Goal: Task Accomplishment & Management: Use online tool/utility

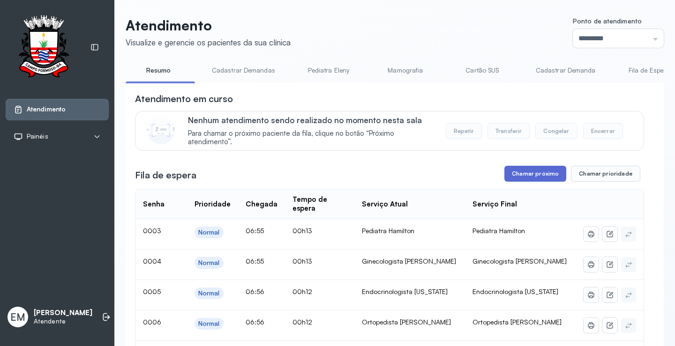
click at [538, 173] on button "Chamar próximo" at bounding box center [535, 174] width 62 height 16
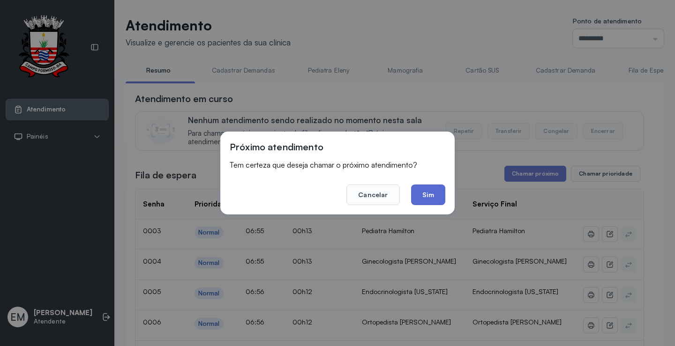
click at [433, 194] on button "Sim" at bounding box center [428, 195] width 34 height 21
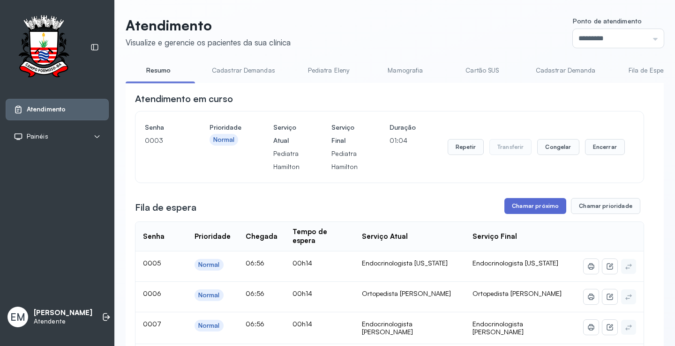
click at [532, 207] on button "Chamar próximo" at bounding box center [535, 206] width 62 height 16
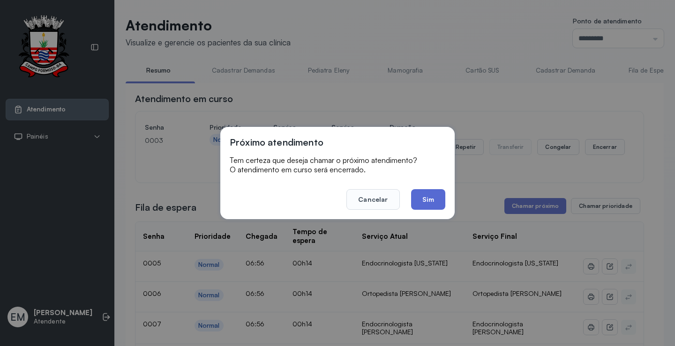
click at [434, 204] on button "Sim" at bounding box center [428, 199] width 34 height 21
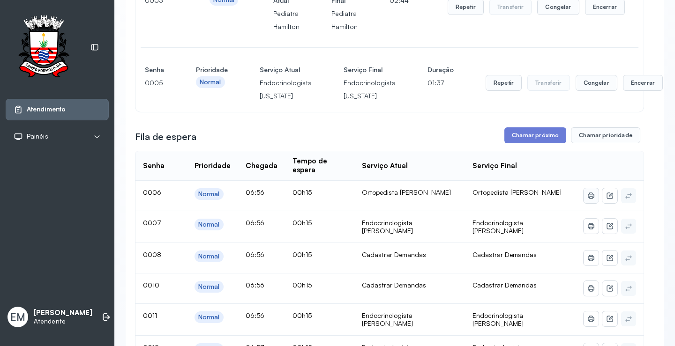
scroll to position [141, 0]
click at [528, 135] on button "Chamar próximo" at bounding box center [535, 135] width 62 height 16
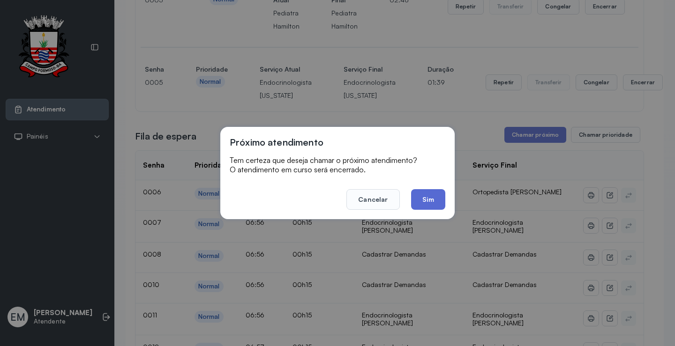
click at [422, 195] on button "Sim" at bounding box center [428, 199] width 34 height 21
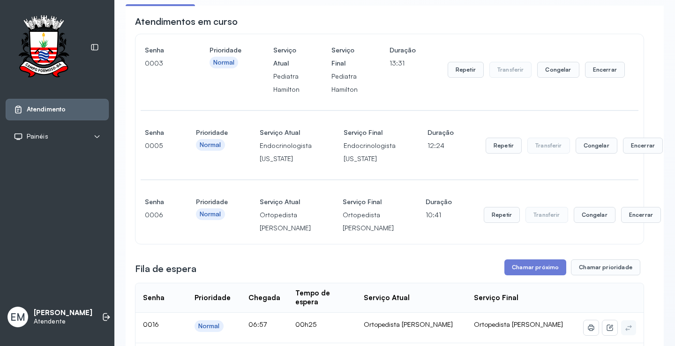
scroll to position [94, 0]
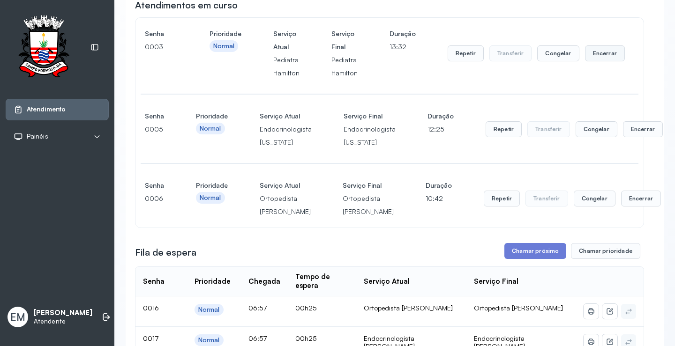
click at [600, 57] on button "Encerrar" at bounding box center [605, 53] width 40 height 16
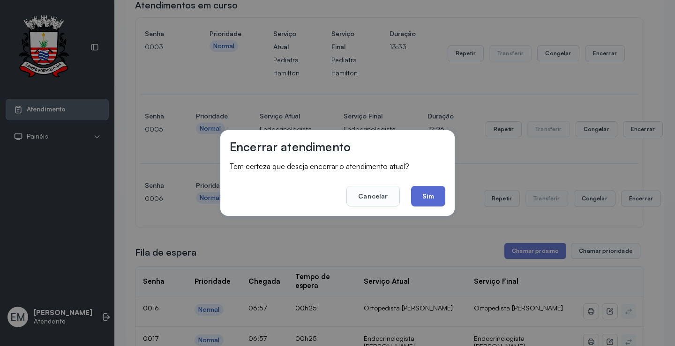
click at [426, 190] on button "Sim" at bounding box center [428, 196] width 34 height 21
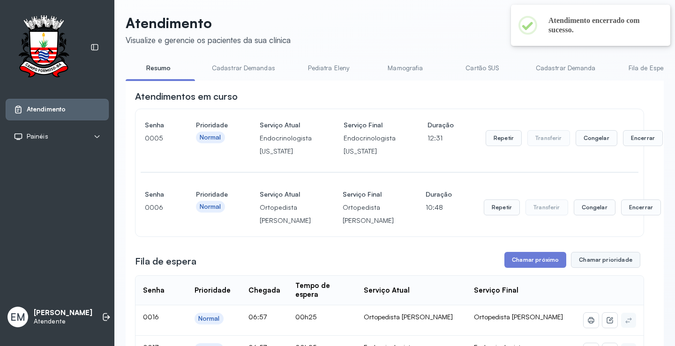
scroll to position [0, 0]
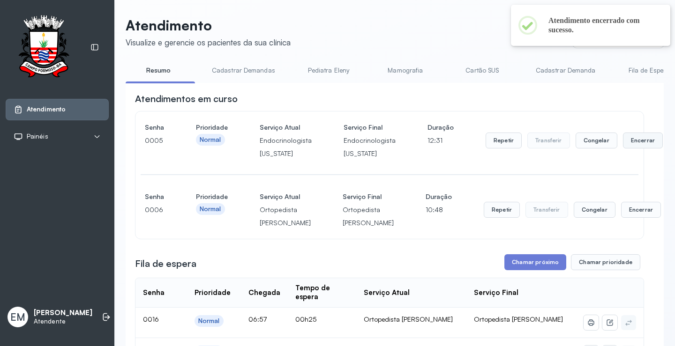
click at [633, 148] on button "Encerrar" at bounding box center [643, 141] width 40 height 16
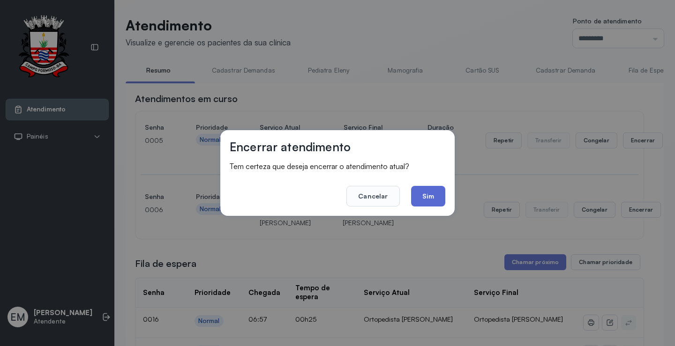
click at [418, 198] on button "Sim" at bounding box center [428, 196] width 34 height 21
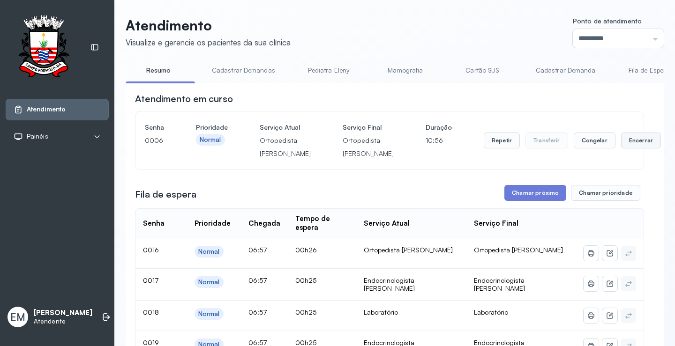
click at [621, 149] on button "Encerrar" at bounding box center [641, 141] width 40 height 16
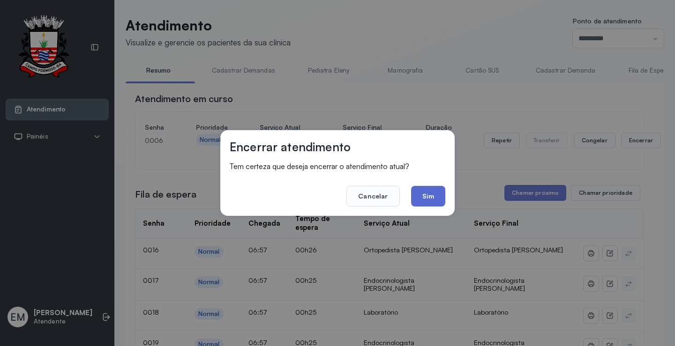
click at [439, 205] on button "Sim" at bounding box center [428, 196] width 34 height 21
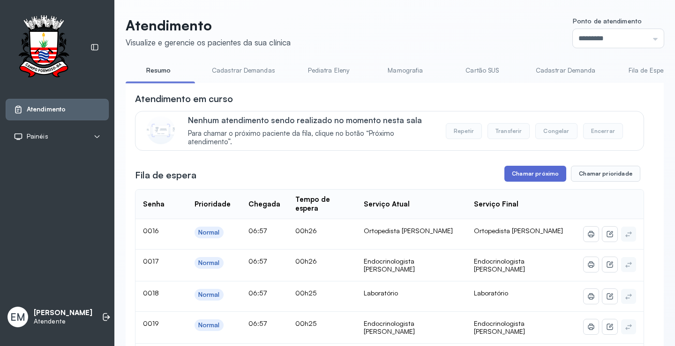
click at [544, 176] on button "Chamar próximo" at bounding box center [535, 174] width 62 height 16
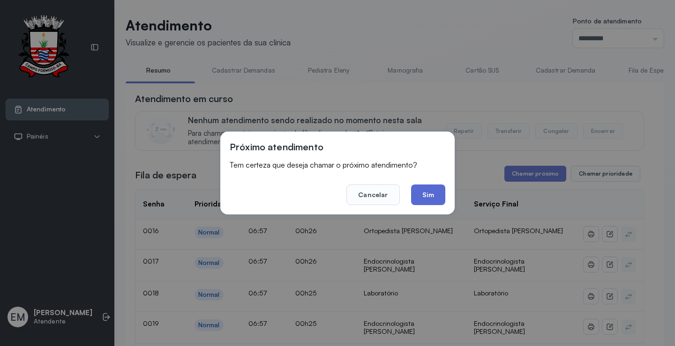
click at [429, 199] on button "Sim" at bounding box center [428, 195] width 34 height 21
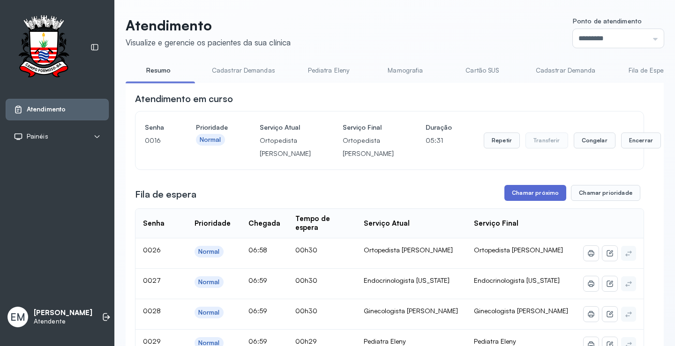
click at [513, 201] on button "Chamar próximo" at bounding box center [535, 193] width 62 height 16
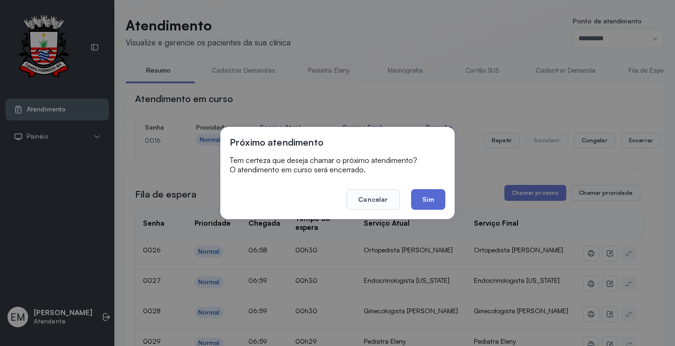
click at [426, 200] on button "Sim" at bounding box center [428, 199] width 34 height 21
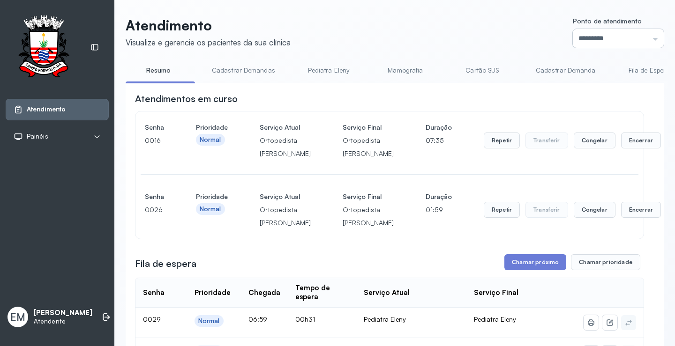
click at [645, 35] on input "*********" at bounding box center [618, 38] width 91 height 19
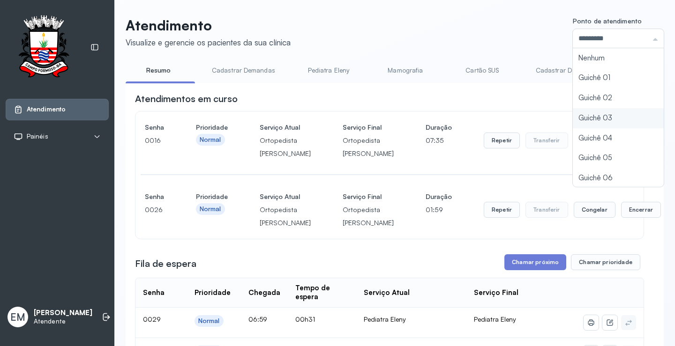
type input "*********"
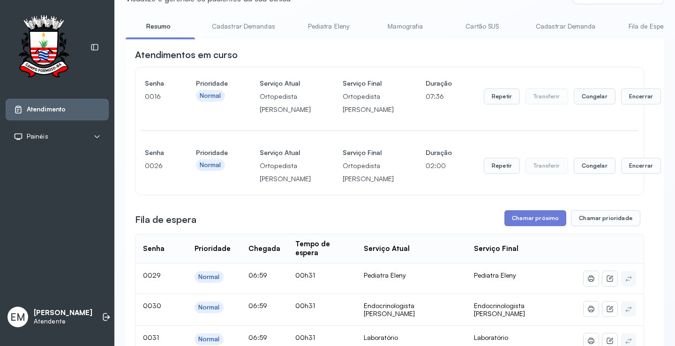
scroll to position [94, 0]
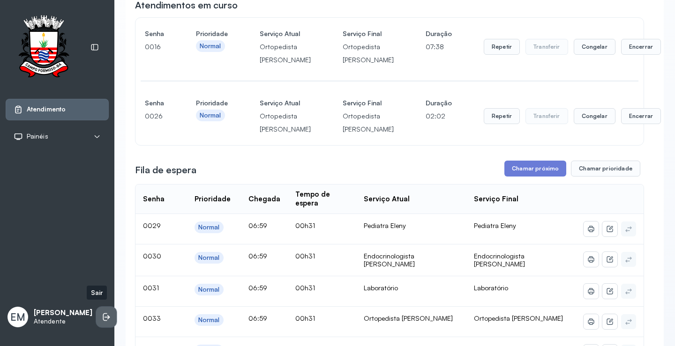
click at [102, 316] on icon at bounding box center [106, 317] width 9 height 9
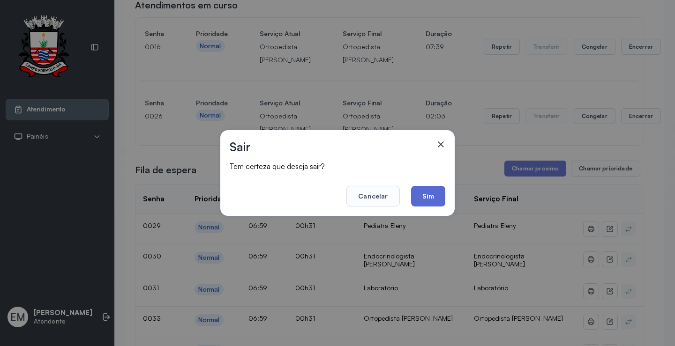
click at [432, 194] on button "Sim" at bounding box center [428, 196] width 34 height 21
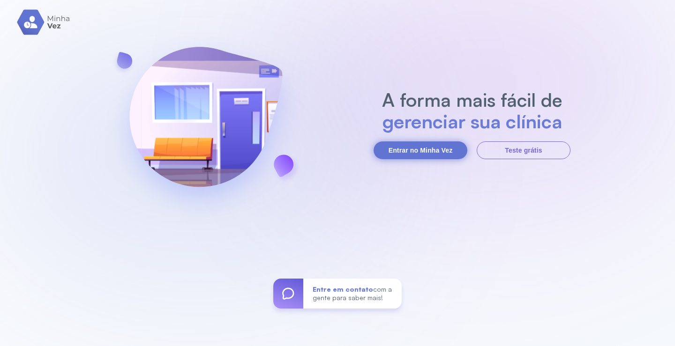
click at [421, 150] on button "Entrar no Minha Vez" at bounding box center [420, 151] width 94 height 18
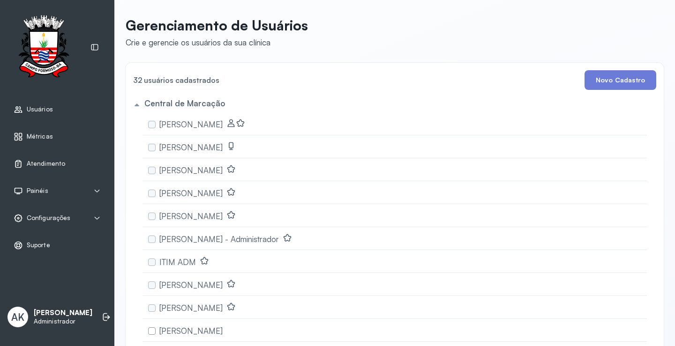
click at [28, 159] on div "Atendimento" at bounding box center [40, 163] width 52 height 9
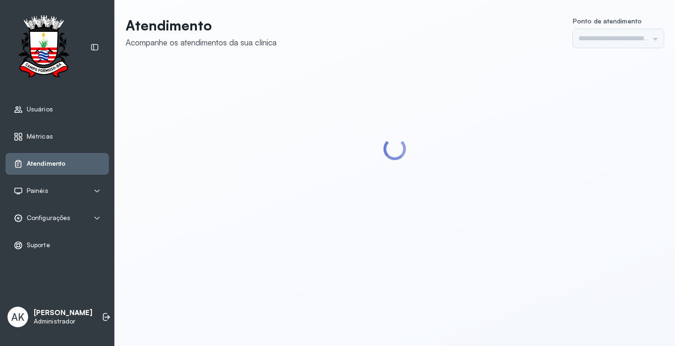
type input "*********"
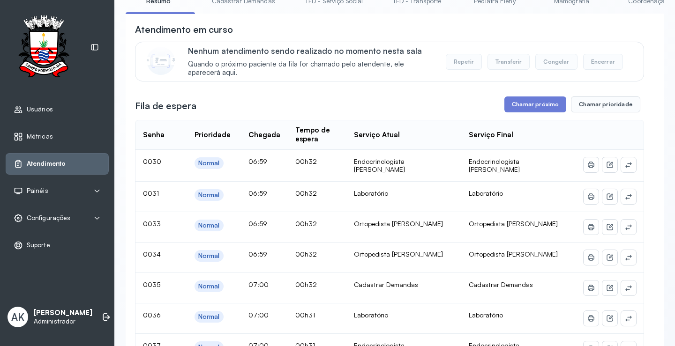
scroll to position [94, 0]
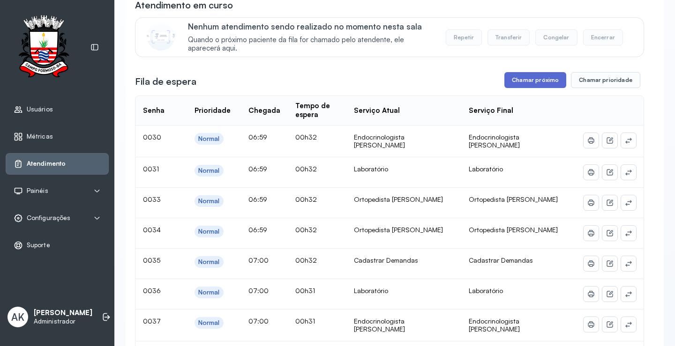
click at [532, 76] on button "Chamar próximo" at bounding box center [535, 80] width 62 height 16
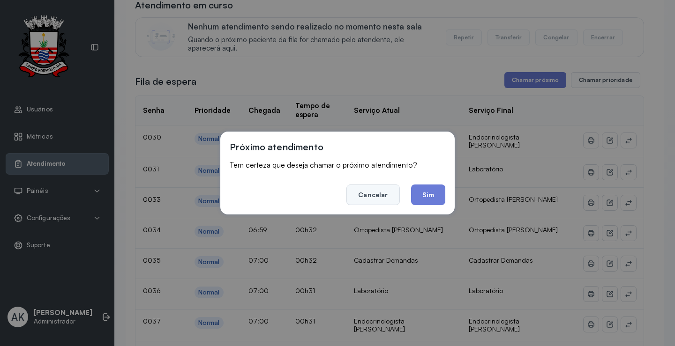
click at [389, 194] on button "Cancelar" at bounding box center [372, 195] width 53 height 21
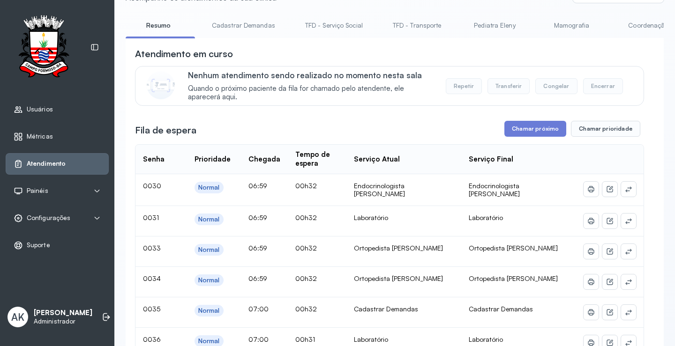
scroll to position [0, 0]
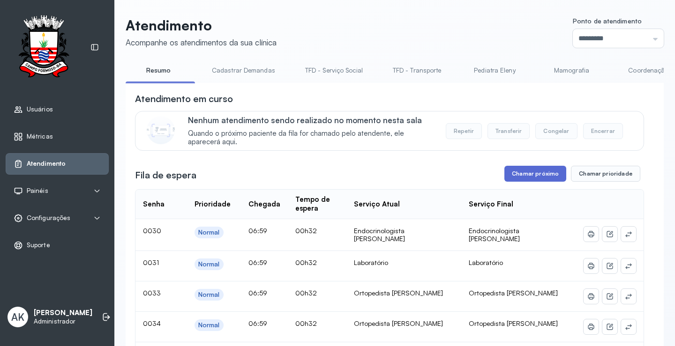
click at [529, 176] on button "Chamar próximo" at bounding box center [535, 174] width 62 height 16
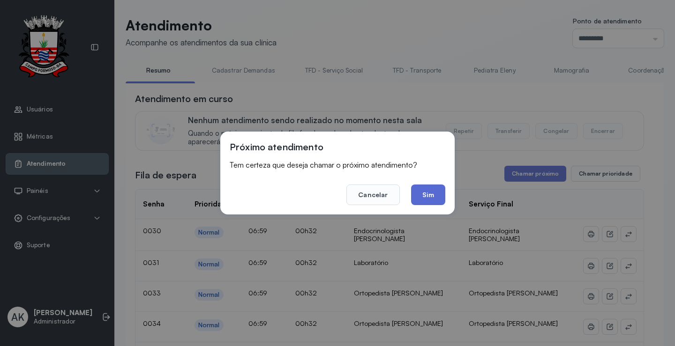
click at [433, 202] on button "Sim" at bounding box center [428, 195] width 34 height 21
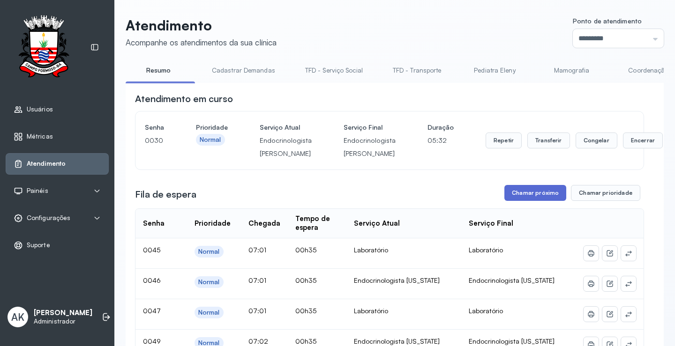
click at [523, 195] on button "Chamar próximo" at bounding box center [535, 193] width 62 height 16
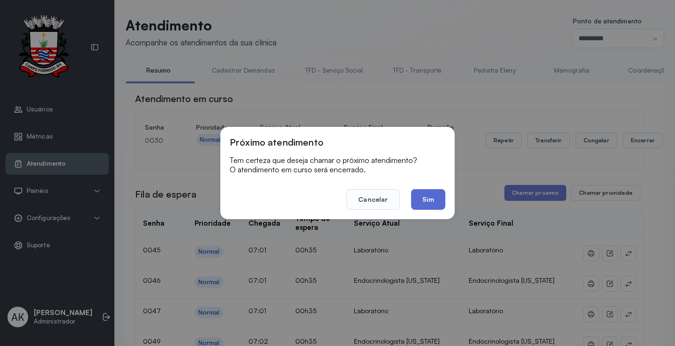
click at [426, 201] on button "Sim" at bounding box center [428, 199] width 34 height 21
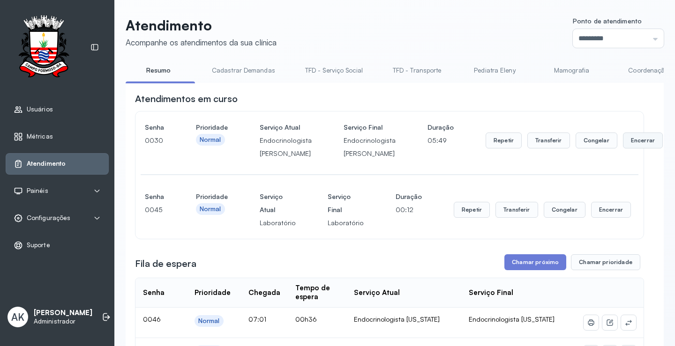
click at [627, 146] on button "Encerrar" at bounding box center [643, 141] width 40 height 16
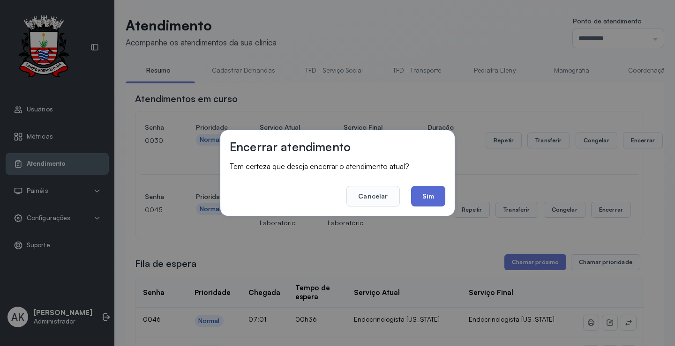
click at [441, 199] on button "Sim" at bounding box center [428, 196] width 34 height 21
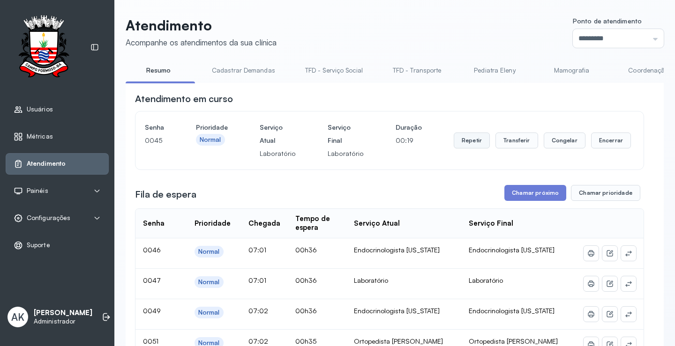
click at [468, 146] on button "Repetir" at bounding box center [472, 141] width 36 height 16
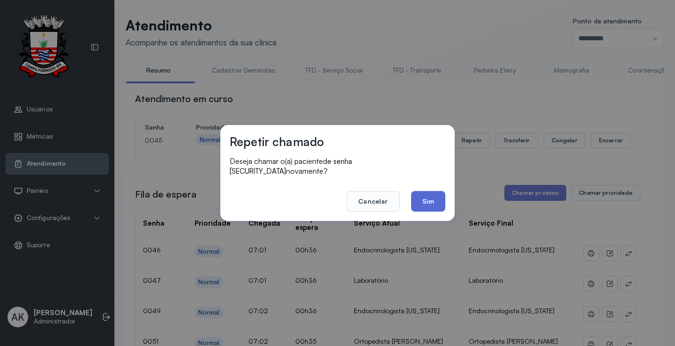
click at [431, 202] on button "Sim" at bounding box center [428, 201] width 34 height 21
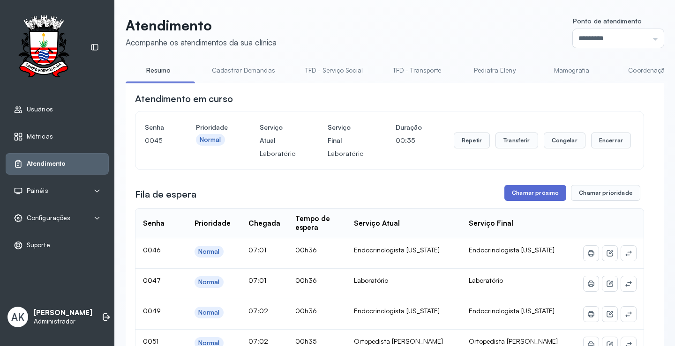
click at [527, 198] on button "Chamar próximo" at bounding box center [535, 193] width 62 height 16
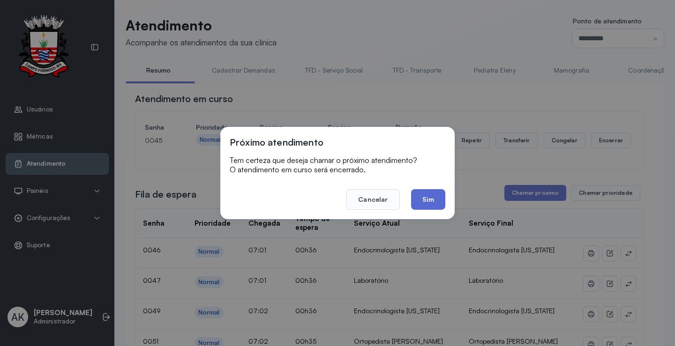
click at [427, 199] on button "Sim" at bounding box center [428, 199] width 34 height 21
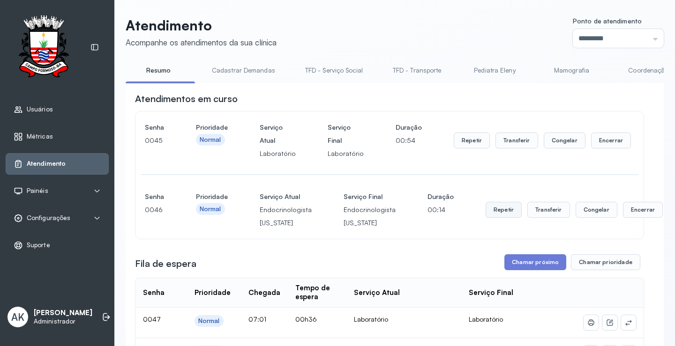
click at [486, 149] on button "Repetir" at bounding box center [472, 141] width 36 height 16
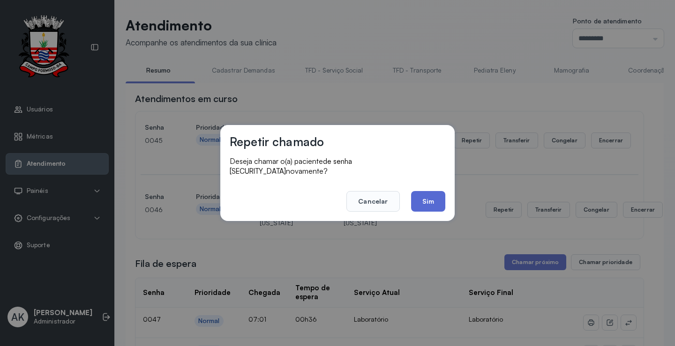
click at [430, 195] on button "Sim" at bounding box center [428, 201] width 34 height 21
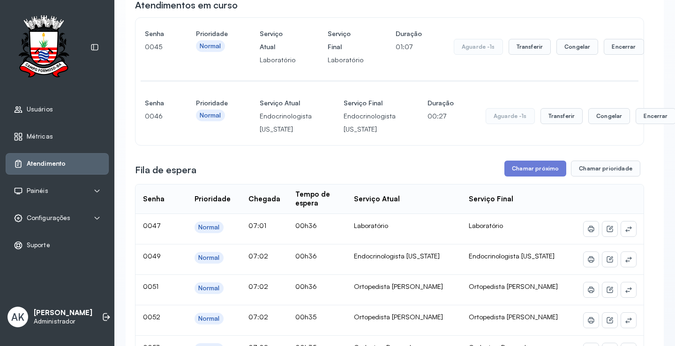
scroll to position [141, 0]
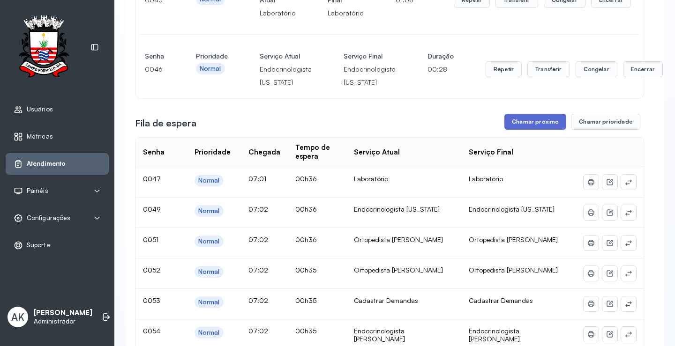
click at [519, 126] on button "Chamar próximo" at bounding box center [535, 122] width 62 height 16
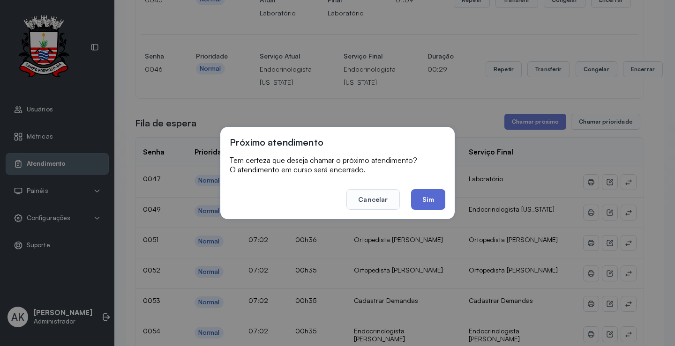
click at [418, 202] on button "Sim" at bounding box center [428, 199] width 34 height 21
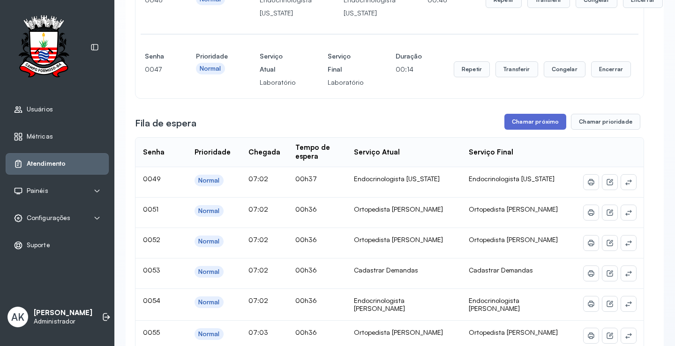
click at [515, 123] on button "Chamar próximo" at bounding box center [535, 122] width 62 height 16
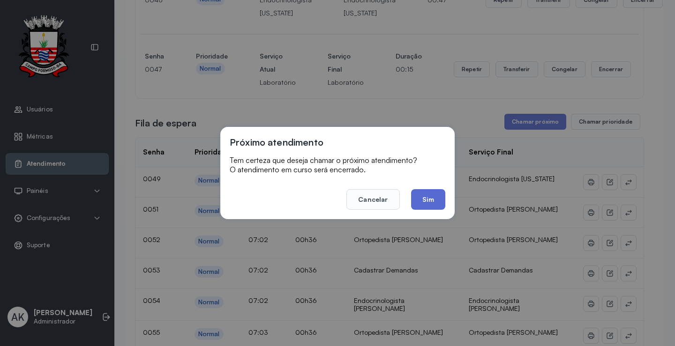
click at [430, 197] on button "Sim" at bounding box center [428, 199] width 34 height 21
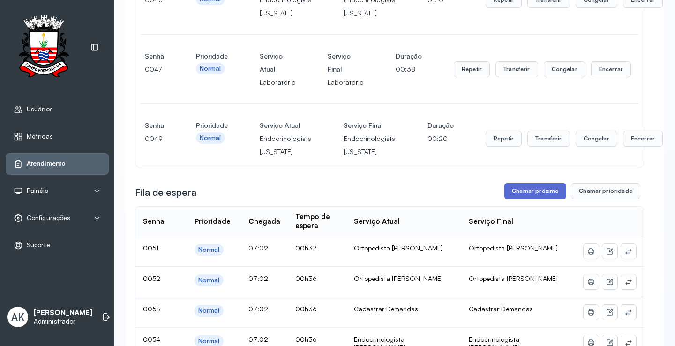
click at [520, 190] on button "Chamar próximo" at bounding box center [535, 191] width 62 height 16
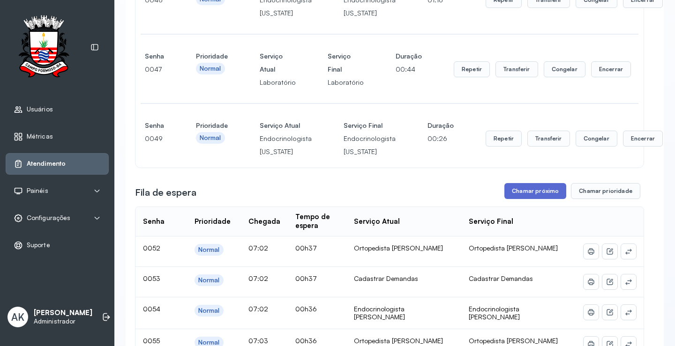
click at [533, 190] on button "Chamar próximo" at bounding box center [535, 191] width 62 height 16
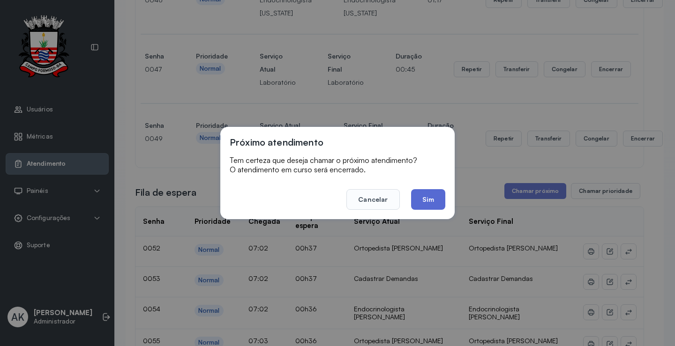
click at [421, 202] on button "Sim" at bounding box center [428, 199] width 34 height 21
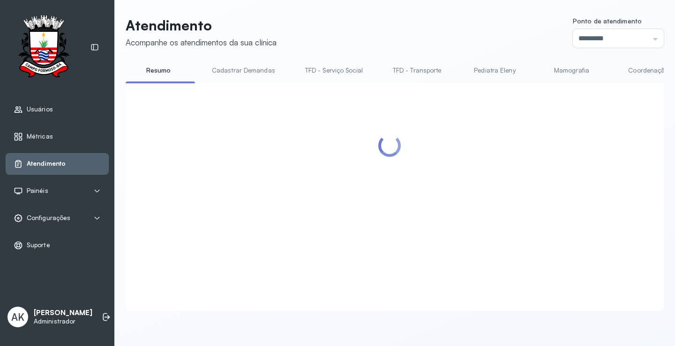
scroll to position [0, 0]
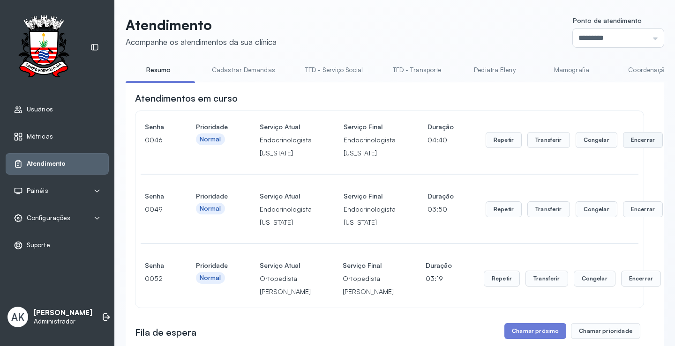
click at [634, 135] on button "Encerrar" at bounding box center [643, 140] width 40 height 16
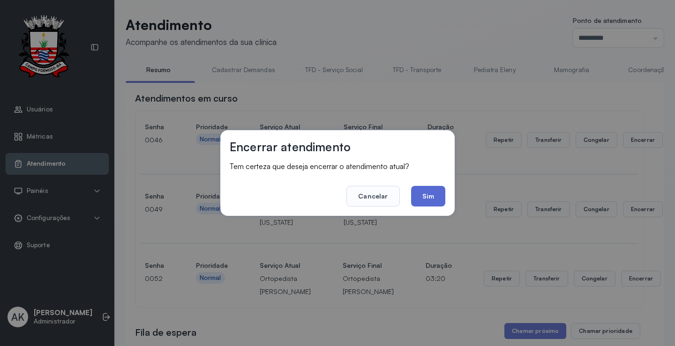
click at [436, 187] on button "Sim" at bounding box center [428, 196] width 34 height 21
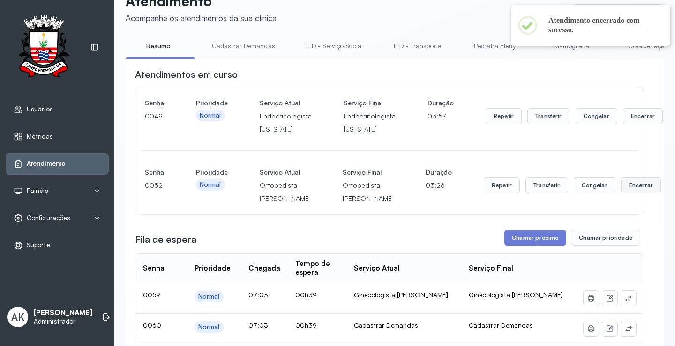
scroll to position [47, 0]
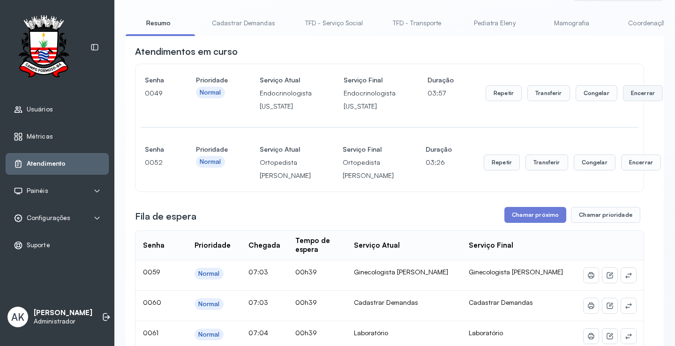
click at [623, 97] on button "Encerrar" at bounding box center [643, 93] width 40 height 16
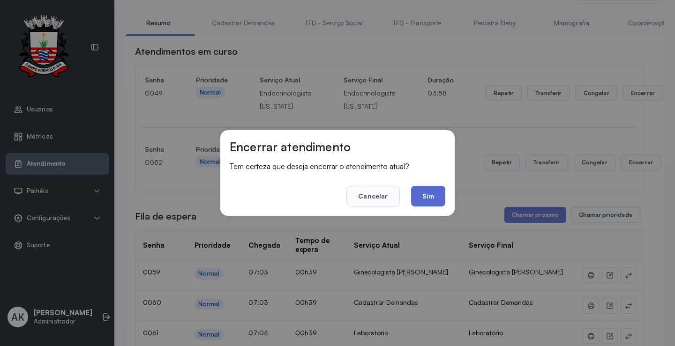
click at [433, 201] on button "Sim" at bounding box center [428, 196] width 34 height 21
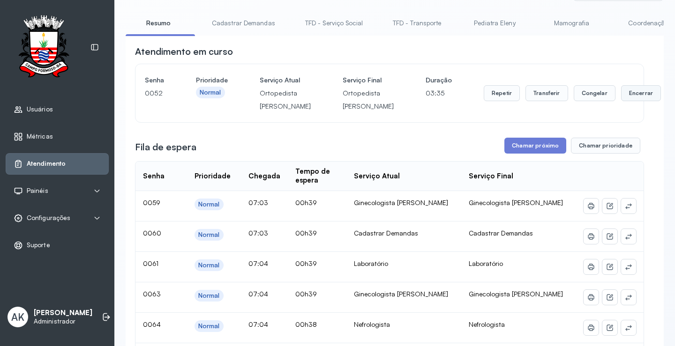
click at [621, 101] on button "Encerrar" at bounding box center [641, 93] width 40 height 16
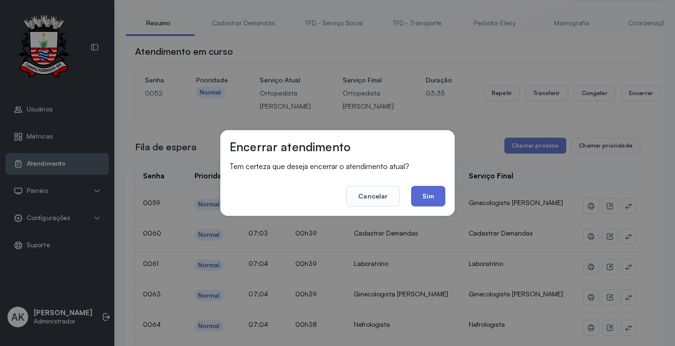
click at [439, 196] on button "Sim" at bounding box center [428, 196] width 34 height 21
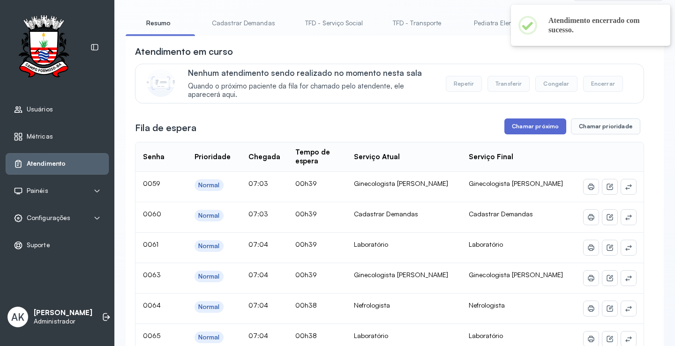
click at [517, 131] on button "Chamar próximo" at bounding box center [535, 127] width 62 height 16
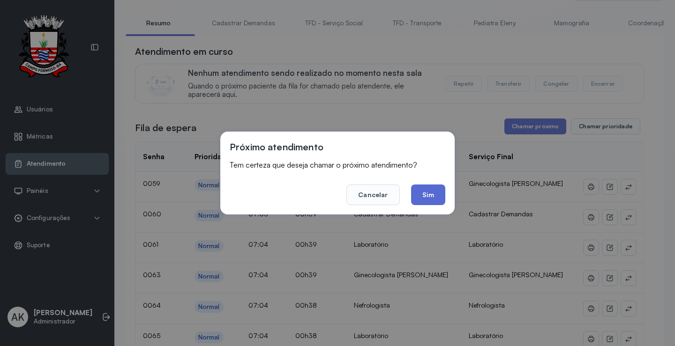
click at [428, 190] on button "Sim" at bounding box center [428, 195] width 34 height 21
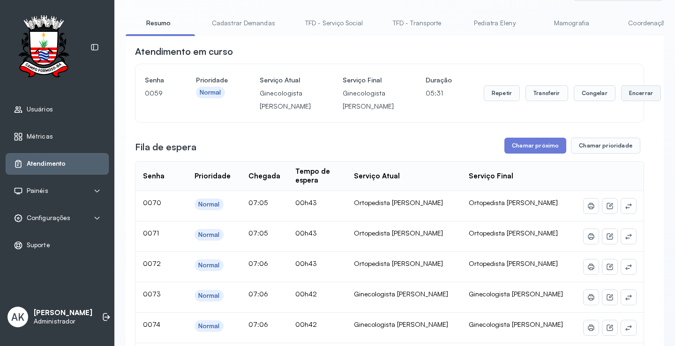
click at [621, 98] on button "Encerrar" at bounding box center [641, 93] width 40 height 16
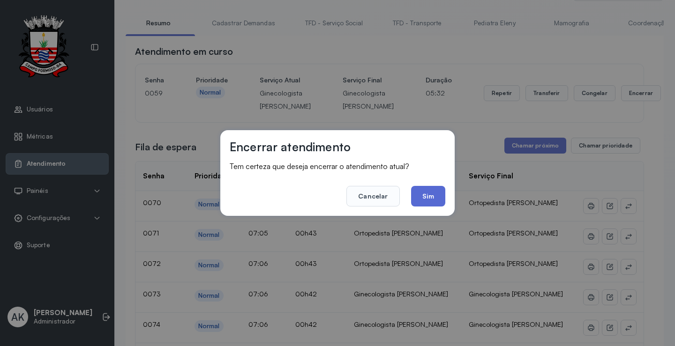
click at [436, 195] on button "Sim" at bounding box center [428, 196] width 34 height 21
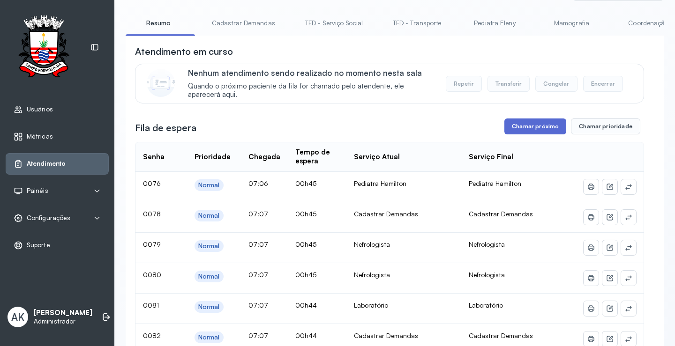
click at [526, 134] on button "Chamar próximo" at bounding box center [535, 127] width 62 height 16
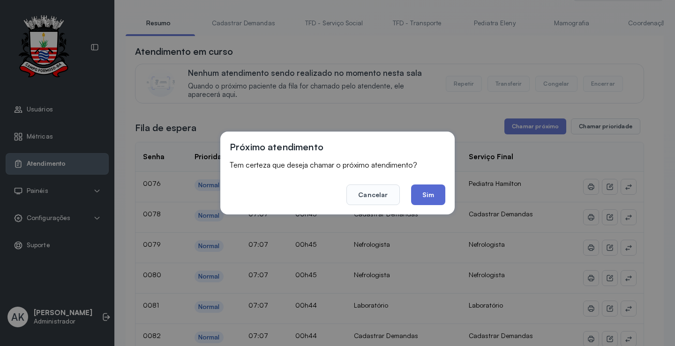
click at [428, 198] on button "Sim" at bounding box center [428, 195] width 34 height 21
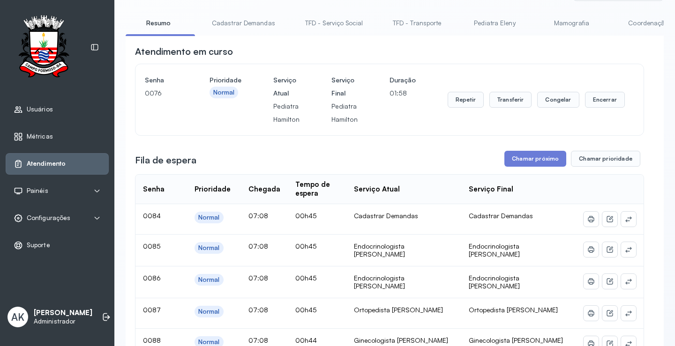
click at [525, 164] on button "Chamar próximo" at bounding box center [535, 159] width 62 height 16
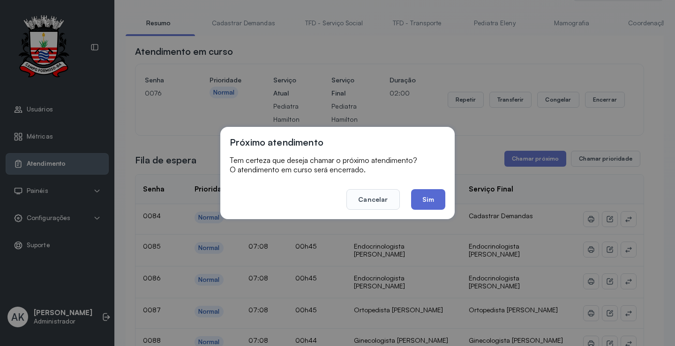
click at [438, 201] on button "Sim" at bounding box center [428, 199] width 34 height 21
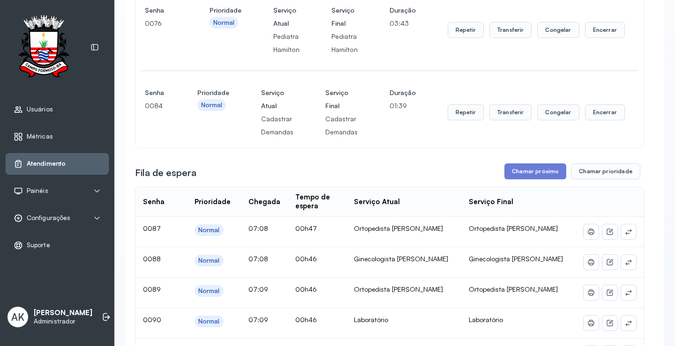
scroll to position [188, 0]
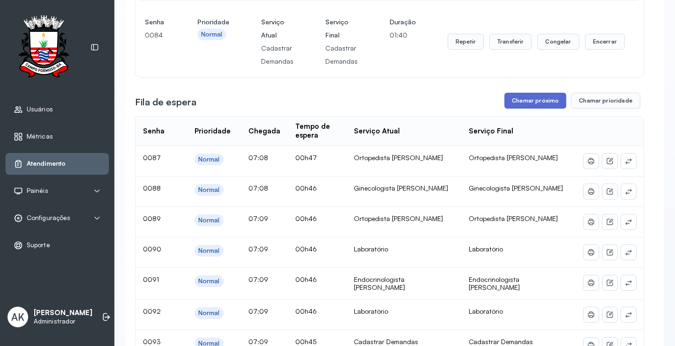
click at [540, 102] on button "Chamar próximo" at bounding box center [535, 101] width 62 height 16
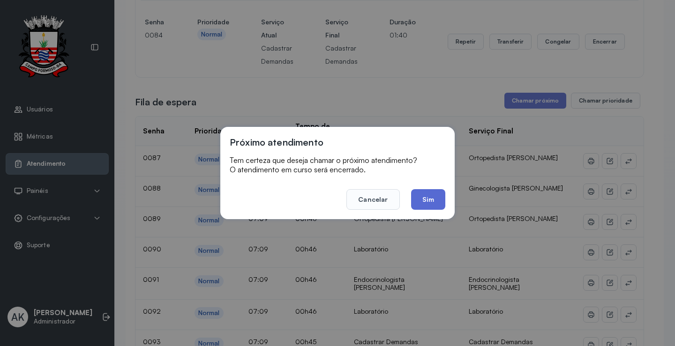
click at [423, 204] on button "Sim" at bounding box center [428, 199] width 34 height 21
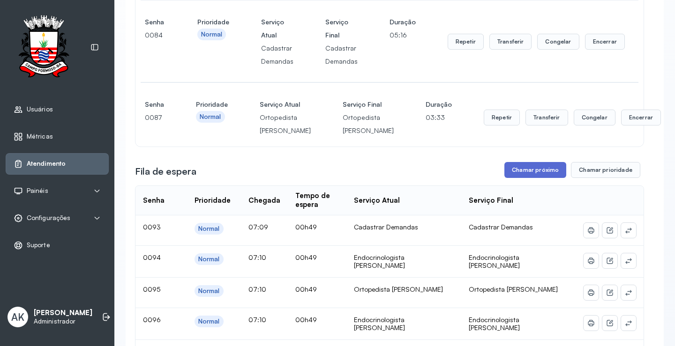
click at [535, 178] on button "Chamar próximo" at bounding box center [535, 170] width 62 height 16
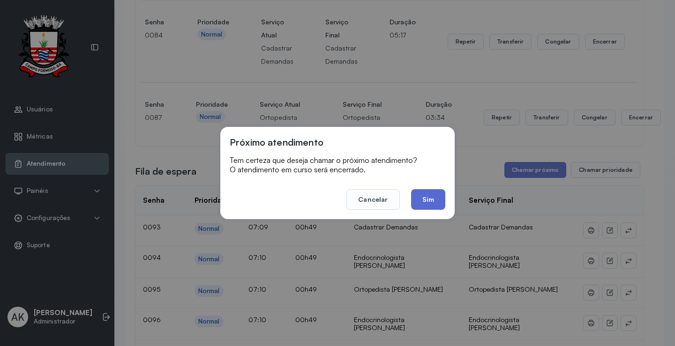
click at [422, 196] on button "Sim" at bounding box center [428, 199] width 34 height 21
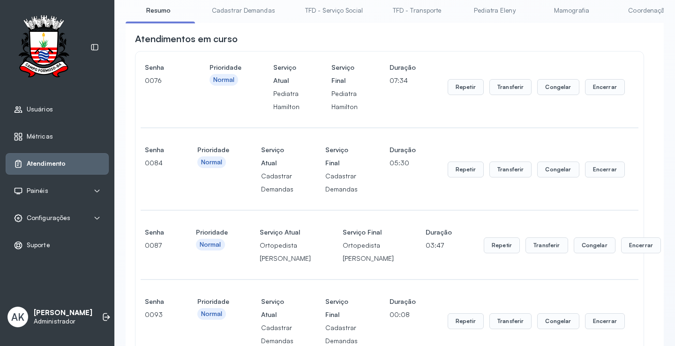
scroll to position [0, 0]
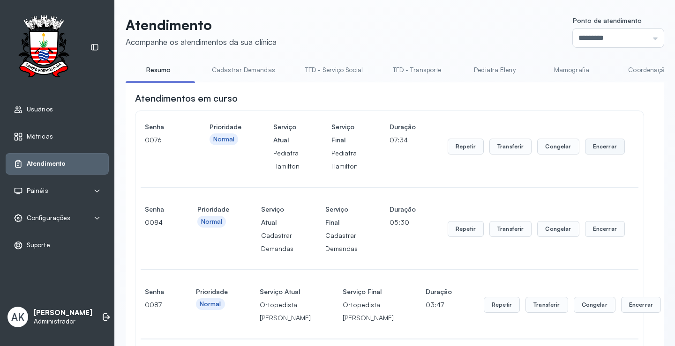
click at [600, 147] on button "Encerrar" at bounding box center [605, 147] width 40 height 16
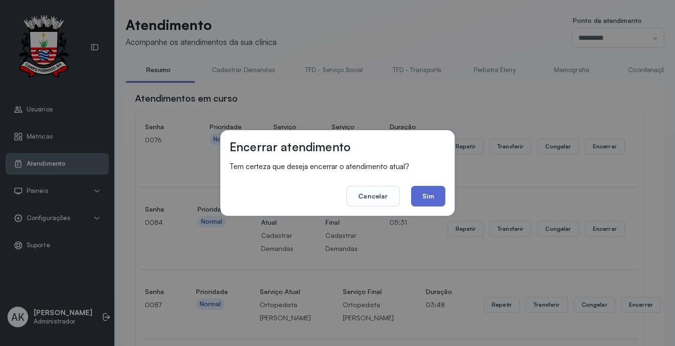
click at [423, 198] on button "Sim" at bounding box center [428, 196] width 34 height 21
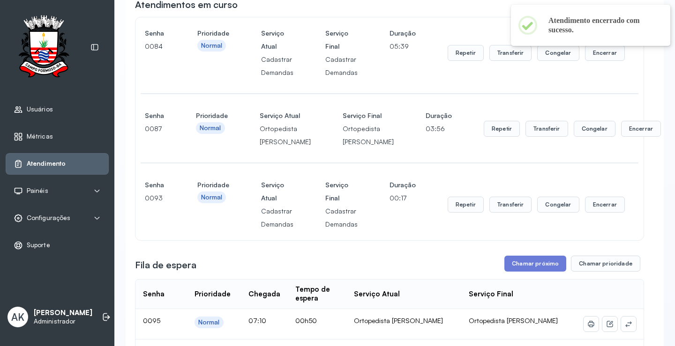
scroll to position [188, 0]
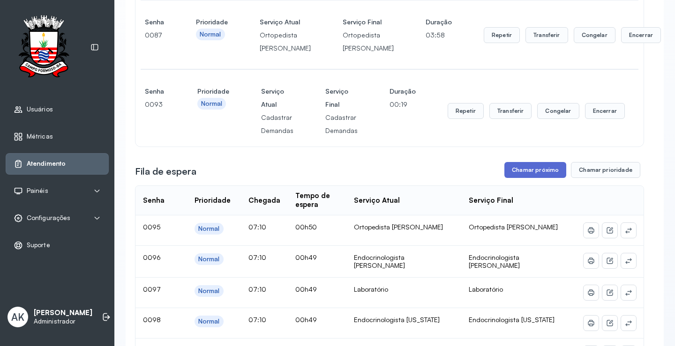
click at [521, 178] on button "Chamar próximo" at bounding box center [535, 170] width 62 height 16
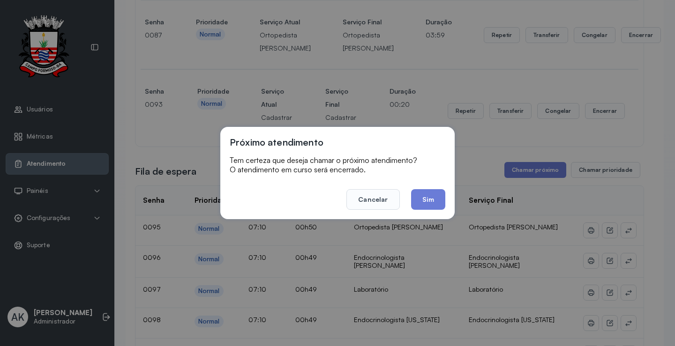
click at [430, 202] on button "Sim" at bounding box center [428, 199] width 34 height 21
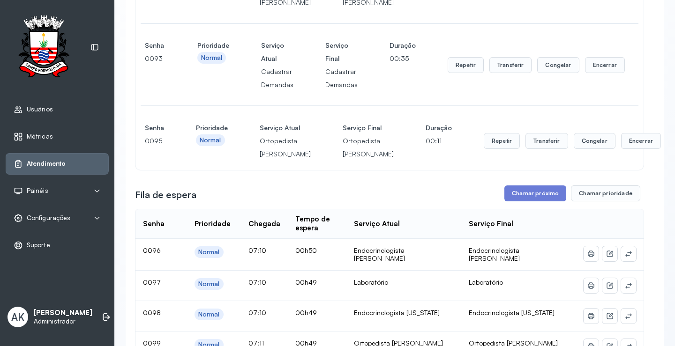
scroll to position [282, 0]
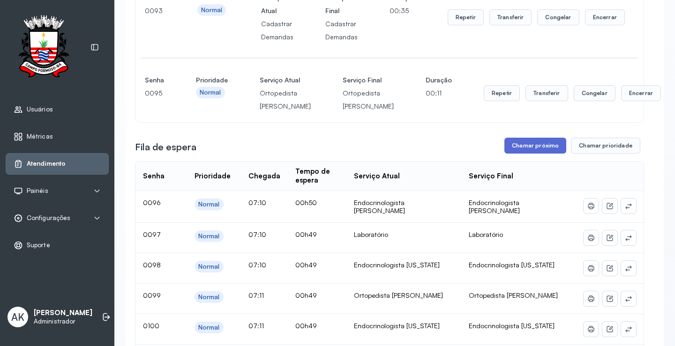
click at [524, 154] on button "Chamar próximo" at bounding box center [535, 146] width 62 height 16
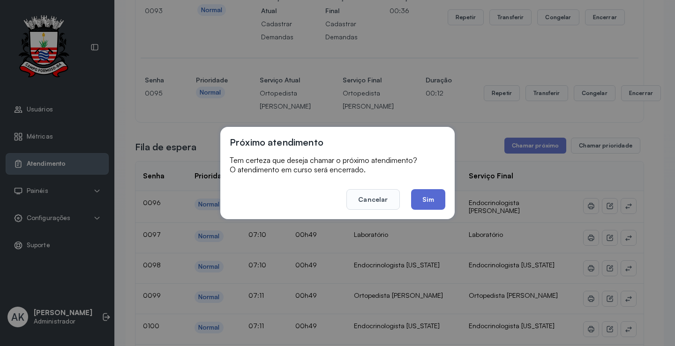
click at [431, 202] on button "Sim" at bounding box center [428, 199] width 34 height 21
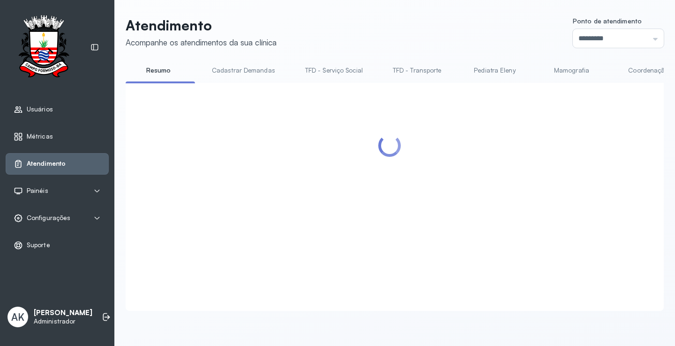
scroll to position [0, 0]
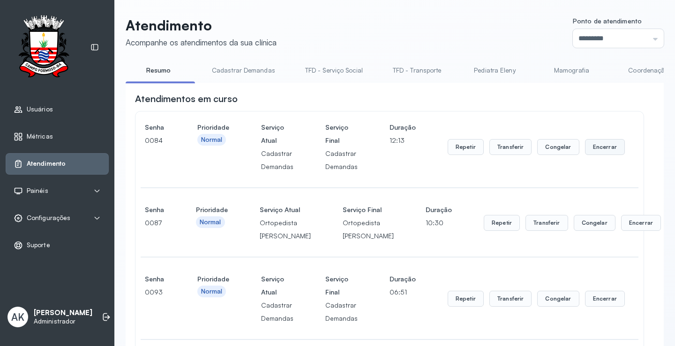
click at [596, 153] on button "Encerrar" at bounding box center [605, 147] width 40 height 16
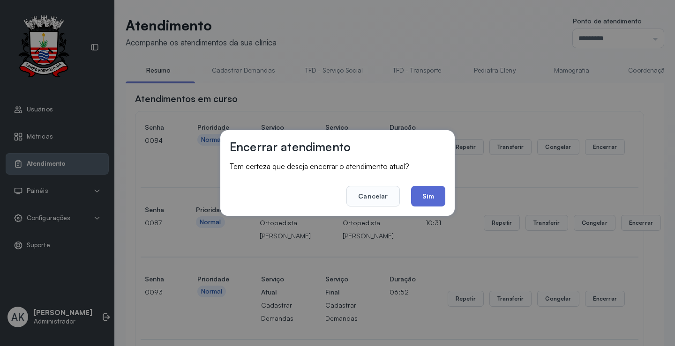
click at [436, 199] on button "Sim" at bounding box center [428, 196] width 34 height 21
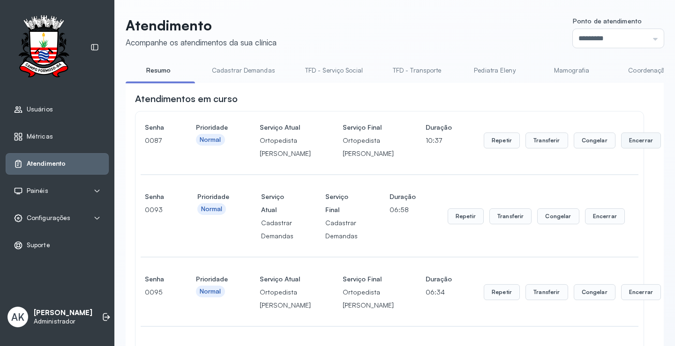
click at [621, 149] on button "Encerrar" at bounding box center [641, 141] width 40 height 16
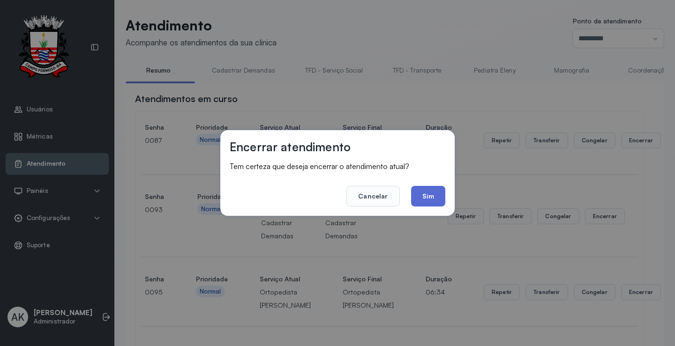
click at [431, 202] on button "Sim" at bounding box center [428, 196] width 34 height 21
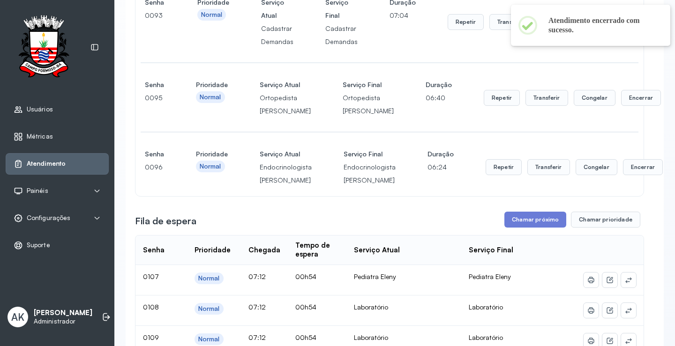
scroll to position [0, 0]
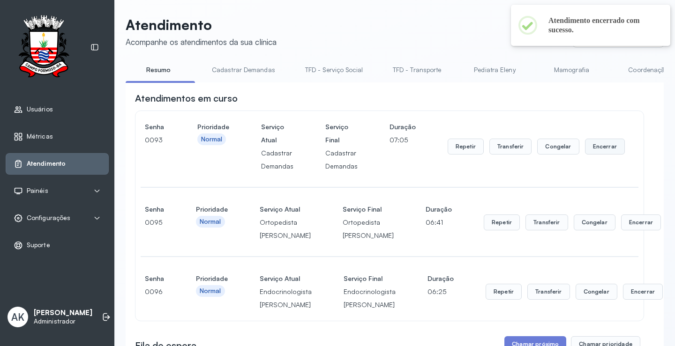
click at [608, 144] on button "Encerrar" at bounding box center [605, 147] width 40 height 16
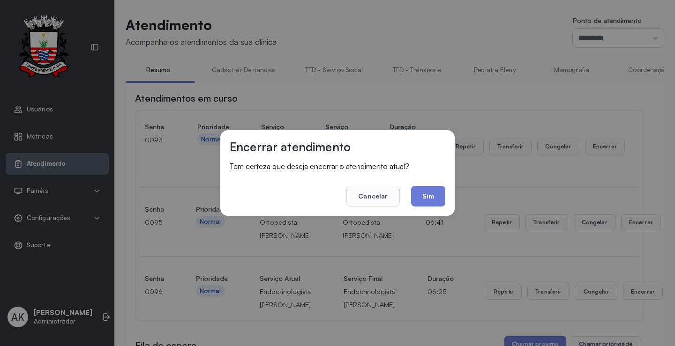
click at [446, 194] on div "Encerrar atendimento Tem certeza que deseja encerrar o atendimento atual? Cance…" at bounding box center [337, 173] width 234 height 86
click at [434, 197] on button "Sim" at bounding box center [428, 196] width 34 height 21
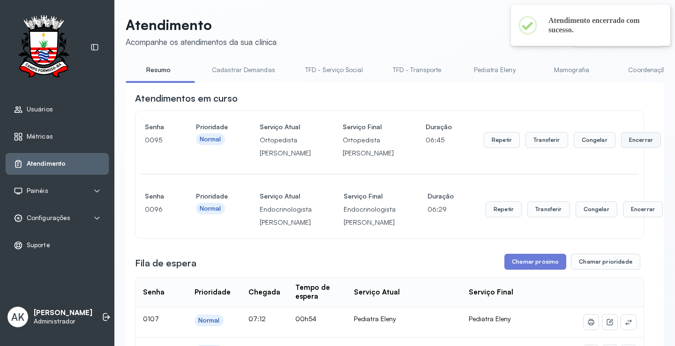
click at [621, 148] on button "Encerrar" at bounding box center [641, 140] width 40 height 16
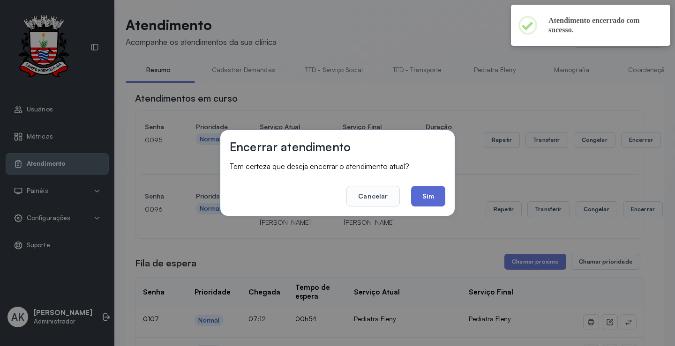
click at [426, 198] on button "Sim" at bounding box center [428, 196] width 34 height 21
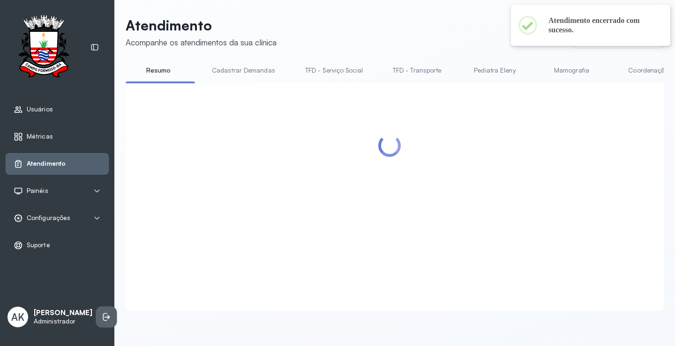
click at [102, 313] on icon at bounding box center [106, 317] width 9 height 9
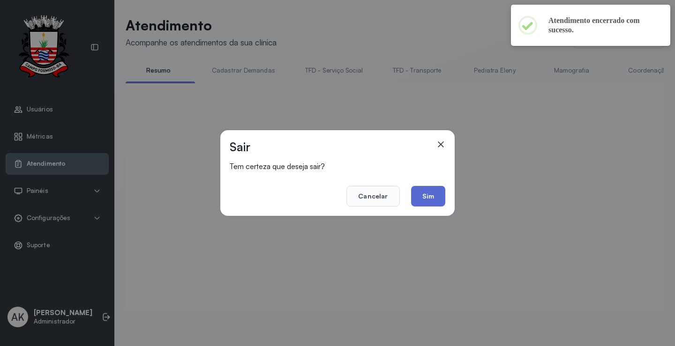
click at [416, 194] on button "Sim" at bounding box center [428, 196] width 34 height 21
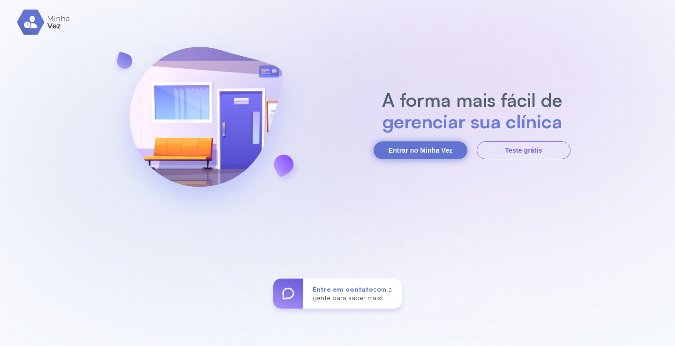
click at [443, 153] on button "Entrar no Minha Vez" at bounding box center [420, 151] width 94 height 18
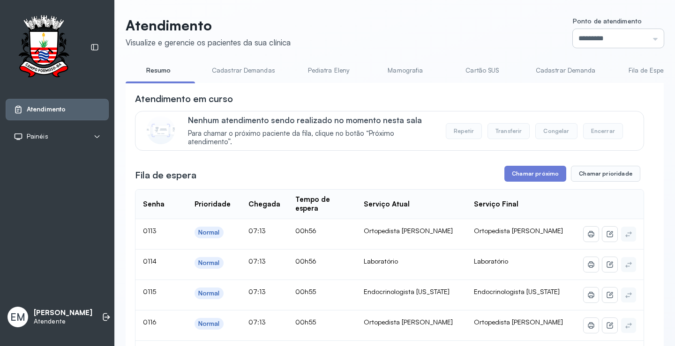
click at [616, 31] on input "*********" at bounding box center [618, 38] width 91 height 19
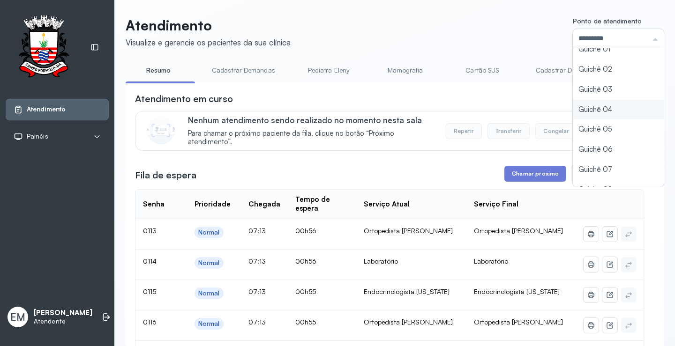
scroll to position [41, 0]
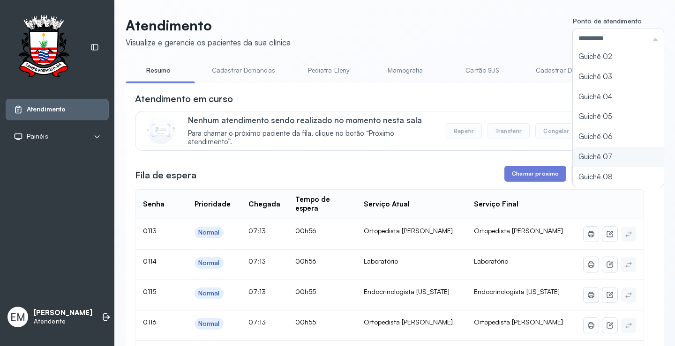
type input "*********"
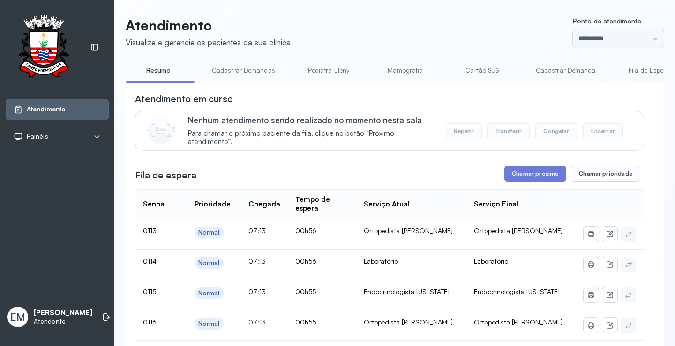
click at [486, 76] on link "Cartão SUS" at bounding box center [482, 70] width 66 height 15
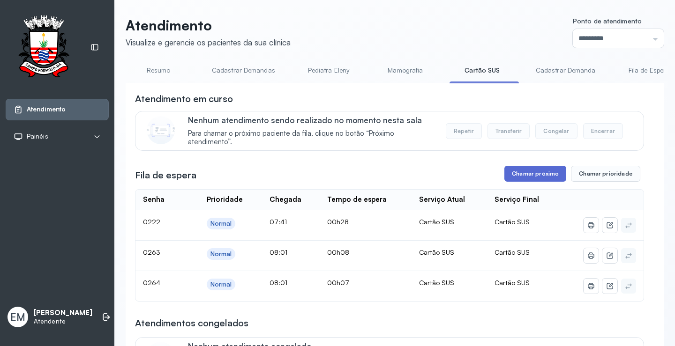
click at [549, 173] on button "Chamar próximo" at bounding box center [535, 174] width 62 height 16
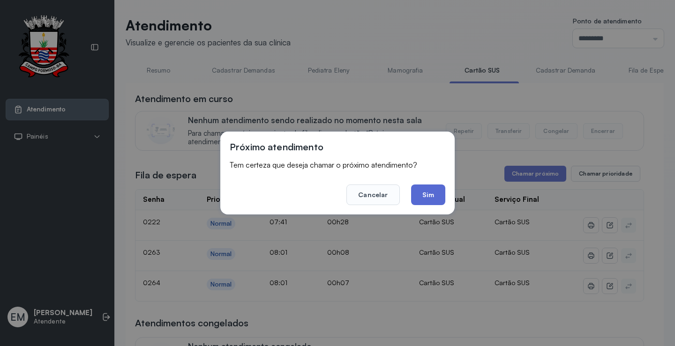
click at [429, 189] on button "Sim" at bounding box center [428, 195] width 34 height 21
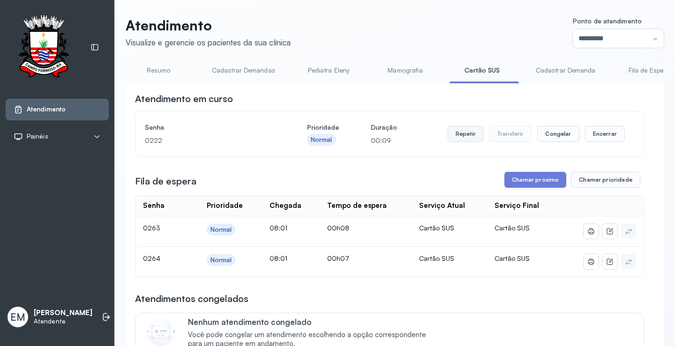
click at [458, 131] on button "Repetir" at bounding box center [466, 134] width 36 height 16
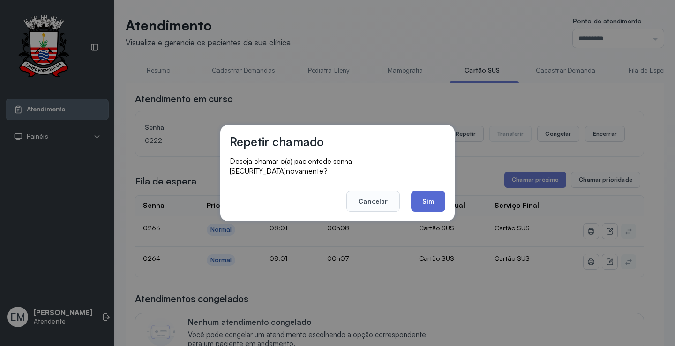
click at [420, 202] on button "Sim" at bounding box center [428, 201] width 34 height 21
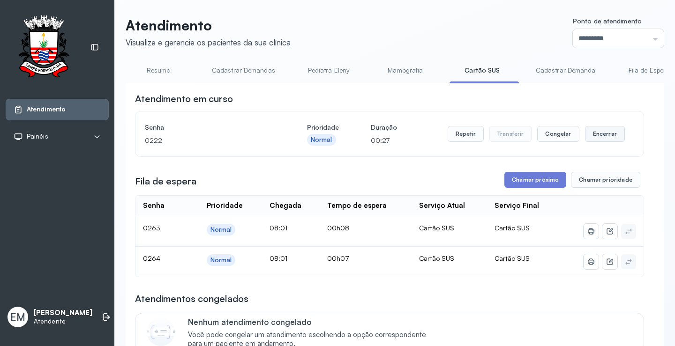
click at [598, 129] on button "Encerrar" at bounding box center [605, 134] width 40 height 16
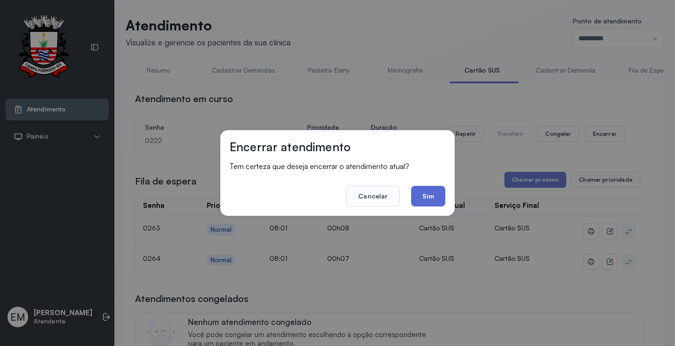
click at [428, 190] on button "Sim" at bounding box center [428, 196] width 34 height 21
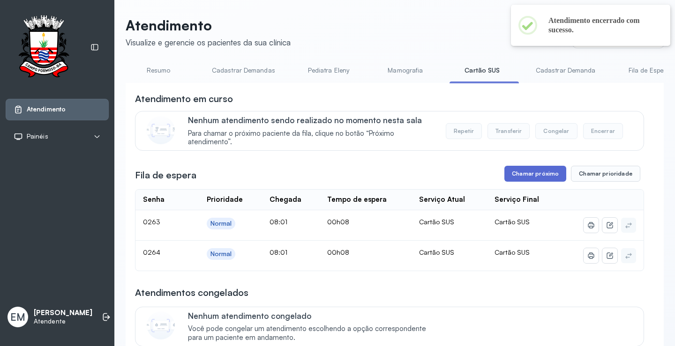
click at [534, 175] on button "Chamar próximo" at bounding box center [535, 174] width 62 height 16
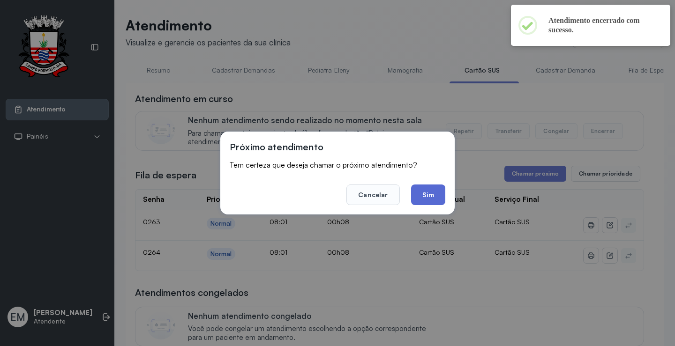
click at [439, 186] on button "Sim" at bounding box center [428, 195] width 34 height 21
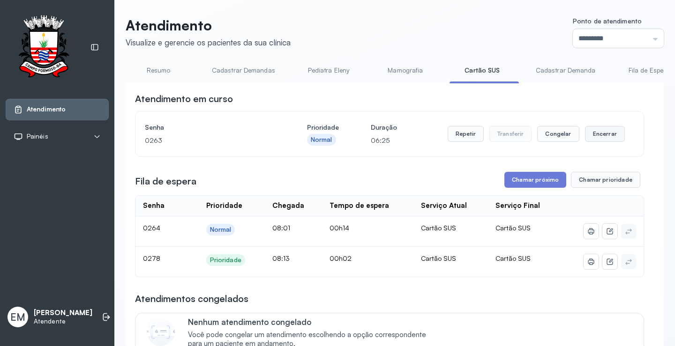
click at [601, 139] on button "Encerrar" at bounding box center [605, 134] width 40 height 16
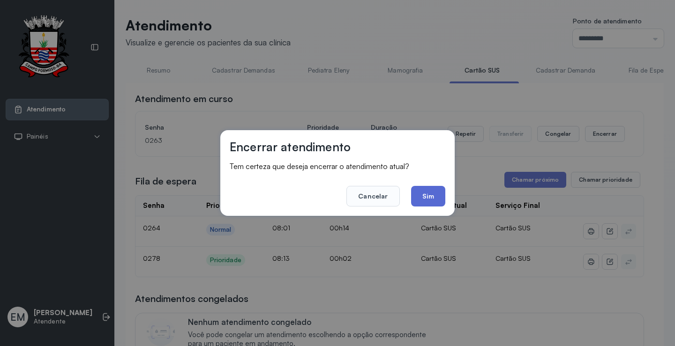
click at [439, 195] on button "Sim" at bounding box center [428, 196] width 34 height 21
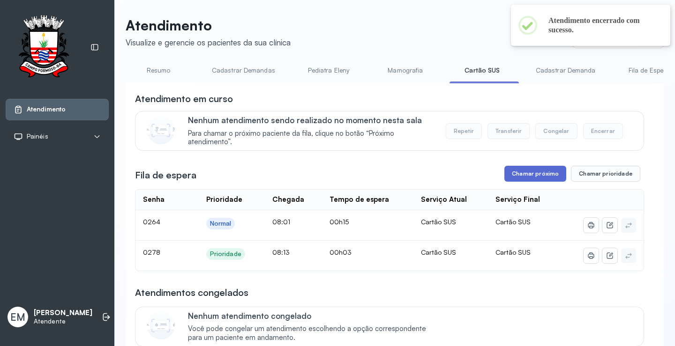
click at [517, 172] on button "Chamar próximo" at bounding box center [535, 174] width 62 height 16
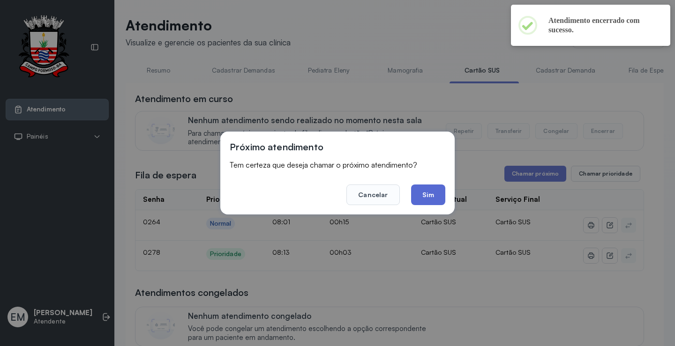
click at [435, 197] on button "Sim" at bounding box center [428, 195] width 34 height 21
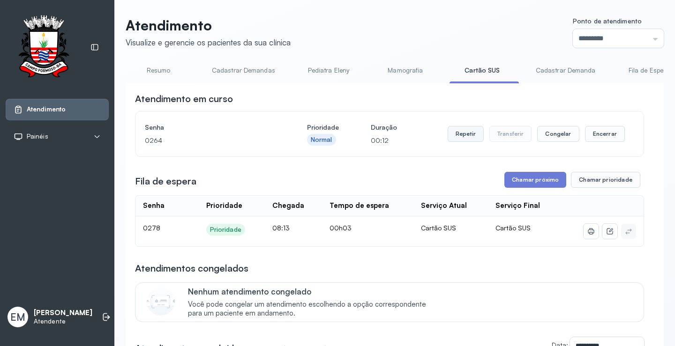
click at [467, 135] on button "Repetir" at bounding box center [466, 134] width 36 height 16
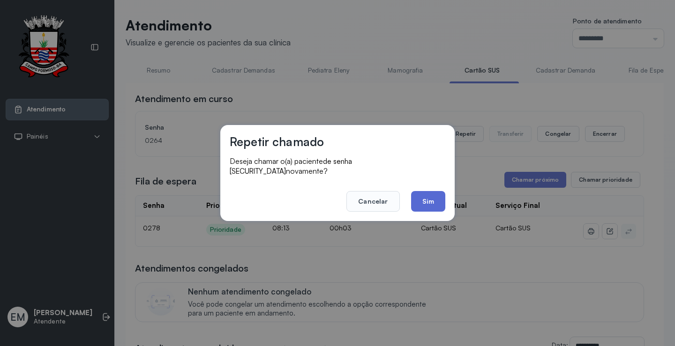
click at [411, 194] on button "Sim" at bounding box center [428, 201] width 34 height 21
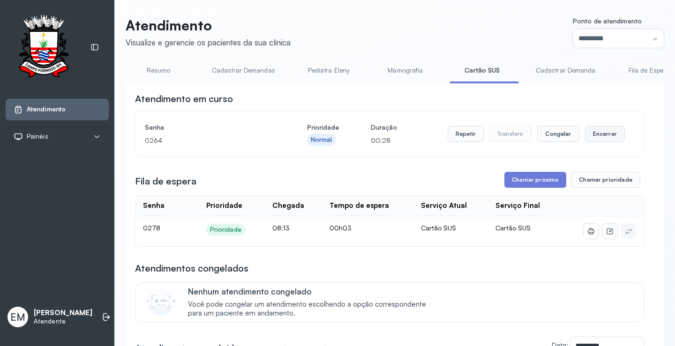
click at [601, 136] on button "Encerrar" at bounding box center [605, 134] width 40 height 16
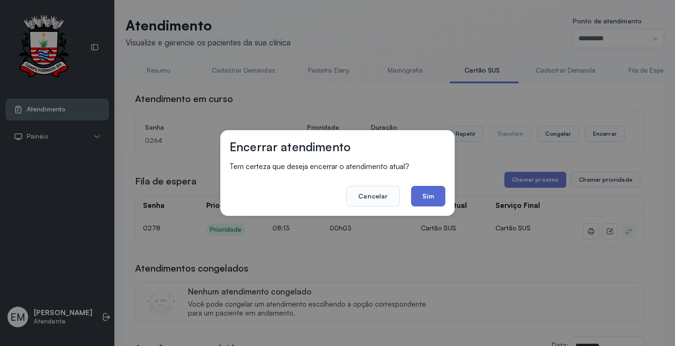
click at [440, 191] on button "Sim" at bounding box center [428, 196] width 34 height 21
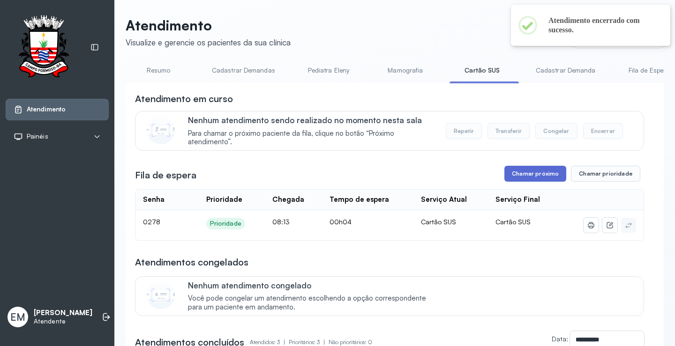
click at [515, 176] on button "Chamar próximo" at bounding box center [535, 174] width 62 height 16
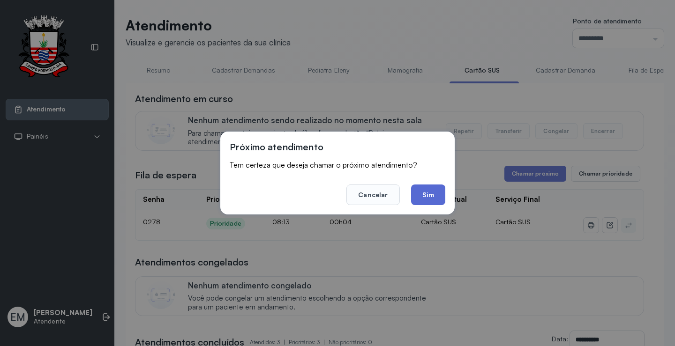
click at [437, 194] on button "Sim" at bounding box center [428, 195] width 34 height 21
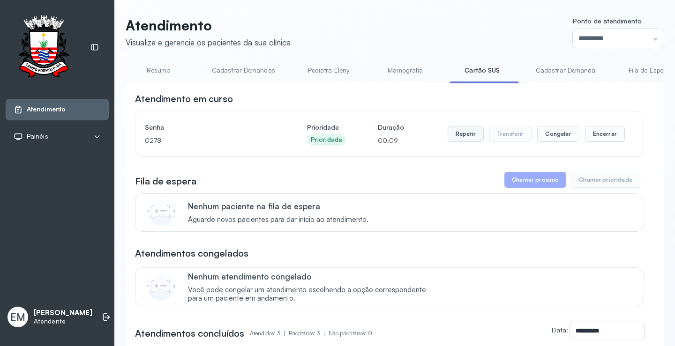
click at [471, 133] on button "Repetir" at bounding box center [466, 134] width 36 height 16
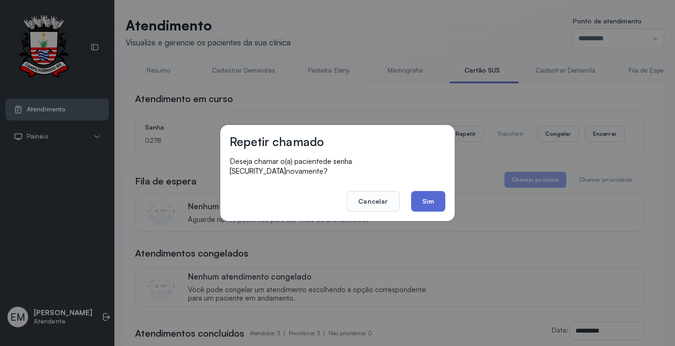
click at [422, 191] on button "Sim" at bounding box center [428, 201] width 34 height 21
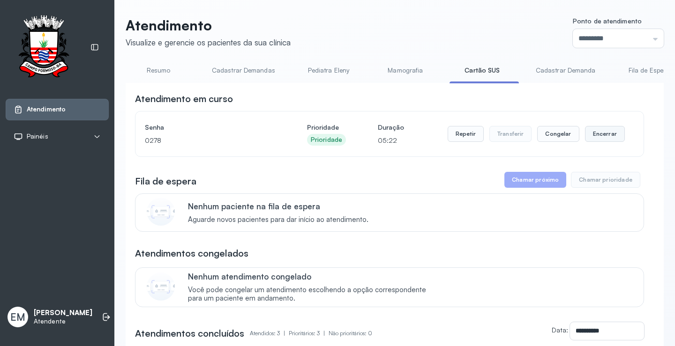
click at [611, 138] on button "Encerrar" at bounding box center [605, 134] width 40 height 16
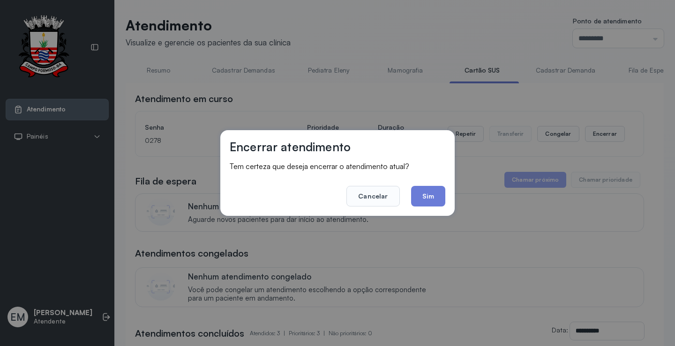
click at [427, 208] on div "Encerrar atendimento Tem certeza que deseja encerrar o atendimento atual? Cance…" at bounding box center [337, 173] width 234 height 86
click at [426, 194] on button "Sim" at bounding box center [428, 196] width 34 height 21
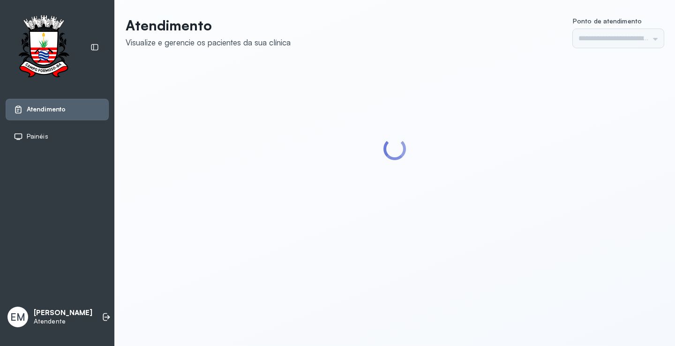
type input "*********"
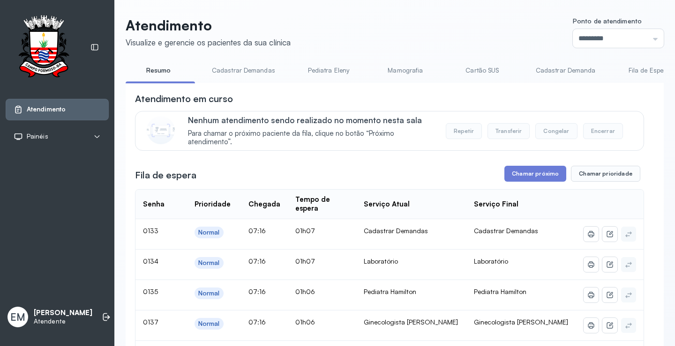
click at [487, 72] on link "Cartão SUS" at bounding box center [482, 70] width 66 height 15
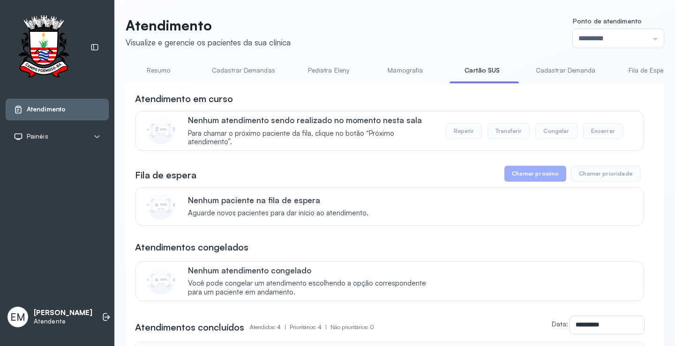
click at [165, 69] on link "Resumo" at bounding box center [159, 70] width 66 height 15
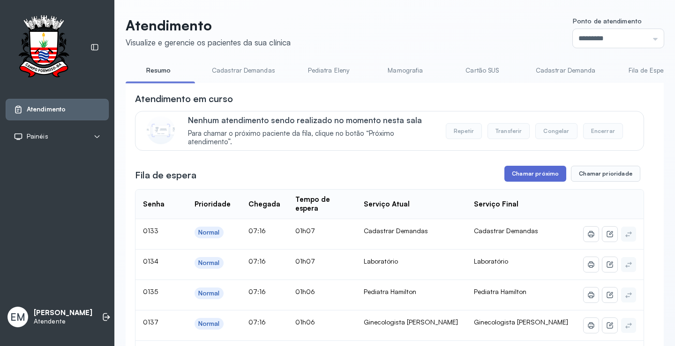
click at [529, 173] on button "Chamar próximo" at bounding box center [535, 174] width 62 height 16
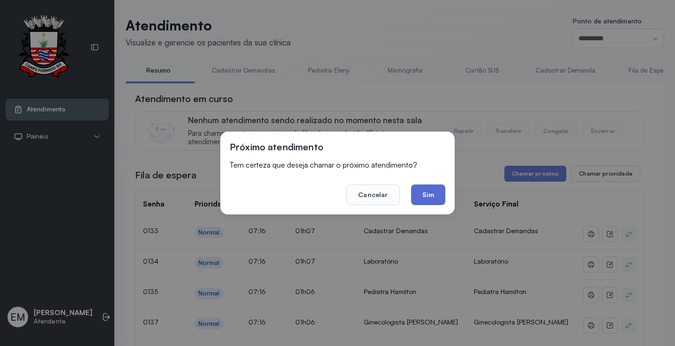
click at [440, 198] on button "Sim" at bounding box center [428, 195] width 34 height 21
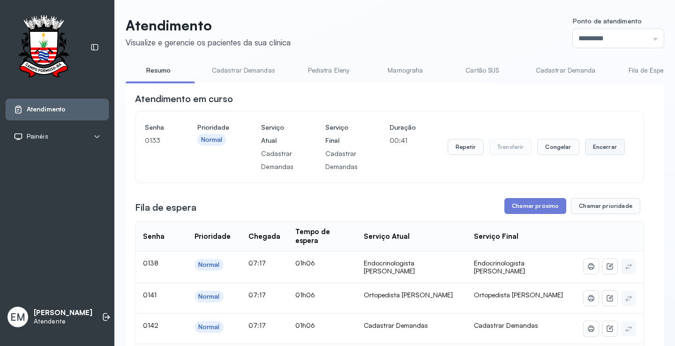
click at [606, 149] on button "Encerrar" at bounding box center [605, 147] width 40 height 16
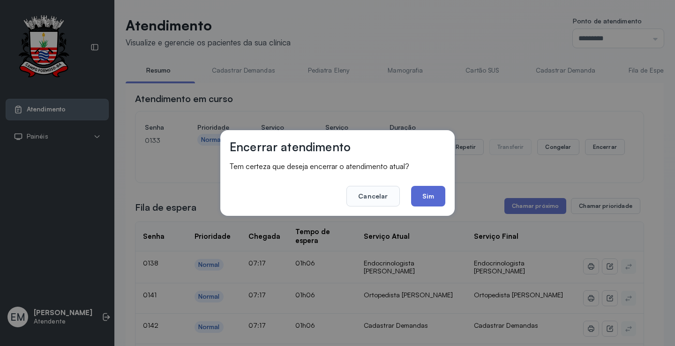
click at [436, 197] on button "Sim" at bounding box center [428, 196] width 34 height 21
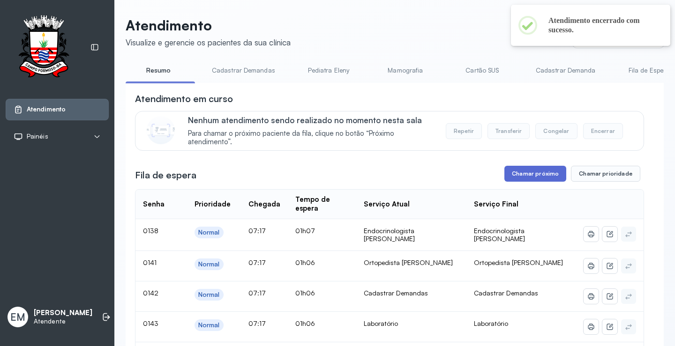
click at [541, 174] on button "Chamar próximo" at bounding box center [535, 174] width 62 height 16
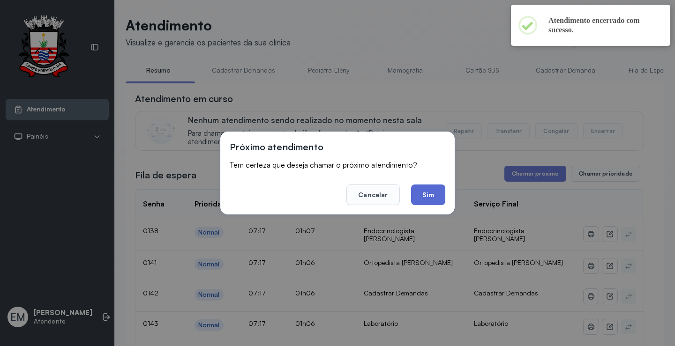
click at [432, 192] on button "Sim" at bounding box center [428, 195] width 34 height 21
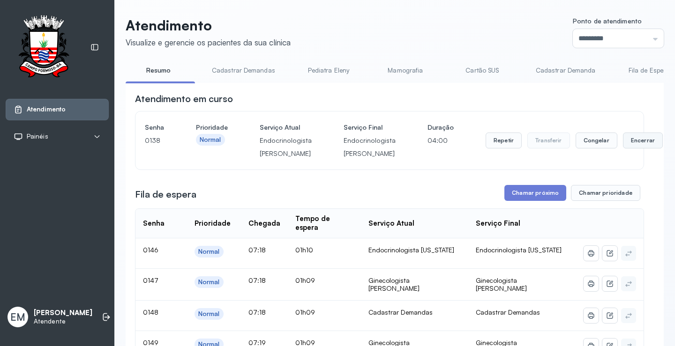
click at [626, 149] on button "Encerrar" at bounding box center [643, 141] width 40 height 16
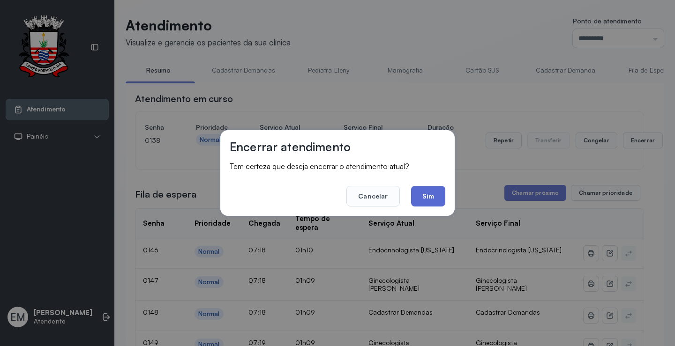
click at [440, 198] on button "Sim" at bounding box center [428, 196] width 34 height 21
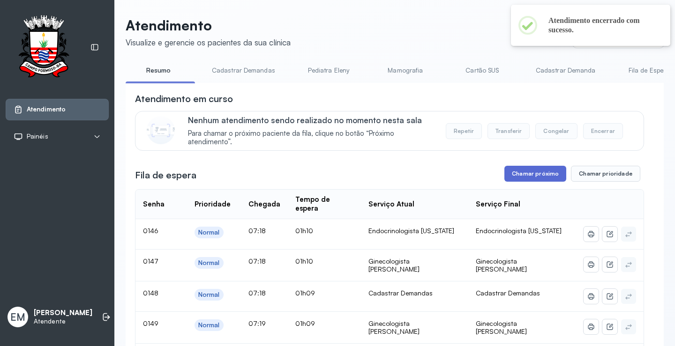
click at [547, 175] on button "Chamar próximo" at bounding box center [535, 174] width 62 height 16
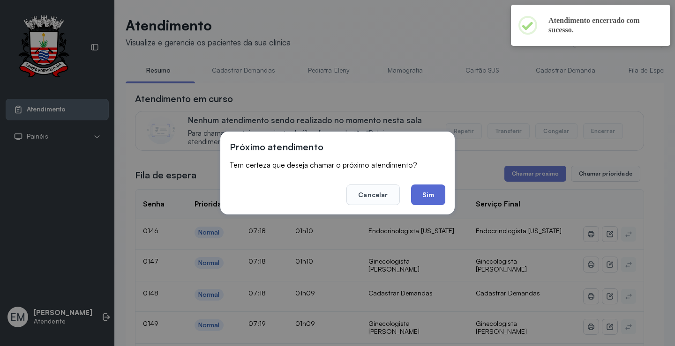
click at [433, 193] on button "Sim" at bounding box center [428, 195] width 34 height 21
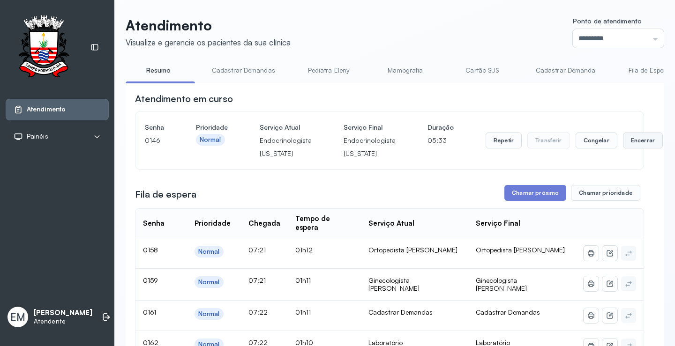
drag, startPoint x: 627, startPoint y: 140, endPoint x: 612, endPoint y: 143, distance: 15.3
click at [623, 143] on button "Encerrar" at bounding box center [643, 141] width 40 height 16
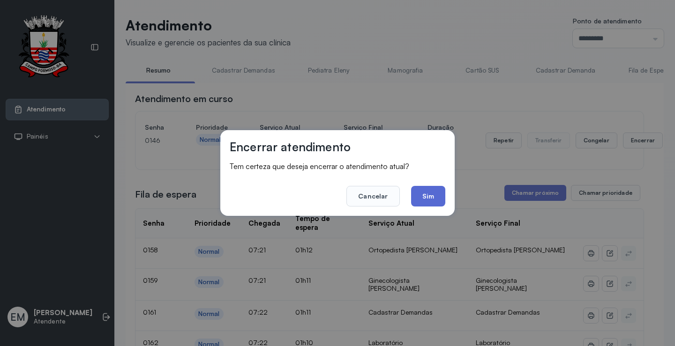
click at [433, 196] on button "Sim" at bounding box center [428, 196] width 34 height 21
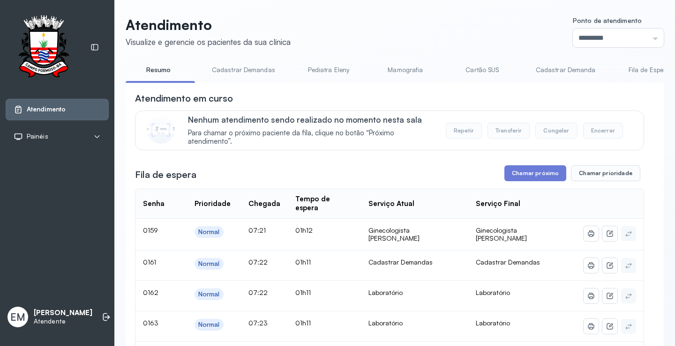
scroll to position [47, 0]
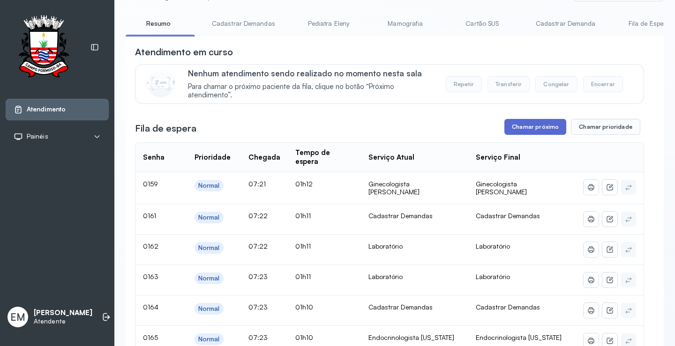
click at [538, 129] on button "Chamar próximo" at bounding box center [535, 127] width 62 height 16
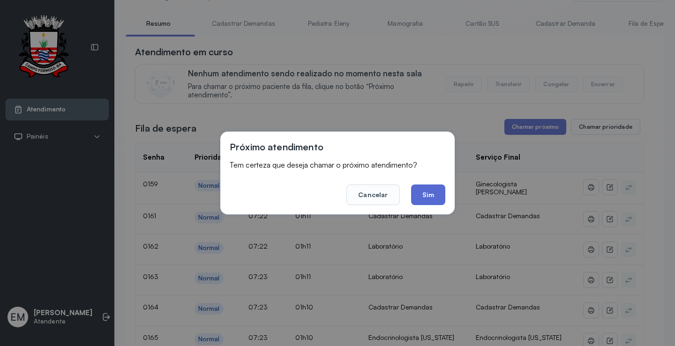
click at [432, 197] on button "Sim" at bounding box center [428, 195] width 34 height 21
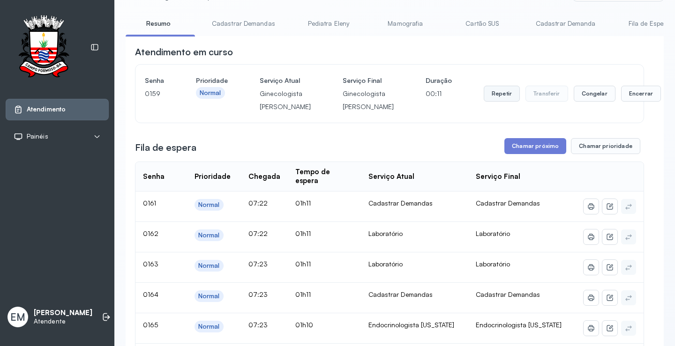
click at [484, 102] on button "Repetir" at bounding box center [502, 94] width 36 height 16
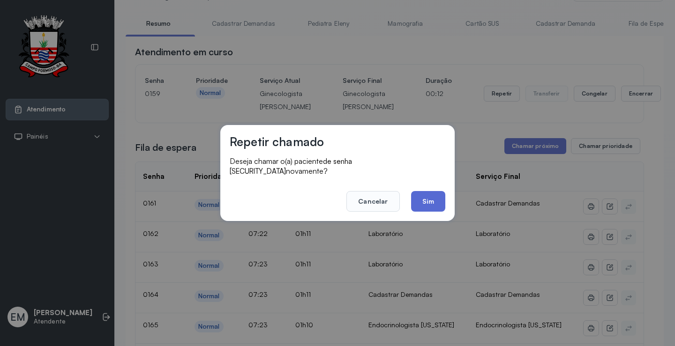
click at [423, 191] on button "Sim" at bounding box center [428, 201] width 34 height 21
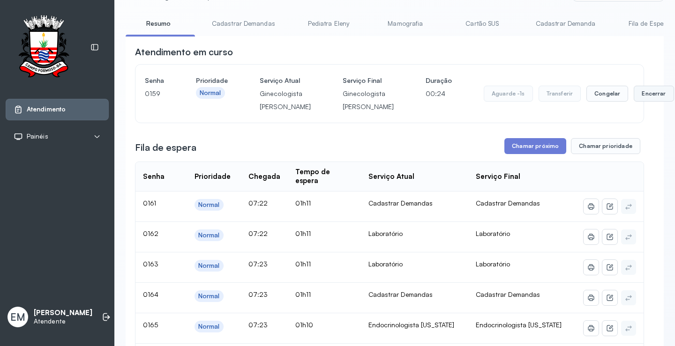
click at [634, 102] on button "Encerrar" at bounding box center [654, 94] width 40 height 16
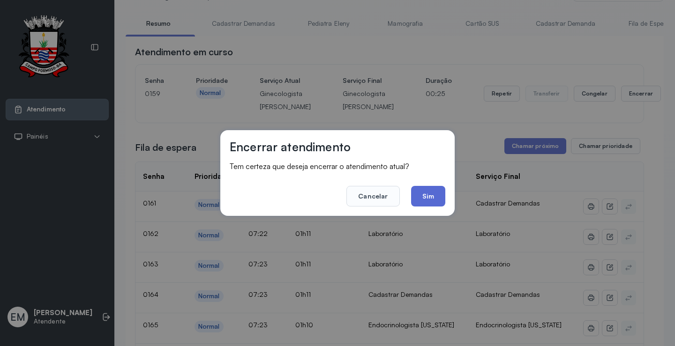
click at [425, 192] on button "Sim" at bounding box center [428, 196] width 34 height 21
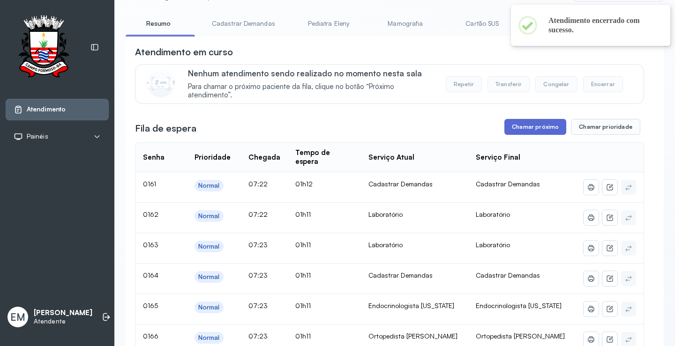
click at [534, 127] on button "Chamar próximo" at bounding box center [535, 127] width 62 height 16
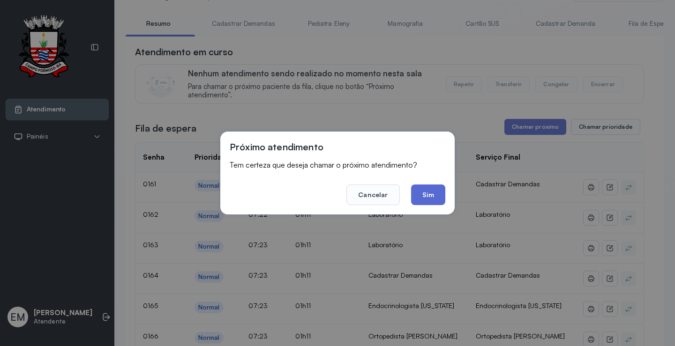
click at [423, 190] on button "Sim" at bounding box center [428, 195] width 34 height 21
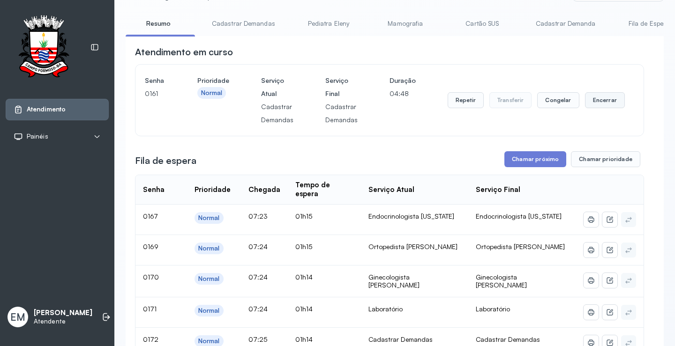
click at [599, 105] on button "Encerrar" at bounding box center [605, 100] width 40 height 16
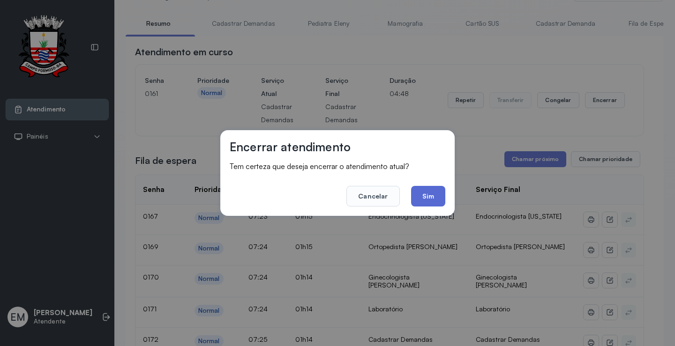
click at [441, 195] on button "Sim" at bounding box center [428, 196] width 34 height 21
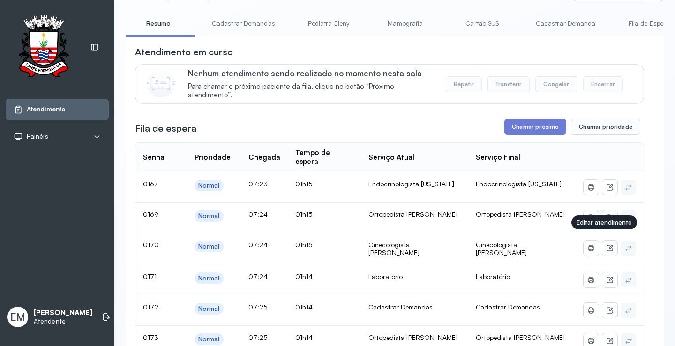
click at [606, 245] on icon at bounding box center [609, 248] width 7 height 7
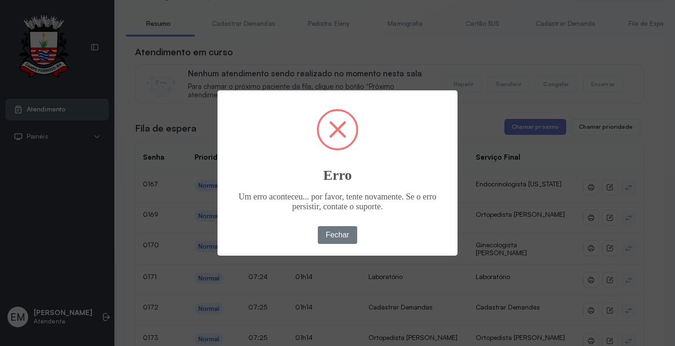
click at [340, 223] on div "× Erro Um erro aconteceu... por favor, tente novamente. Se o erro persistir, co…" at bounding box center [337, 172] width 240 height 165
click at [343, 231] on button "Fechar" at bounding box center [338, 235] width 40 height 18
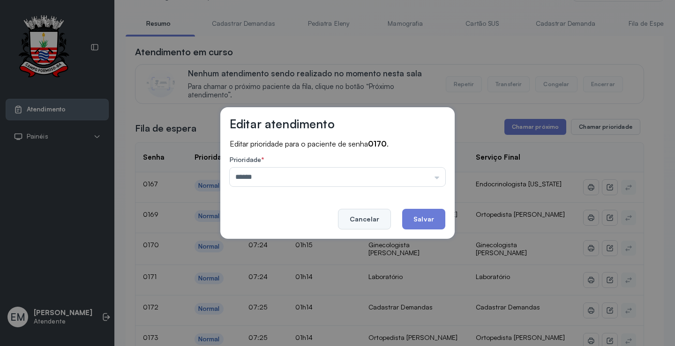
click at [377, 225] on button "Cancelar" at bounding box center [364, 219] width 53 height 21
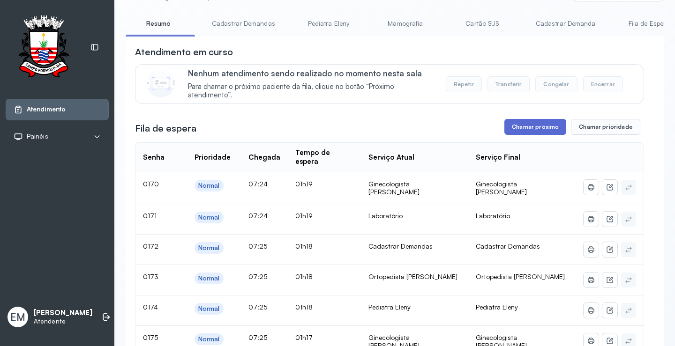
click at [522, 124] on button "Chamar próximo" at bounding box center [535, 127] width 62 height 16
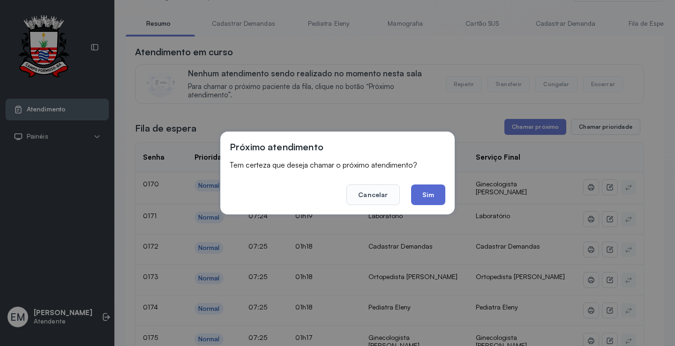
click at [429, 191] on button "Sim" at bounding box center [428, 195] width 34 height 21
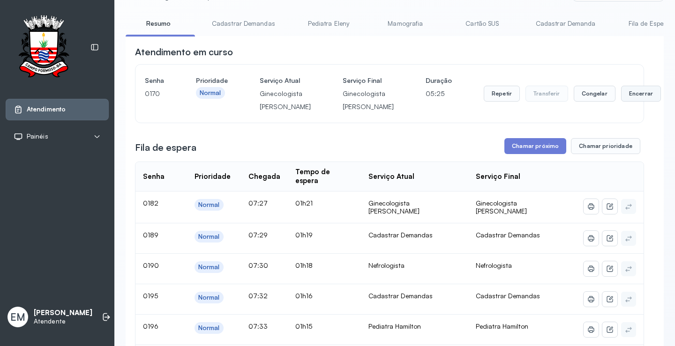
click at [621, 100] on button "Encerrar" at bounding box center [641, 94] width 40 height 16
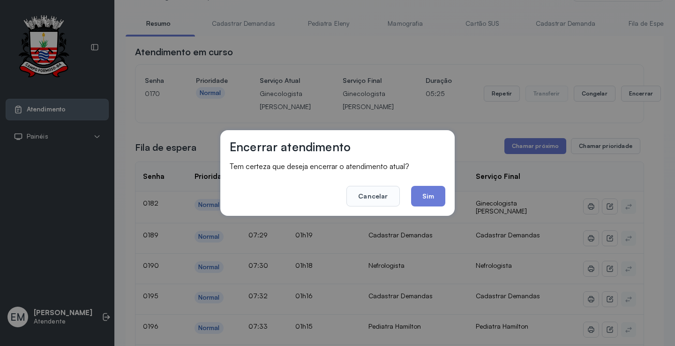
drag, startPoint x: 421, startPoint y: 198, endPoint x: 530, endPoint y: 176, distance: 111.8
click at [427, 196] on button "Sim" at bounding box center [428, 196] width 34 height 21
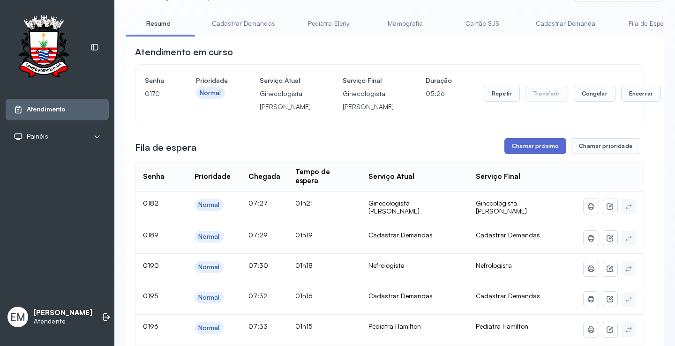
click at [532, 154] on button "Chamar próximo" at bounding box center [535, 146] width 62 height 16
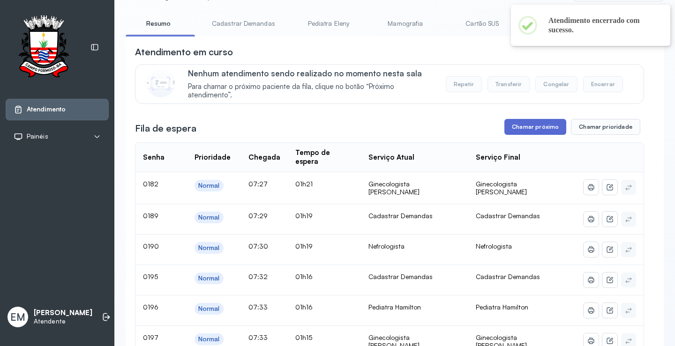
click at [528, 129] on button "Chamar próximo" at bounding box center [535, 127] width 62 height 16
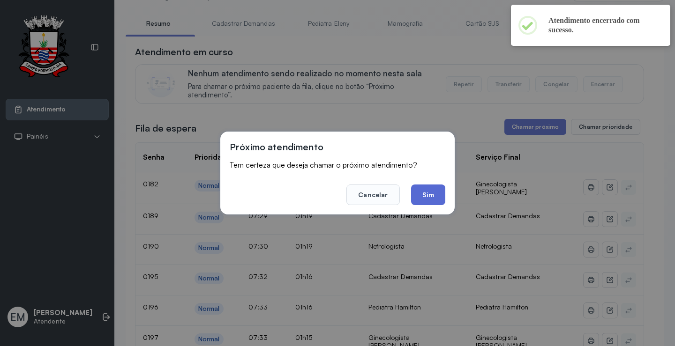
click at [424, 196] on button "Sim" at bounding box center [428, 195] width 34 height 21
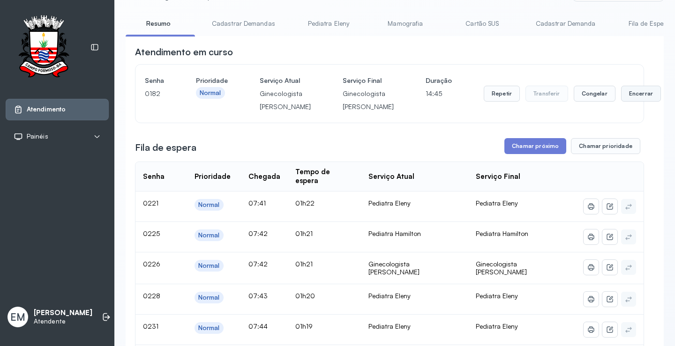
click at [621, 97] on button "Encerrar" at bounding box center [641, 94] width 40 height 16
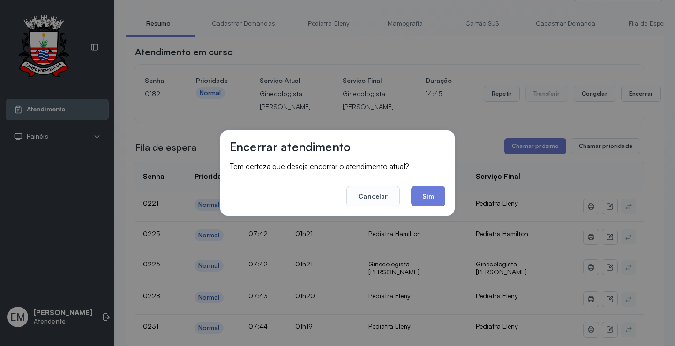
scroll to position [0, 0]
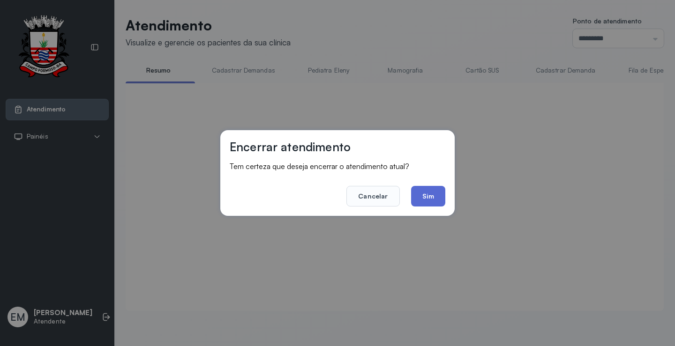
click at [438, 194] on button "Sim" at bounding box center [428, 196] width 34 height 21
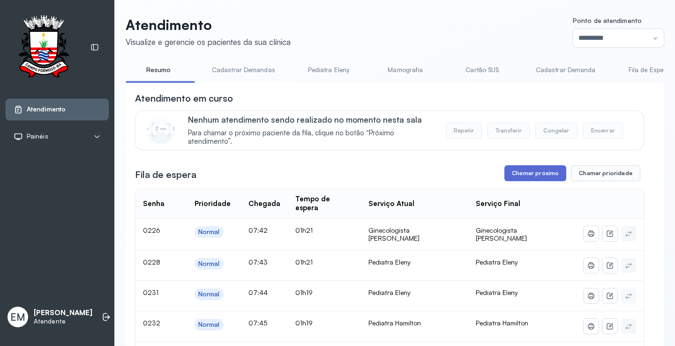
click at [523, 179] on button "Chamar próximo" at bounding box center [535, 173] width 62 height 16
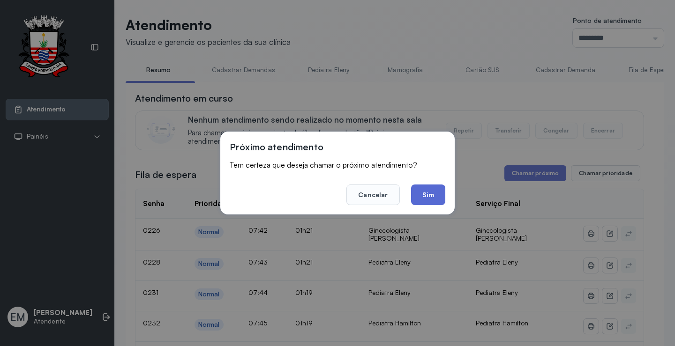
click at [418, 199] on button "Sim" at bounding box center [428, 195] width 34 height 21
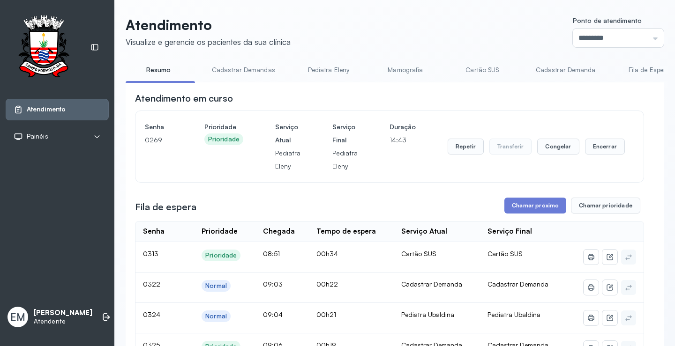
click at [470, 67] on link "Cartão SUS" at bounding box center [482, 69] width 66 height 15
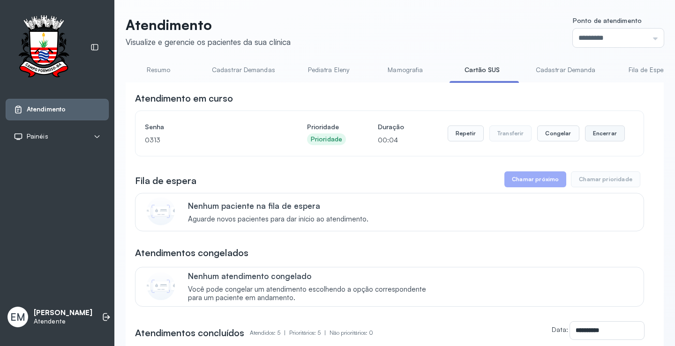
click at [590, 134] on button "Encerrar" at bounding box center [605, 134] width 40 height 16
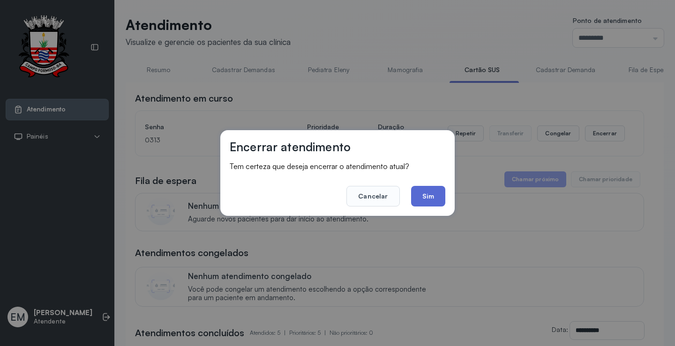
click at [426, 192] on button "Sim" at bounding box center [428, 196] width 34 height 21
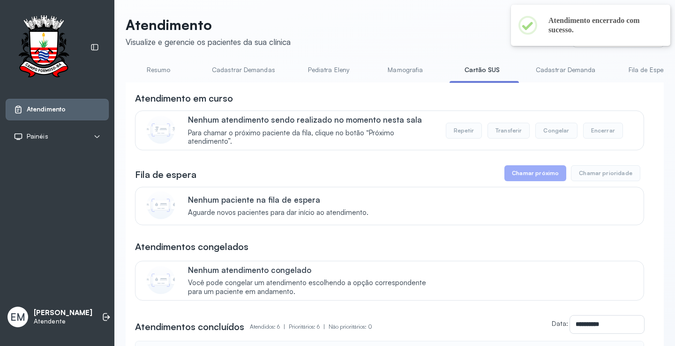
click at [152, 72] on link "Resumo" at bounding box center [159, 69] width 66 height 15
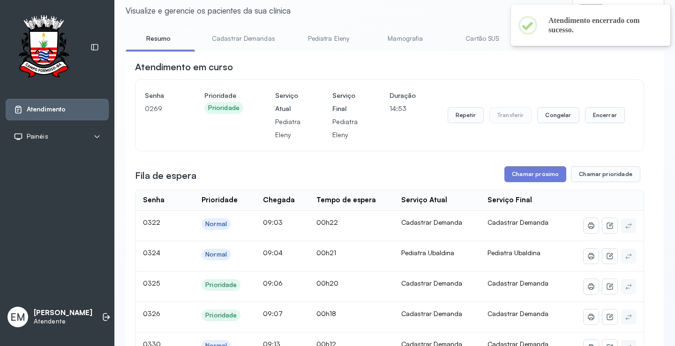
scroll to position [0, 0]
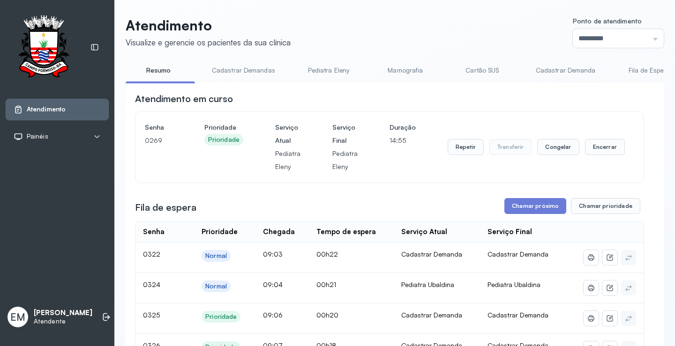
drag, startPoint x: 472, startPoint y: 69, endPoint x: 423, endPoint y: 41, distance: 56.5
click at [471, 68] on link "Cartão SUS" at bounding box center [482, 70] width 66 height 15
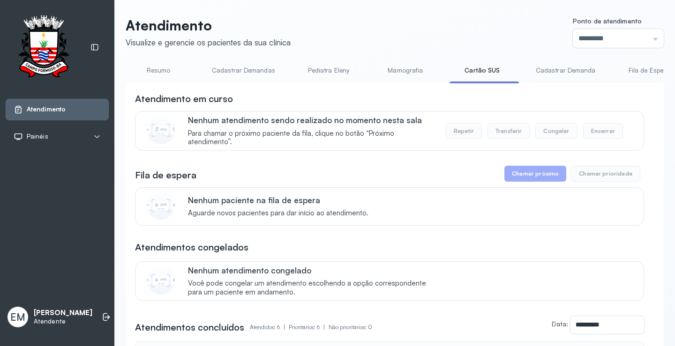
click at [160, 73] on link "Resumo" at bounding box center [159, 70] width 66 height 15
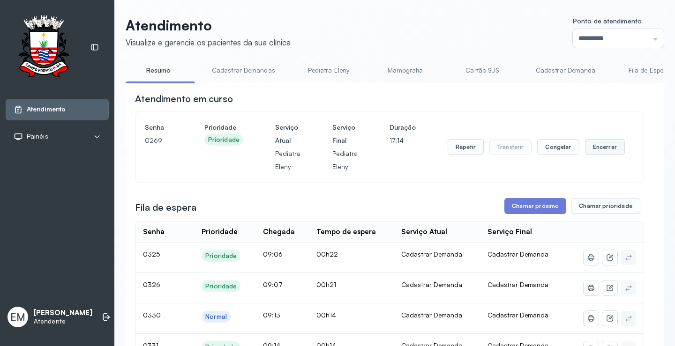
click at [591, 150] on button "Encerrar" at bounding box center [605, 147] width 40 height 16
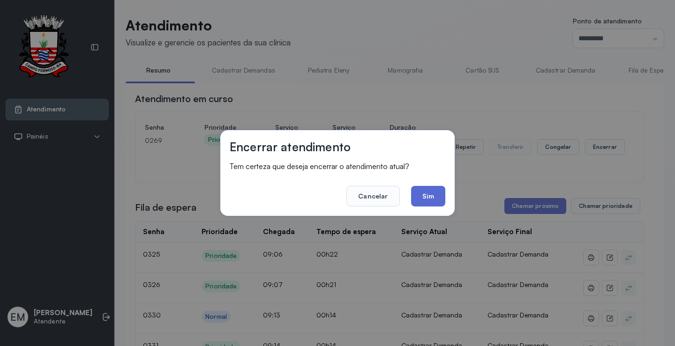
click at [418, 206] on button "Sim" at bounding box center [428, 196] width 34 height 21
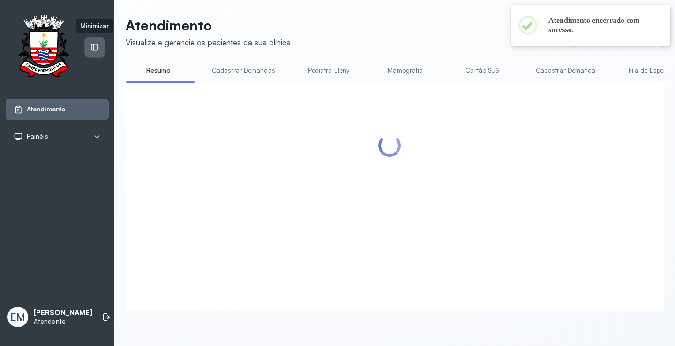
click at [88, 44] on div at bounding box center [95, 47] width 20 height 20
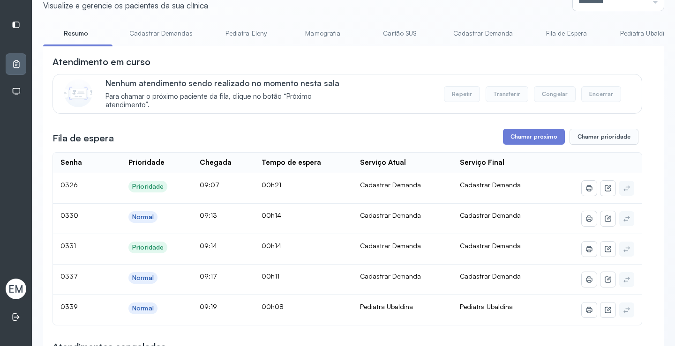
scroll to position [94, 0]
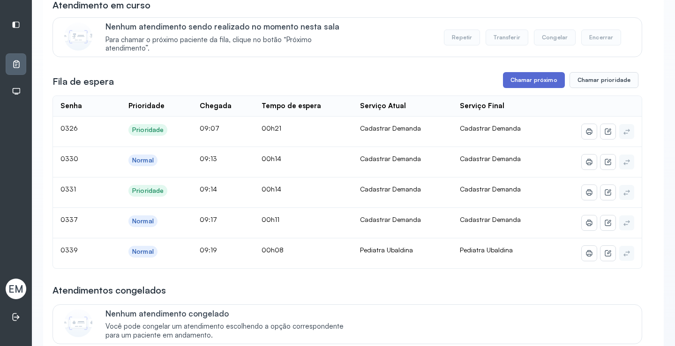
click at [512, 79] on button "Chamar próximo" at bounding box center [534, 80] width 62 height 16
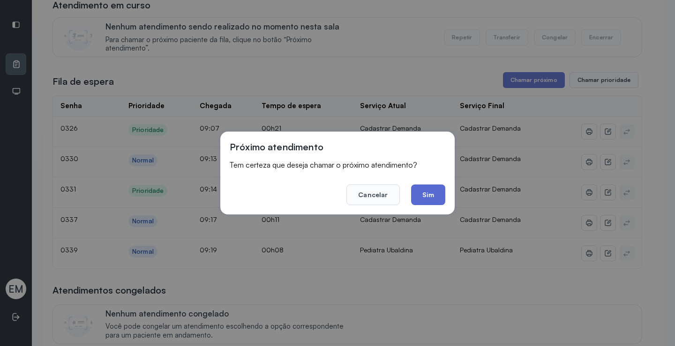
click at [423, 191] on button "Sim" at bounding box center [428, 195] width 34 height 21
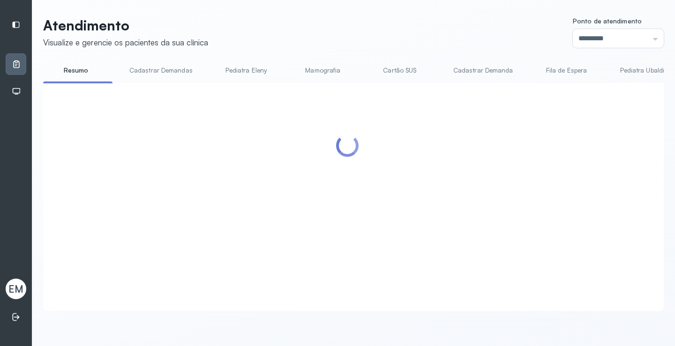
scroll to position [0, 0]
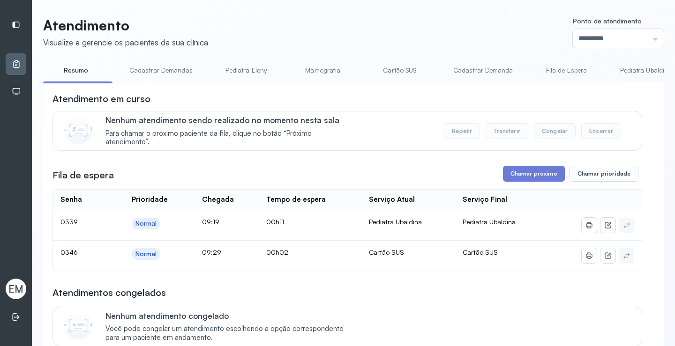
click at [404, 71] on link "Cartão SUS" at bounding box center [400, 70] width 66 height 15
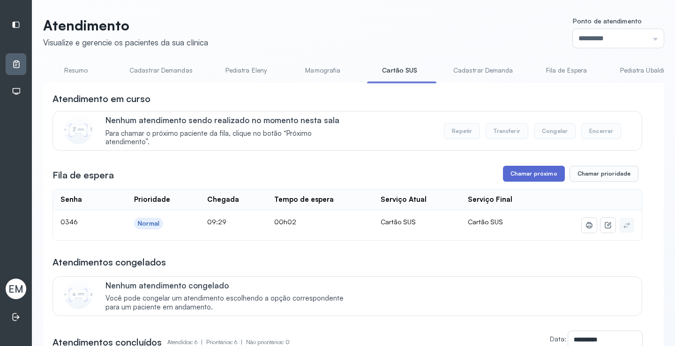
click at [533, 177] on button "Chamar próximo" at bounding box center [534, 174] width 62 height 16
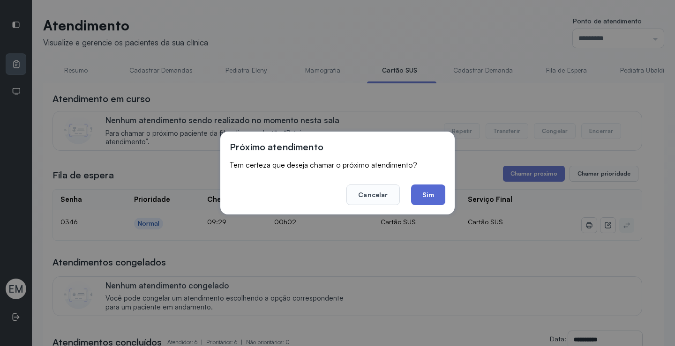
click at [430, 188] on button "Sim" at bounding box center [428, 195] width 34 height 21
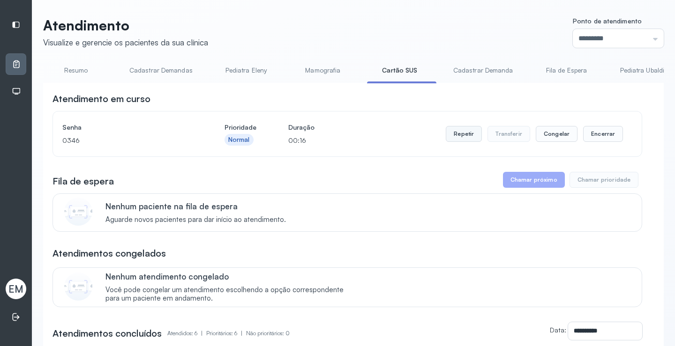
click at [455, 134] on button "Repetir" at bounding box center [464, 134] width 36 height 16
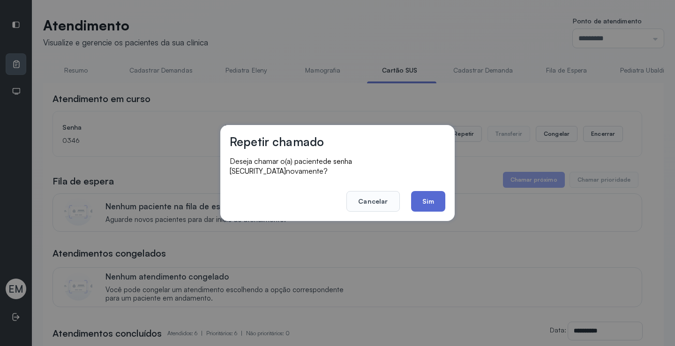
click at [423, 194] on button "Sim" at bounding box center [428, 201] width 34 height 21
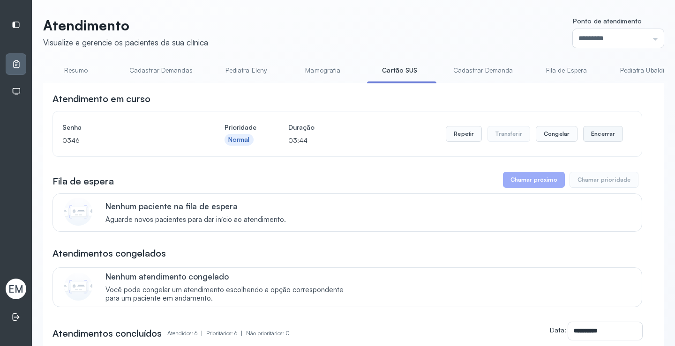
click at [592, 134] on button "Encerrar" at bounding box center [603, 134] width 40 height 16
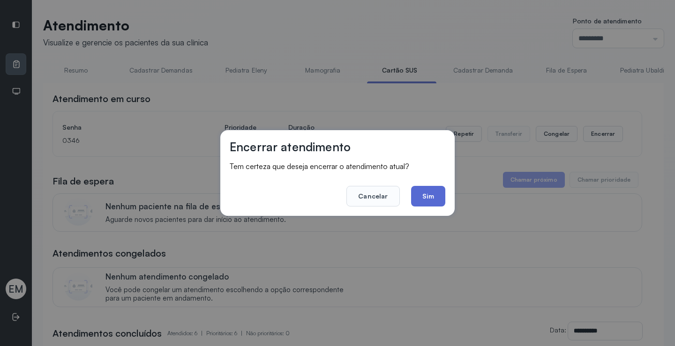
click at [419, 196] on button "Sim" at bounding box center [428, 196] width 34 height 21
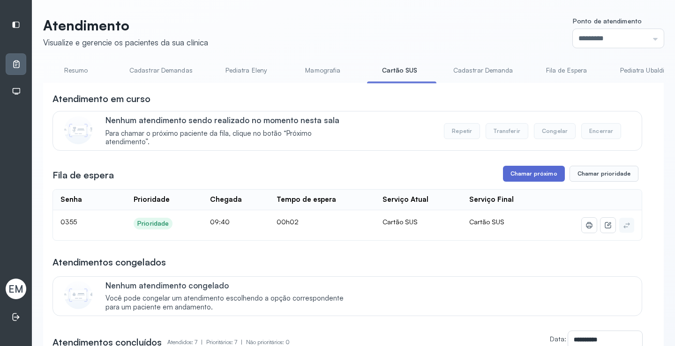
click at [527, 171] on button "Chamar próximo" at bounding box center [534, 174] width 62 height 16
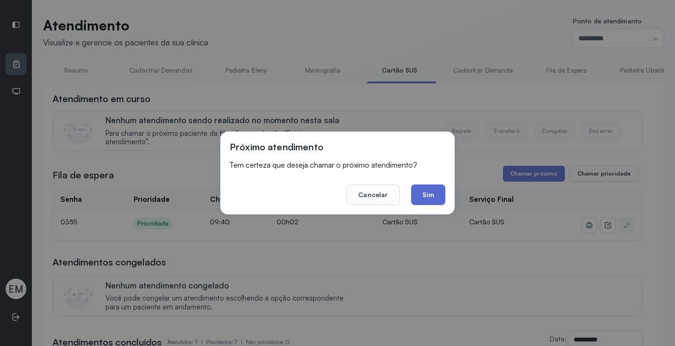
click at [438, 189] on button "Sim" at bounding box center [428, 195] width 34 height 21
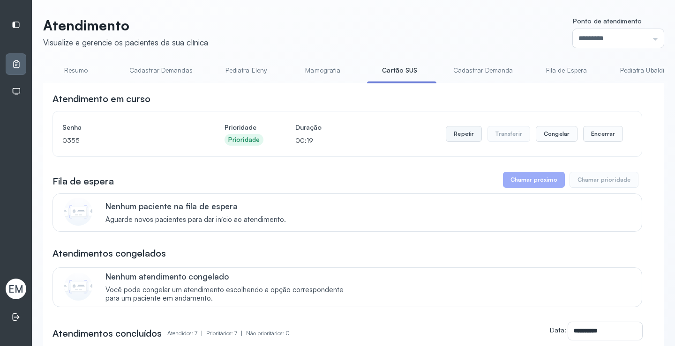
click at [454, 137] on button "Repetir" at bounding box center [464, 134] width 36 height 16
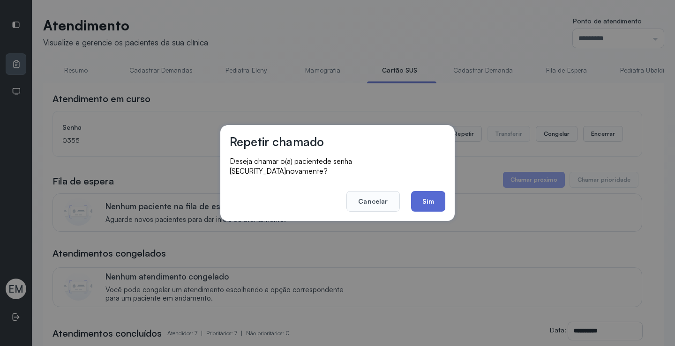
click at [430, 198] on button "Sim" at bounding box center [428, 201] width 34 height 21
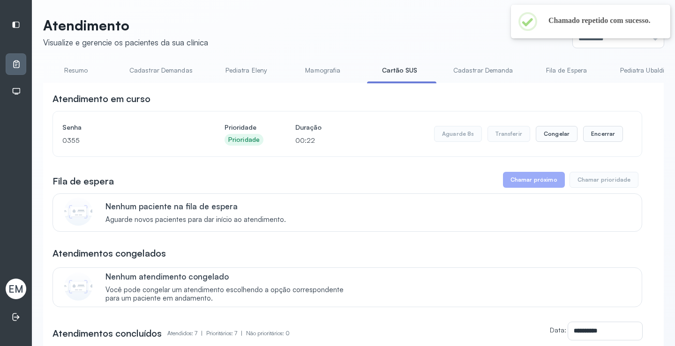
click at [74, 67] on link "Resumo" at bounding box center [76, 70] width 66 height 15
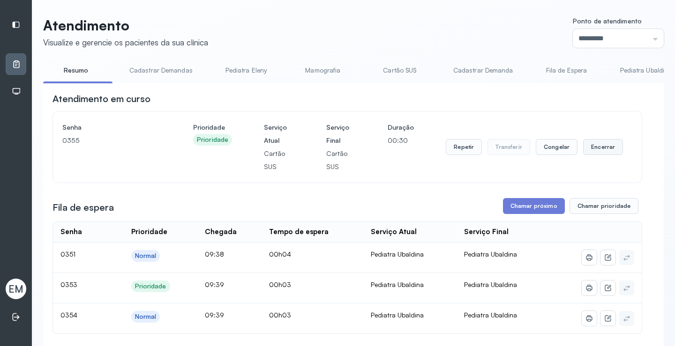
click at [592, 153] on button "Encerrar" at bounding box center [603, 147] width 40 height 16
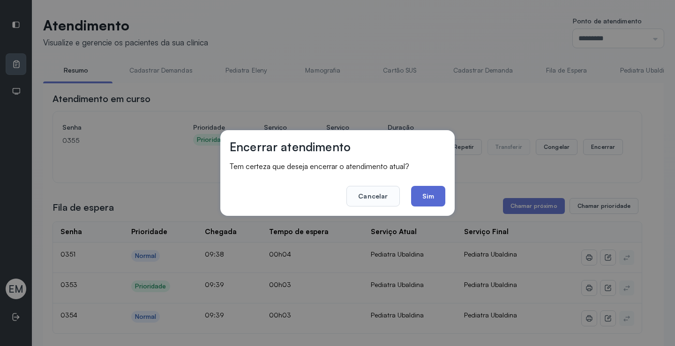
click at [442, 197] on button "Sim" at bounding box center [428, 196] width 34 height 21
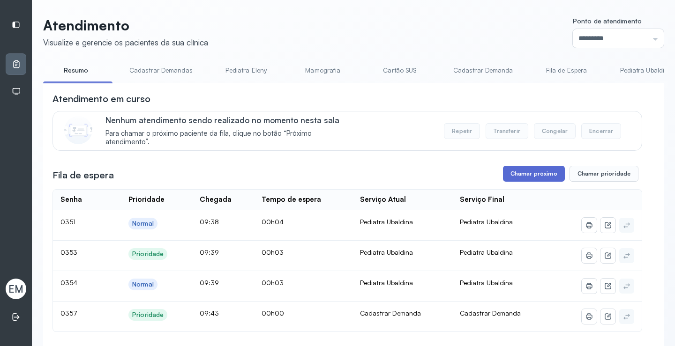
click at [523, 174] on button "Chamar próximo" at bounding box center [534, 174] width 62 height 16
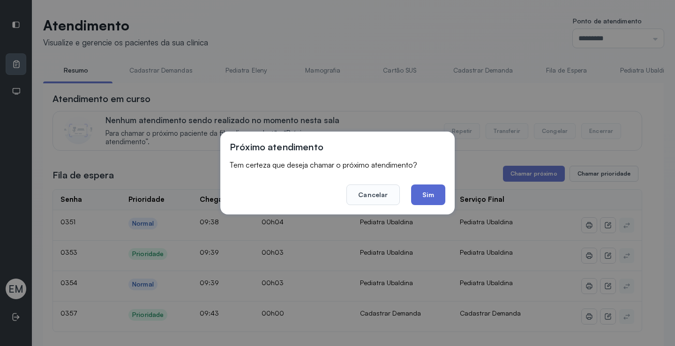
click at [421, 192] on button "Sim" at bounding box center [428, 195] width 34 height 21
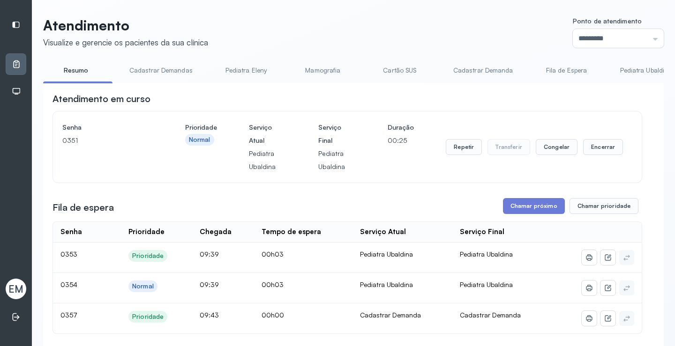
click at [463, 159] on div "Repetir Transferir Congelar Encerrar" at bounding box center [534, 147] width 177 height 52
click at [464, 149] on button "Repetir" at bounding box center [464, 147] width 36 height 16
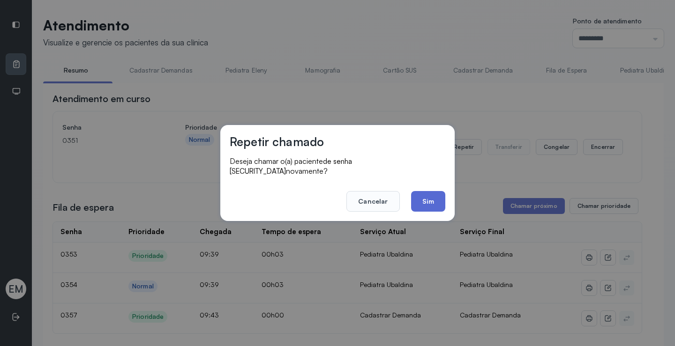
click at [418, 195] on button "Sim" at bounding box center [428, 201] width 34 height 21
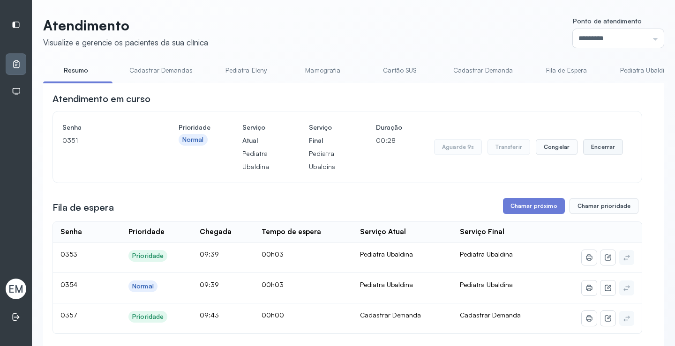
click at [597, 150] on button "Encerrar" at bounding box center [603, 147] width 40 height 16
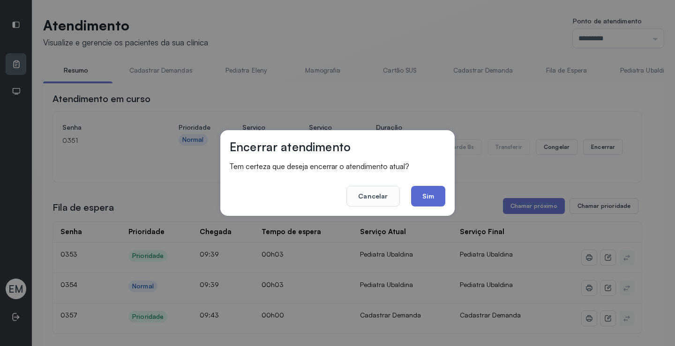
click at [439, 191] on button "Sim" at bounding box center [428, 196] width 34 height 21
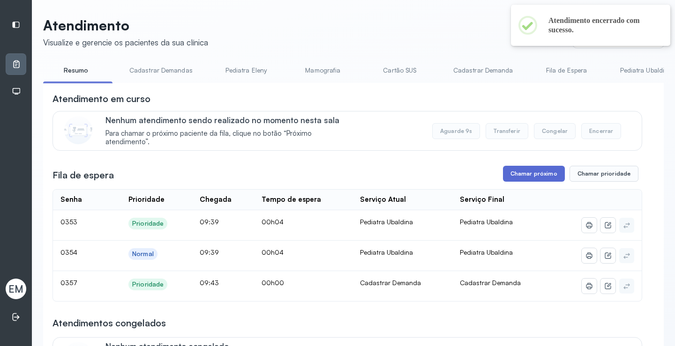
click at [532, 182] on button "Chamar próximo" at bounding box center [534, 174] width 62 height 16
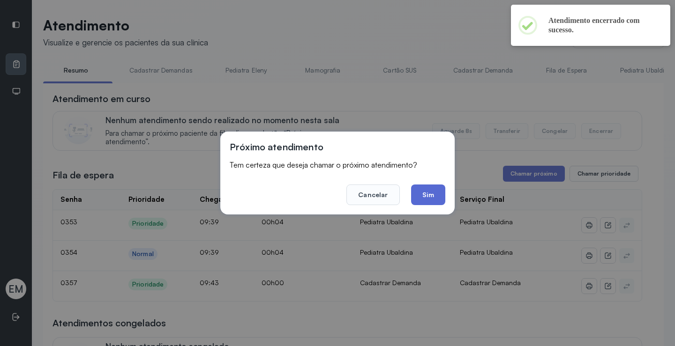
click at [444, 190] on button "Sim" at bounding box center [428, 195] width 34 height 21
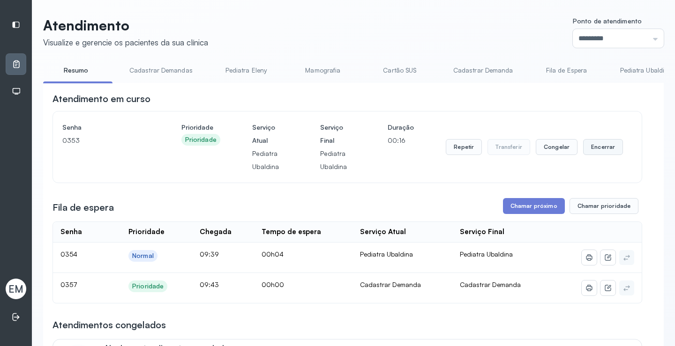
click at [594, 148] on button "Encerrar" at bounding box center [603, 147] width 40 height 16
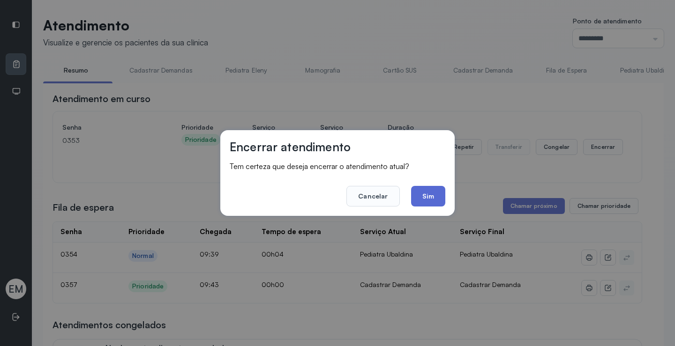
click at [428, 195] on button "Sim" at bounding box center [428, 196] width 34 height 21
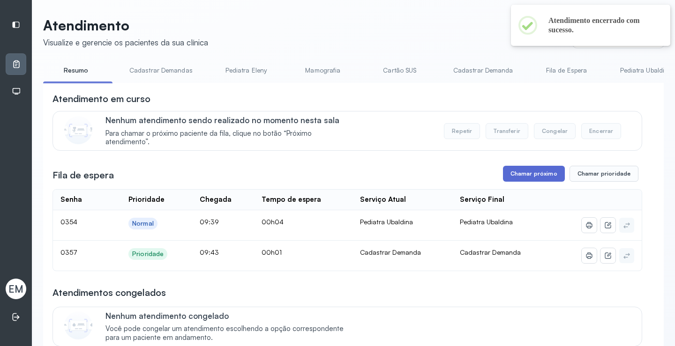
drag, startPoint x: 548, startPoint y: 166, endPoint x: 546, endPoint y: 174, distance: 7.6
click at [546, 177] on button "Chamar próximo" at bounding box center [534, 174] width 62 height 16
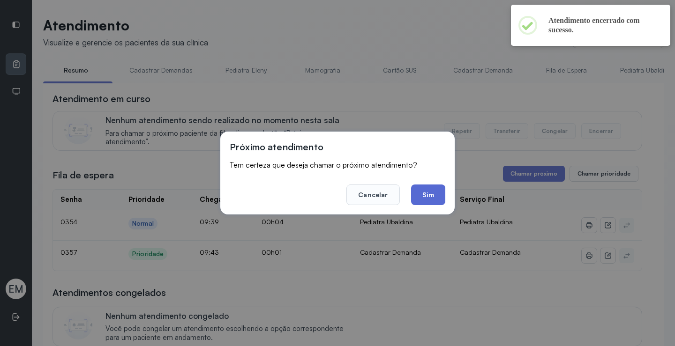
click at [442, 192] on button "Sim" at bounding box center [428, 195] width 34 height 21
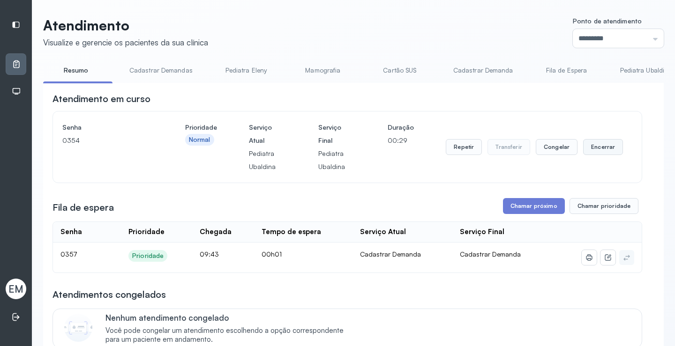
click at [598, 145] on button "Encerrar" at bounding box center [603, 147] width 40 height 16
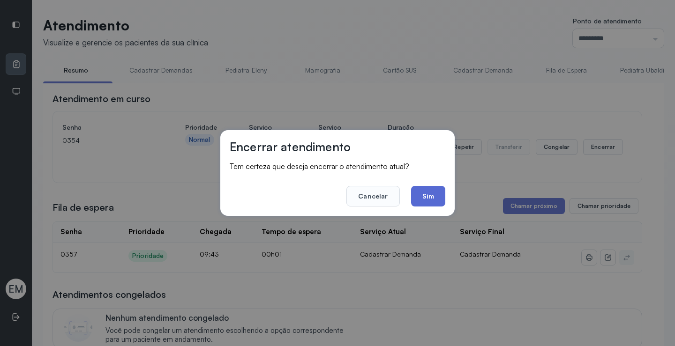
click at [430, 197] on button "Sim" at bounding box center [428, 196] width 34 height 21
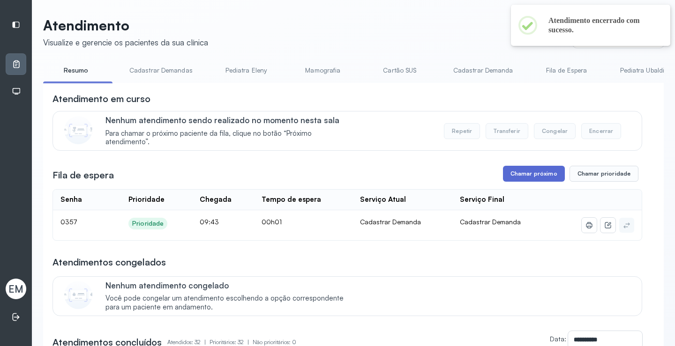
click at [519, 177] on button "Chamar próximo" at bounding box center [534, 174] width 62 height 16
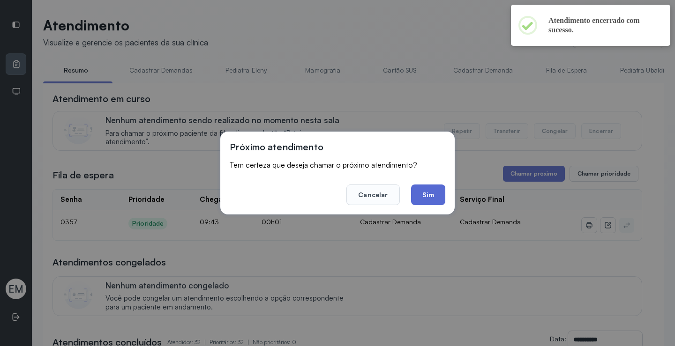
click at [439, 195] on button "Sim" at bounding box center [428, 195] width 34 height 21
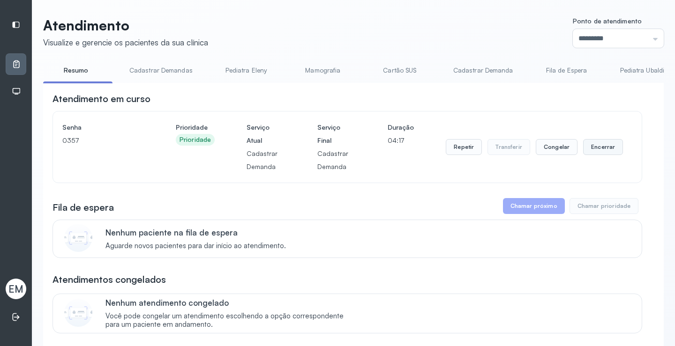
click at [606, 154] on button "Encerrar" at bounding box center [603, 147] width 40 height 16
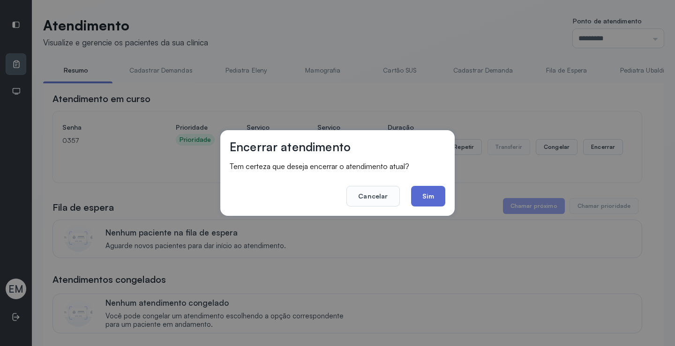
click at [432, 201] on button "Sim" at bounding box center [428, 196] width 34 height 21
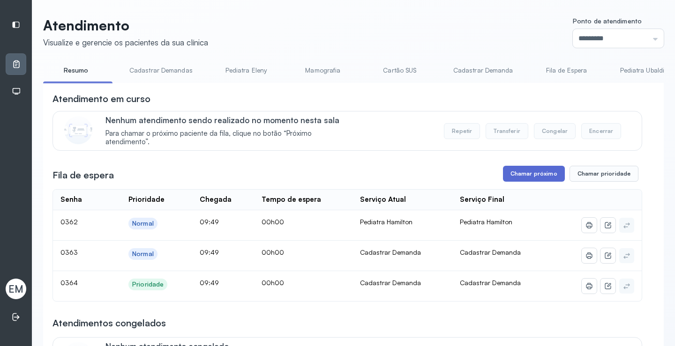
click at [527, 179] on button "Chamar próximo" at bounding box center [534, 174] width 62 height 16
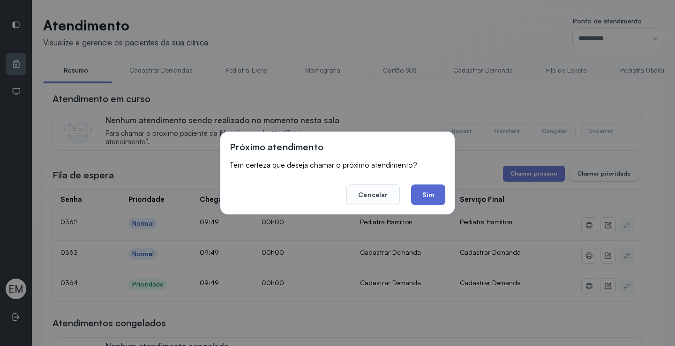
click at [428, 189] on button "Sim" at bounding box center [428, 195] width 34 height 21
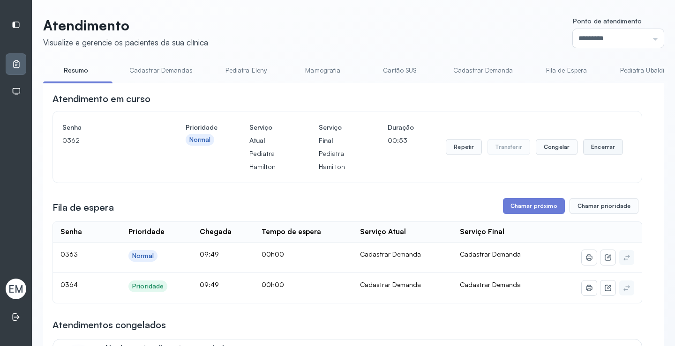
drag, startPoint x: 594, startPoint y: 149, endPoint x: 589, endPoint y: 153, distance: 6.7
click at [589, 153] on button "Encerrar" at bounding box center [603, 147] width 40 height 16
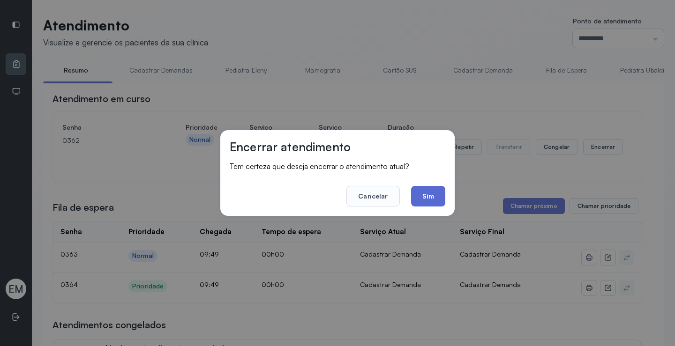
click at [429, 188] on button "Sim" at bounding box center [428, 196] width 34 height 21
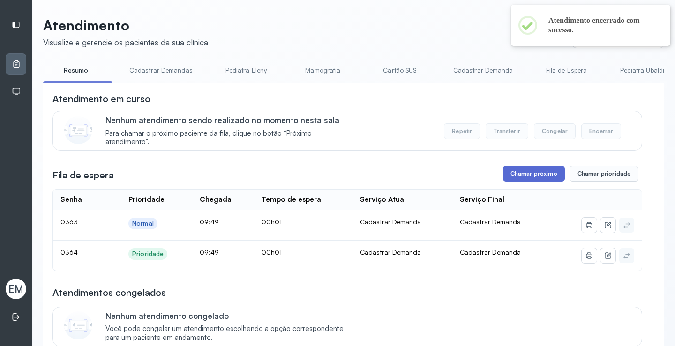
drag, startPoint x: 548, startPoint y: 172, endPoint x: 542, endPoint y: 175, distance: 6.1
click at [542, 175] on button "Chamar próximo" at bounding box center [534, 174] width 62 height 16
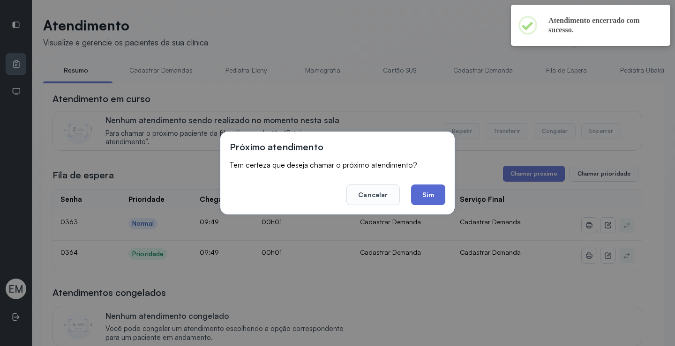
click at [431, 193] on button "Sim" at bounding box center [428, 195] width 34 height 21
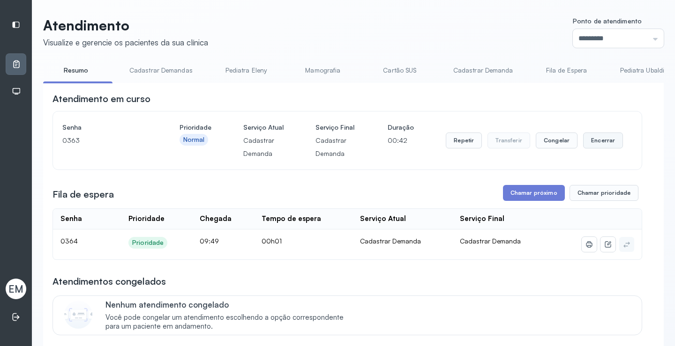
click at [603, 144] on button "Encerrar" at bounding box center [603, 141] width 40 height 16
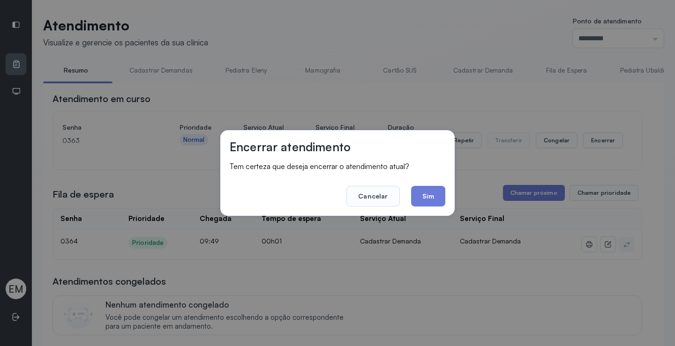
click at [433, 185] on footer "Cancelar Sim" at bounding box center [338, 190] width 216 height 34
click at [420, 194] on button "Sim" at bounding box center [428, 196] width 34 height 21
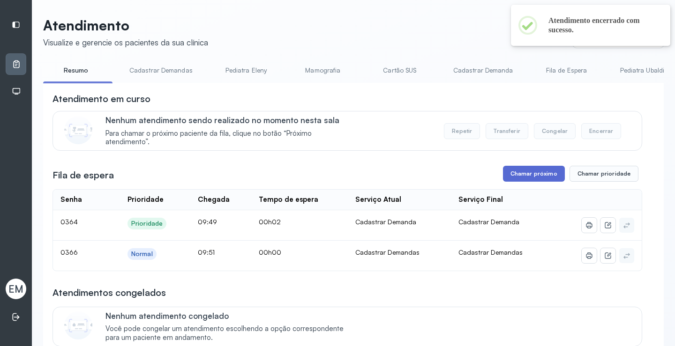
click at [517, 180] on button "Chamar próximo" at bounding box center [534, 174] width 62 height 16
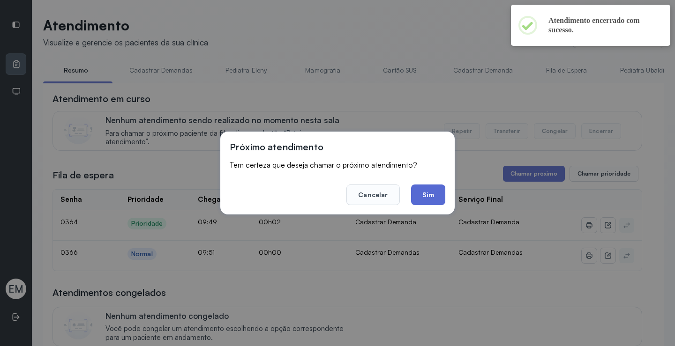
click at [434, 195] on button "Sim" at bounding box center [428, 195] width 34 height 21
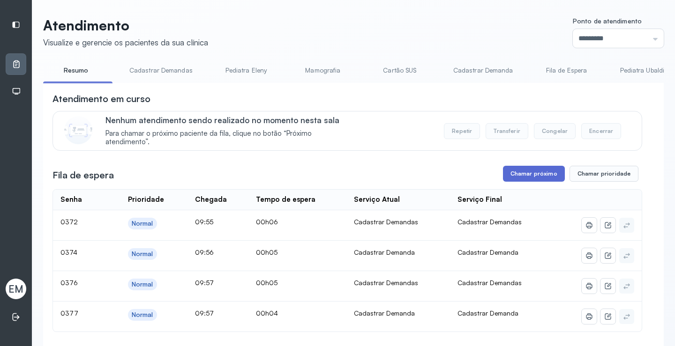
drag, startPoint x: 544, startPoint y: 167, endPoint x: 534, endPoint y: 172, distance: 11.5
drag, startPoint x: 513, startPoint y: 187, endPoint x: 512, endPoint y: 179, distance: 8.4
click at [522, 176] on button "Chamar próximo" at bounding box center [534, 174] width 62 height 16
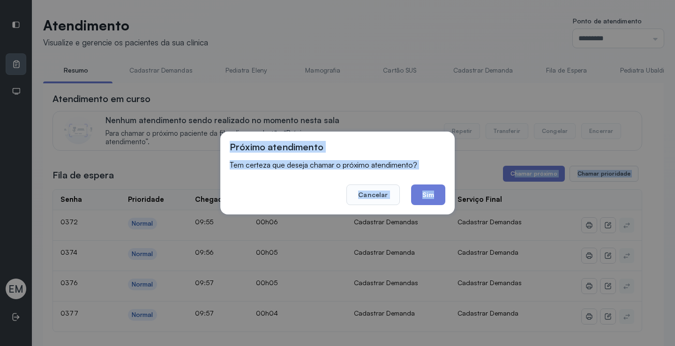
click at [428, 183] on footer "Cancelar Sim" at bounding box center [338, 189] width 216 height 34
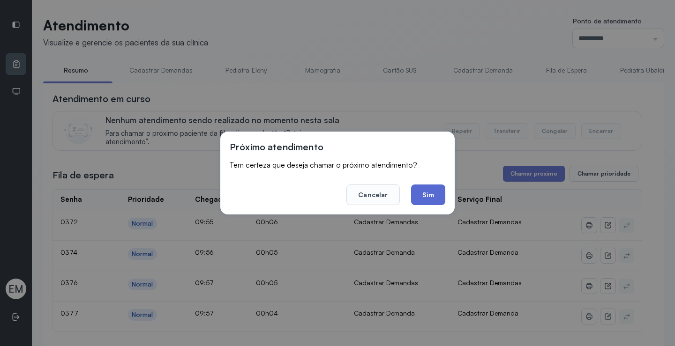
click at [427, 191] on button "Sim" at bounding box center [428, 195] width 34 height 21
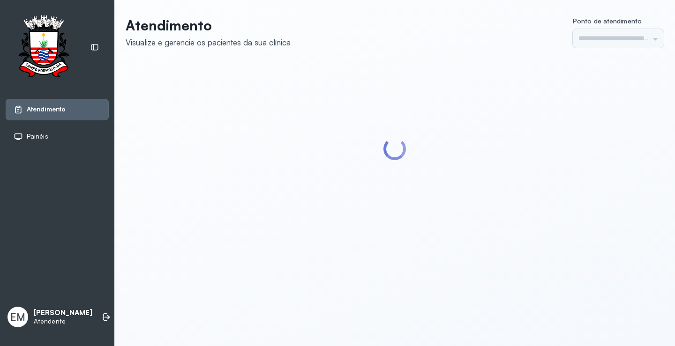
type input "*********"
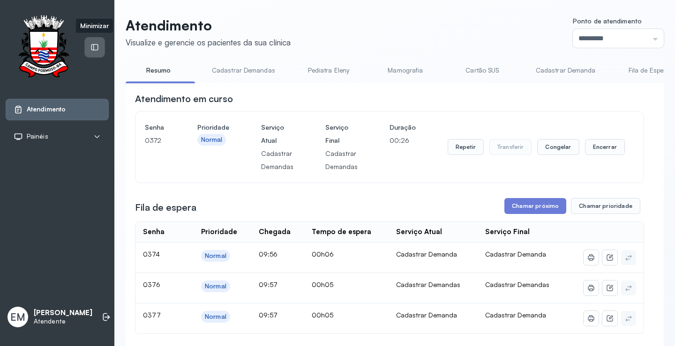
click at [97, 45] on icon at bounding box center [94, 47] width 8 height 8
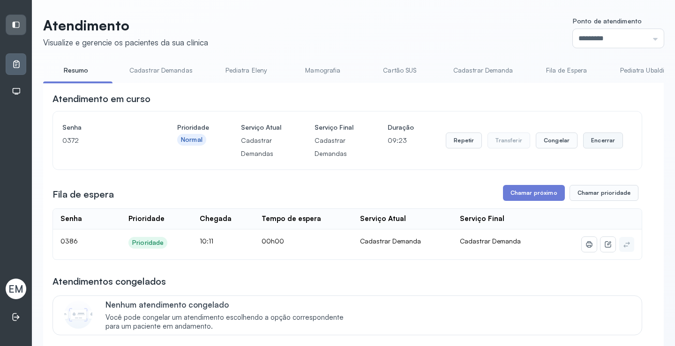
click at [590, 144] on button "Encerrar" at bounding box center [603, 141] width 40 height 16
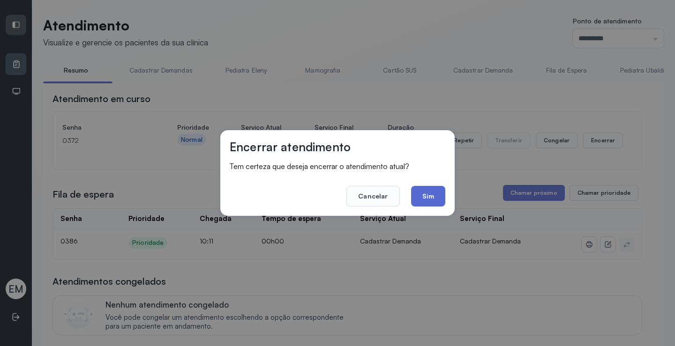
click at [431, 193] on button "Sim" at bounding box center [428, 196] width 34 height 21
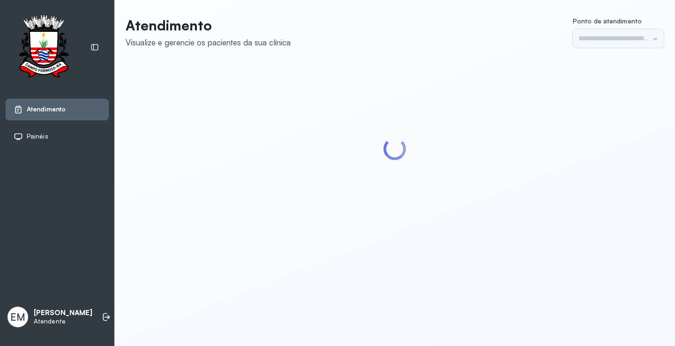
type input "*********"
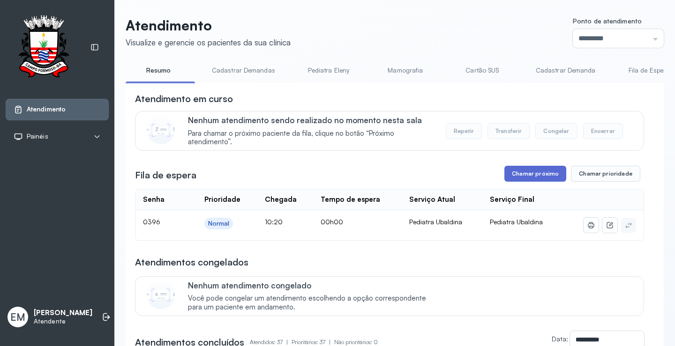
click at [532, 179] on button "Chamar próximo" at bounding box center [535, 174] width 62 height 16
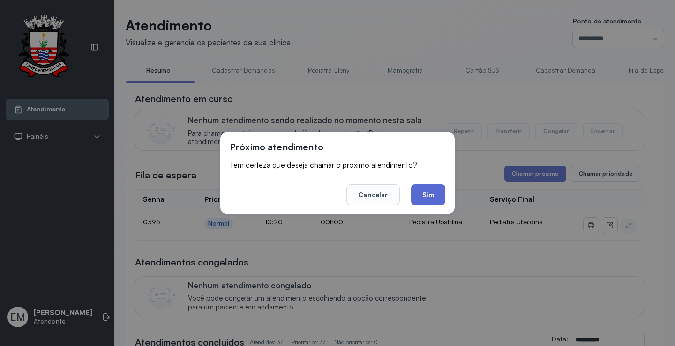
click at [434, 193] on button "Sim" at bounding box center [428, 195] width 34 height 21
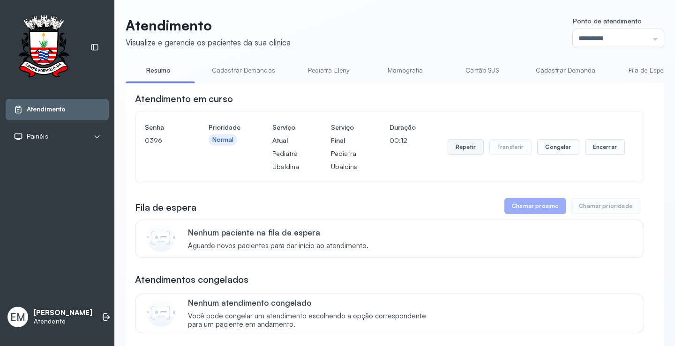
click at [463, 148] on button "Repetir" at bounding box center [466, 147] width 36 height 16
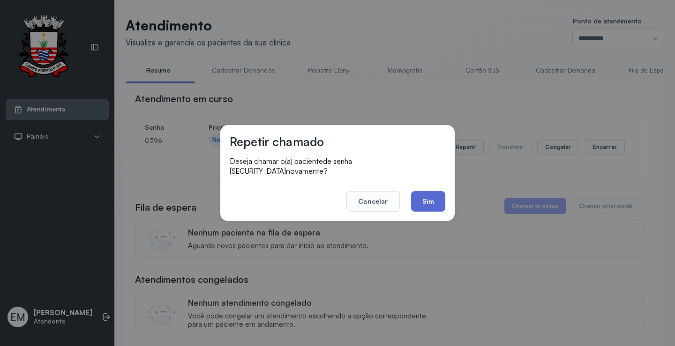
click at [429, 198] on button "Sim" at bounding box center [428, 201] width 34 height 21
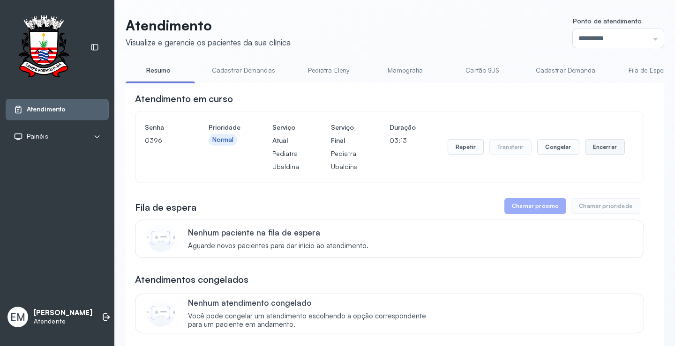
click at [612, 149] on button "Encerrar" at bounding box center [605, 147] width 40 height 16
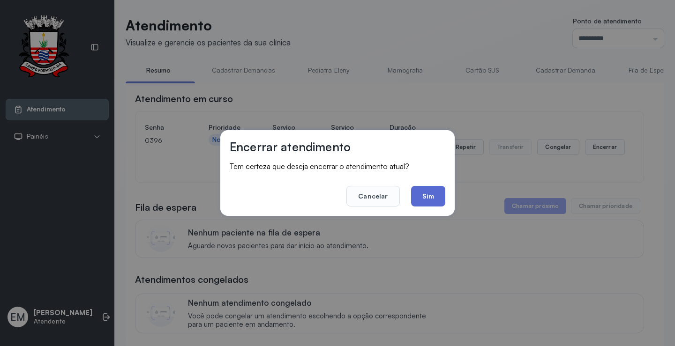
click at [437, 194] on button "Sim" at bounding box center [428, 196] width 34 height 21
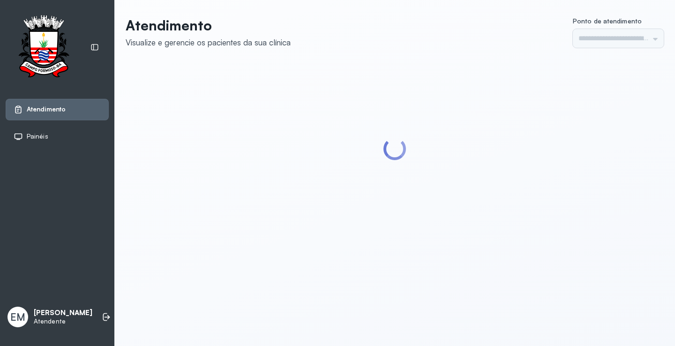
type input "*********"
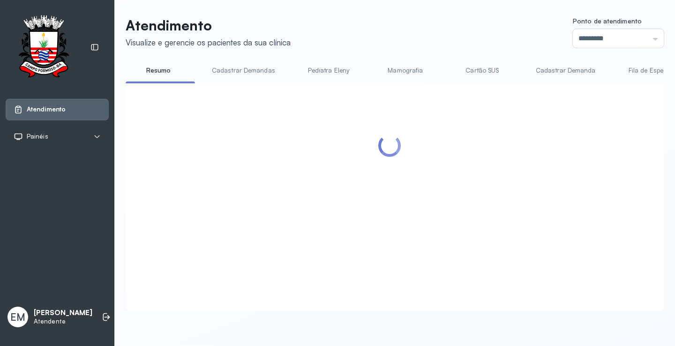
click at [286, 67] on ul "Resumo Cadastrar Demandas Pediatra [PERSON_NAME] Cartão SUS Cadastrar [PERSON_N…" at bounding box center [395, 73] width 538 height 21
click at [308, 68] on link "Pediatra Eleny" at bounding box center [329, 70] width 66 height 15
click at [268, 75] on link "Cadastrar Demandas" at bounding box center [243, 70] width 82 height 15
click at [156, 67] on link "Resumo" at bounding box center [159, 70] width 66 height 15
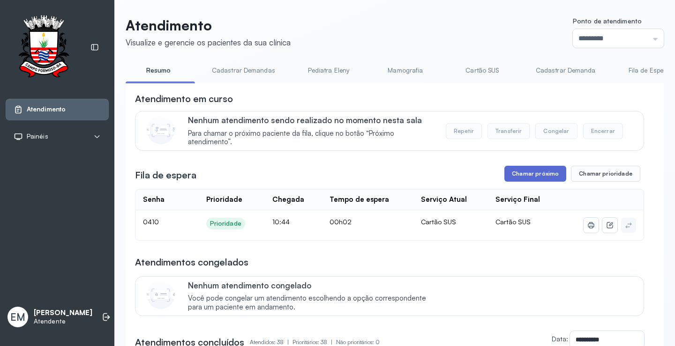
click at [543, 178] on button "Chamar próximo" at bounding box center [535, 174] width 62 height 16
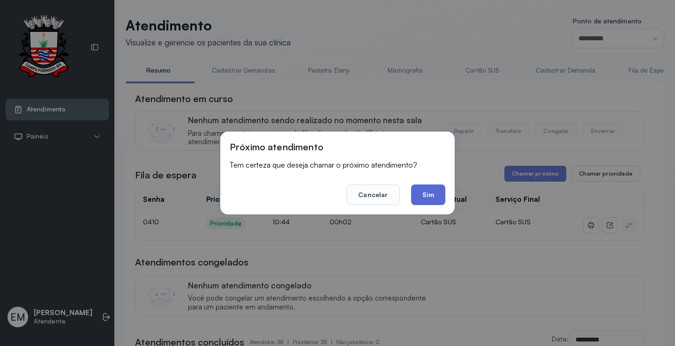
click at [431, 192] on button "Sim" at bounding box center [428, 195] width 34 height 21
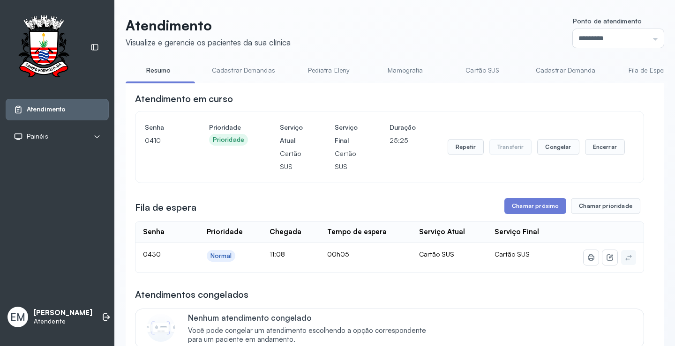
click at [484, 67] on link "Cartão SUS" at bounding box center [482, 70] width 66 height 15
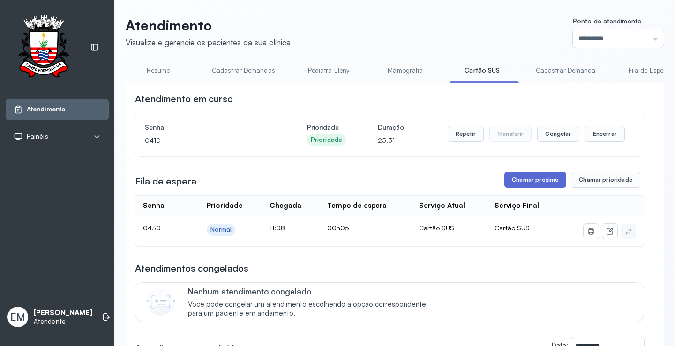
click at [535, 180] on button "Chamar próximo" at bounding box center [535, 180] width 62 height 16
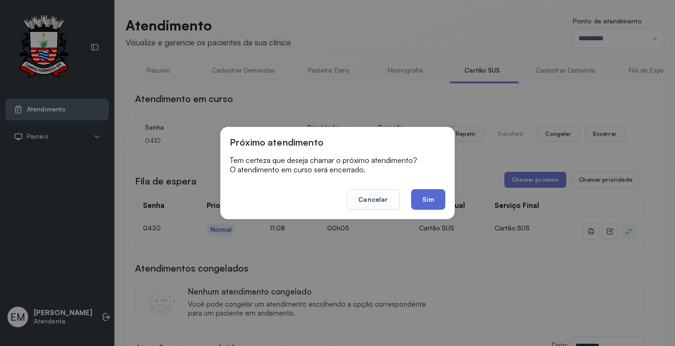
click at [427, 195] on button "Sim" at bounding box center [428, 199] width 34 height 21
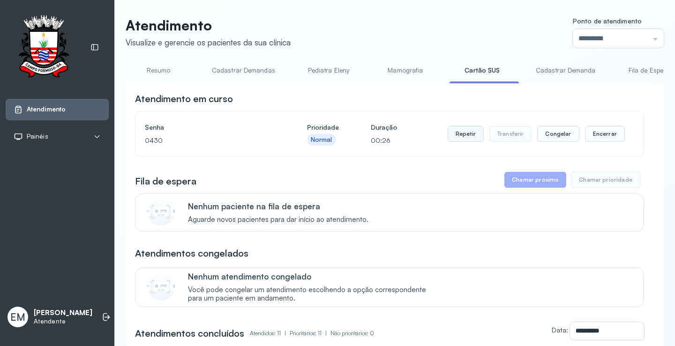
click at [450, 136] on button "Repetir" at bounding box center [466, 134] width 36 height 16
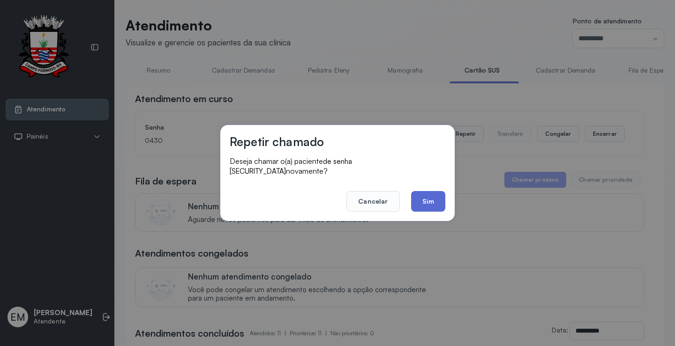
click at [423, 193] on button "Sim" at bounding box center [428, 201] width 34 height 21
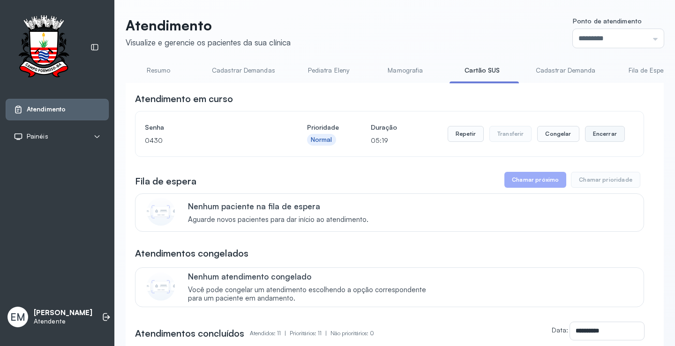
click at [591, 135] on button "Encerrar" at bounding box center [605, 134] width 40 height 16
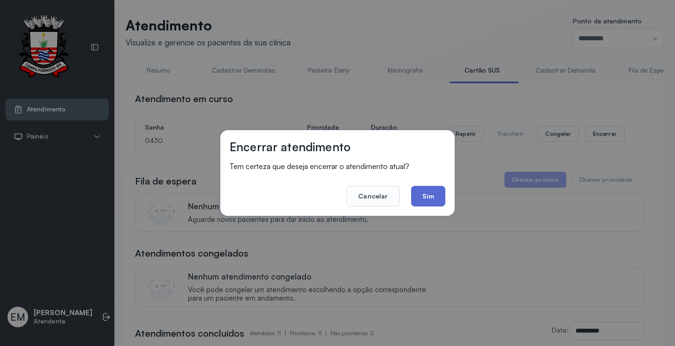
click at [440, 197] on button "Sim" at bounding box center [428, 196] width 34 height 21
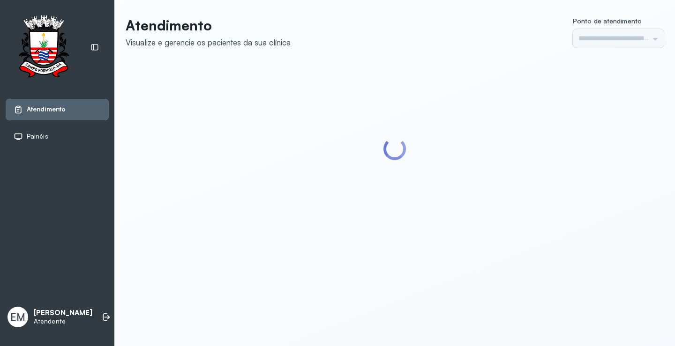
type input "*********"
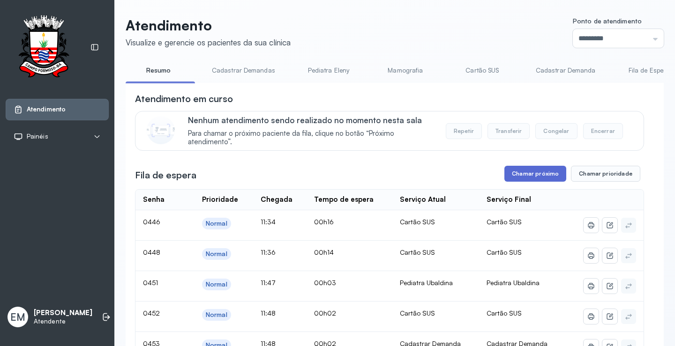
click at [527, 174] on button "Chamar próximo" at bounding box center [535, 174] width 62 height 16
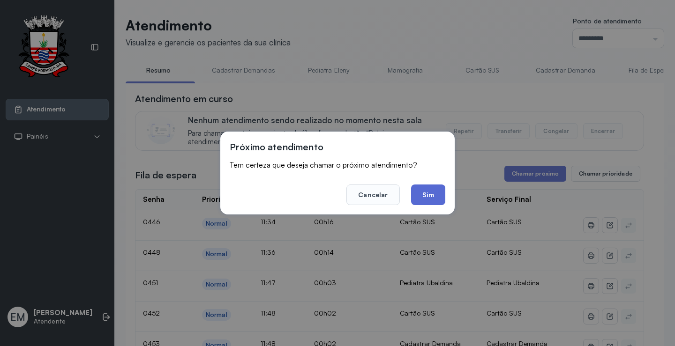
click at [430, 188] on button "Sim" at bounding box center [428, 195] width 34 height 21
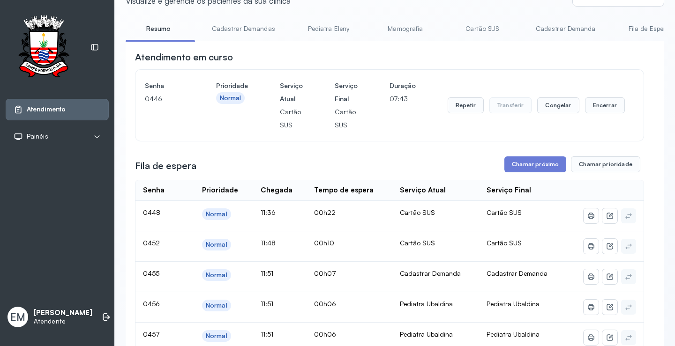
scroll to position [94, 0]
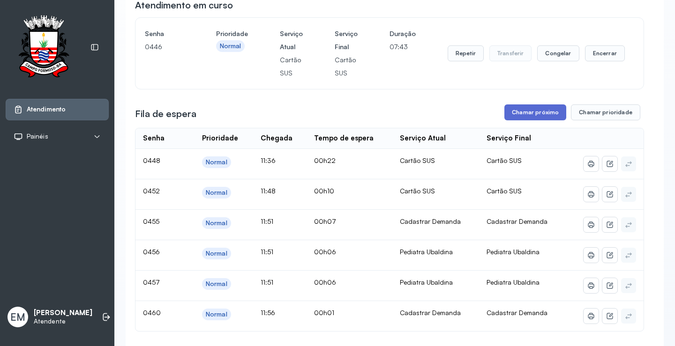
click at [526, 112] on button "Chamar próximo" at bounding box center [535, 113] width 62 height 16
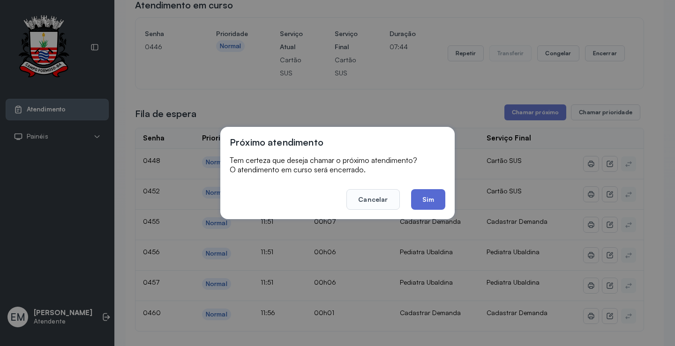
click at [426, 201] on button "Sim" at bounding box center [428, 199] width 34 height 21
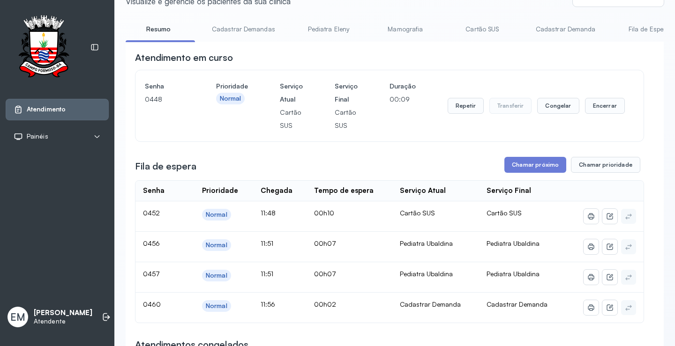
scroll to position [0, 0]
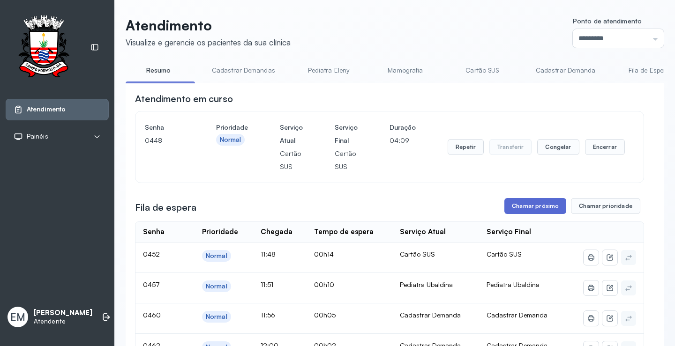
click at [537, 210] on button "Chamar próximo" at bounding box center [535, 206] width 62 height 16
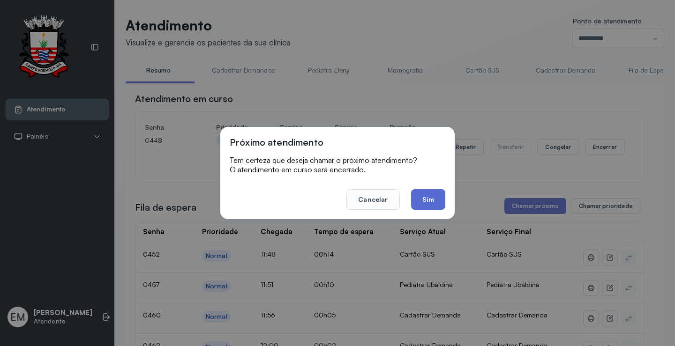
click at [435, 202] on button "Sim" at bounding box center [428, 199] width 34 height 21
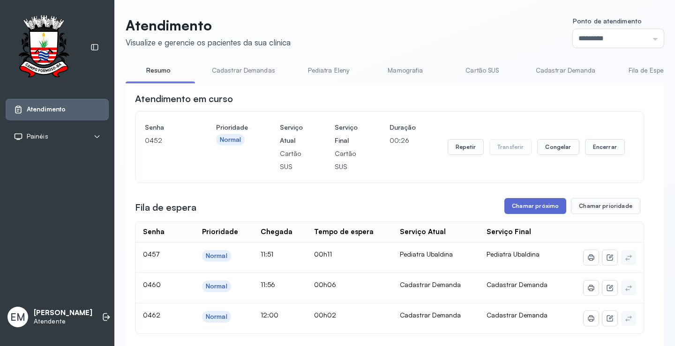
click at [527, 214] on button "Chamar próximo" at bounding box center [535, 206] width 62 height 16
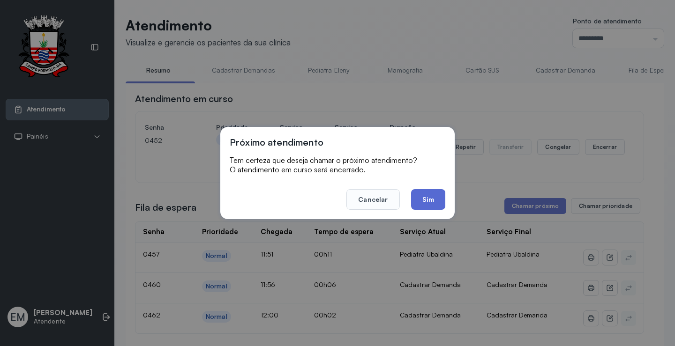
click at [436, 196] on button "Sim" at bounding box center [428, 199] width 34 height 21
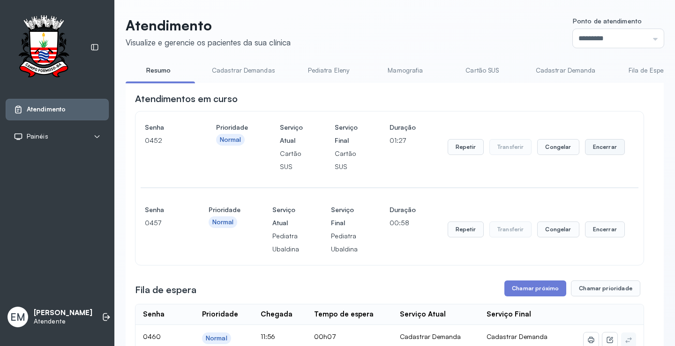
click at [605, 147] on button "Encerrar" at bounding box center [605, 147] width 40 height 16
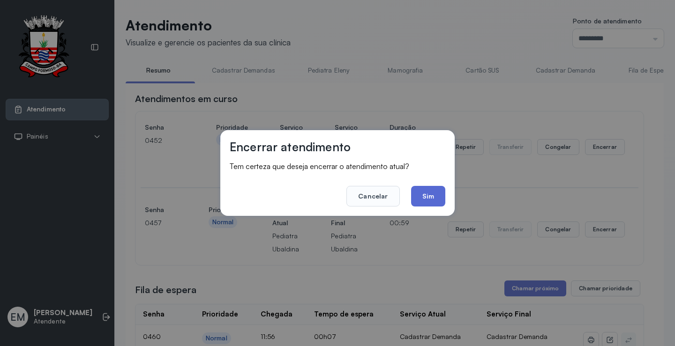
click at [429, 194] on button "Sim" at bounding box center [428, 196] width 34 height 21
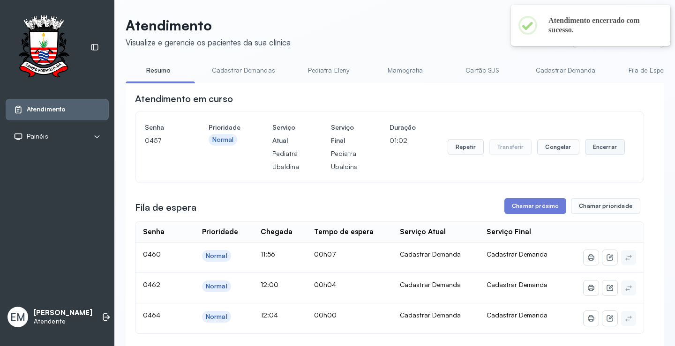
click at [594, 147] on button "Encerrar" at bounding box center [605, 147] width 40 height 16
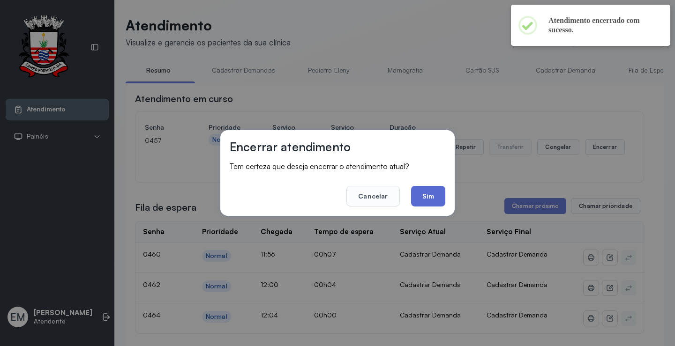
click at [426, 194] on button "Sim" at bounding box center [428, 196] width 34 height 21
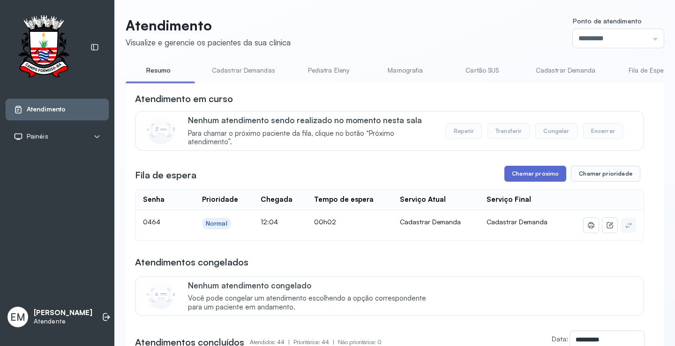
click at [539, 176] on button "Chamar próximo" at bounding box center [535, 174] width 62 height 16
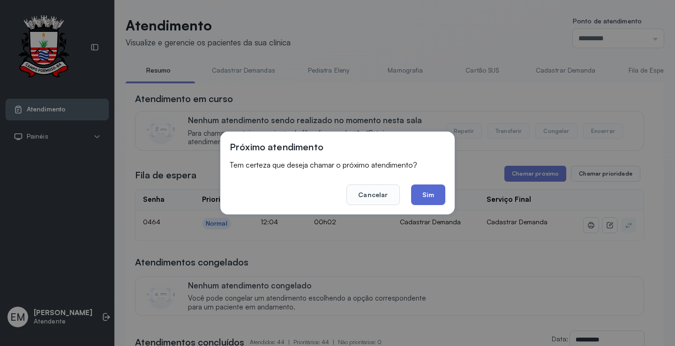
click at [434, 188] on button "Sim" at bounding box center [428, 195] width 34 height 21
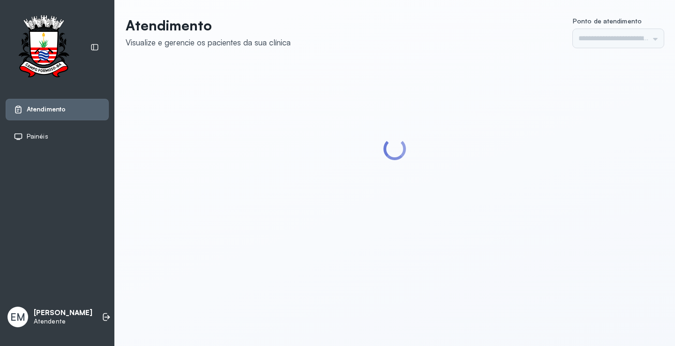
type input "*********"
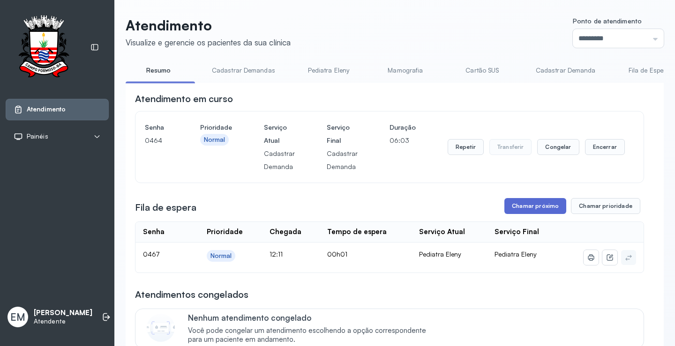
click at [526, 210] on button "Chamar próximo" at bounding box center [535, 206] width 62 height 16
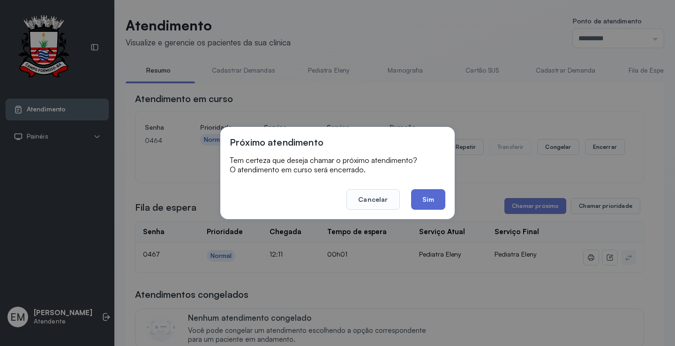
click at [431, 207] on button "Sim" at bounding box center [428, 199] width 34 height 21
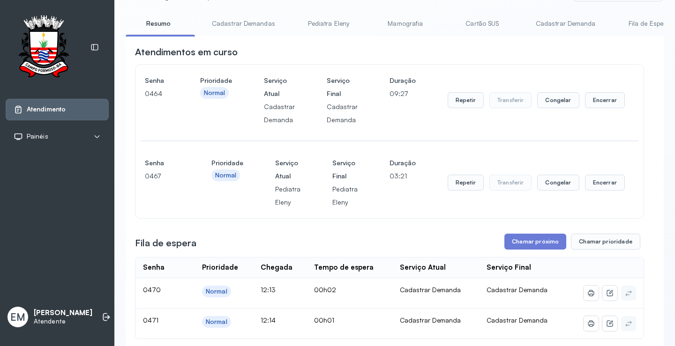
scroll to position [187, 0]
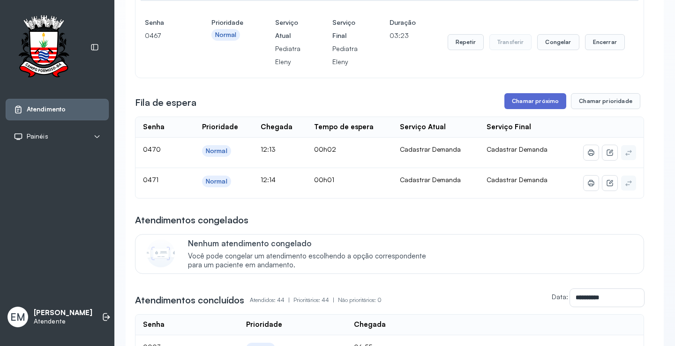
click at [528, 103] on button "Chamar próximo" at bounding box center [535, 101] width 62 height 16
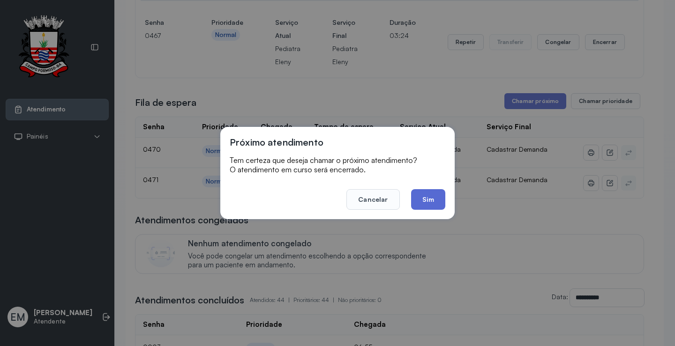
click at [429, 197] on button "Sim" at bounding box center [428, 199] width 34 height 21
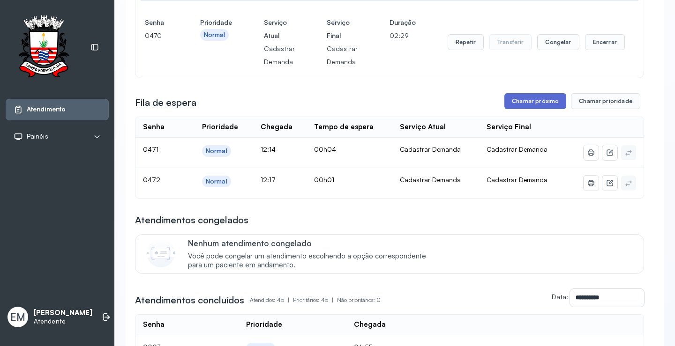
click at [533, 105] on button "Chamar próximo" at bounding box center [535, 101] width 62 height 16
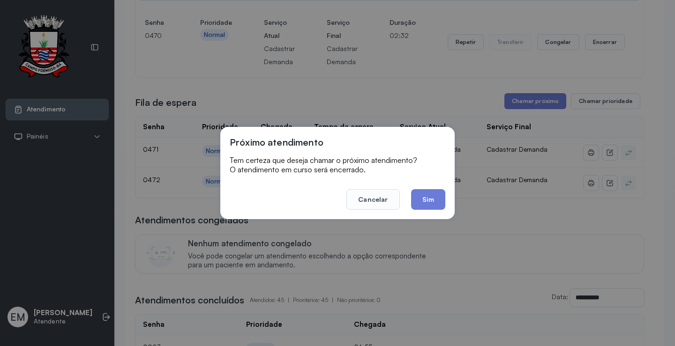
drag, startPoint x: 441, startPoint y: 201, endPoint x: 413, endPoint y: 205, distance: 29.0
click at [437, 202] on button "Sim" at bounding box center [428, 199] width 34 height 21
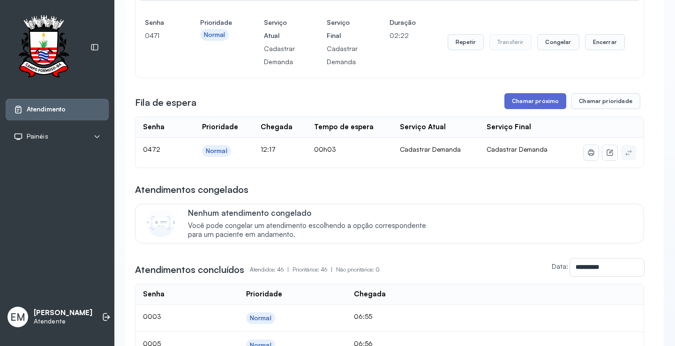
click at [520, 101] on button "Chamar próximo" at bounding box center [535, 101] width 62 height 16
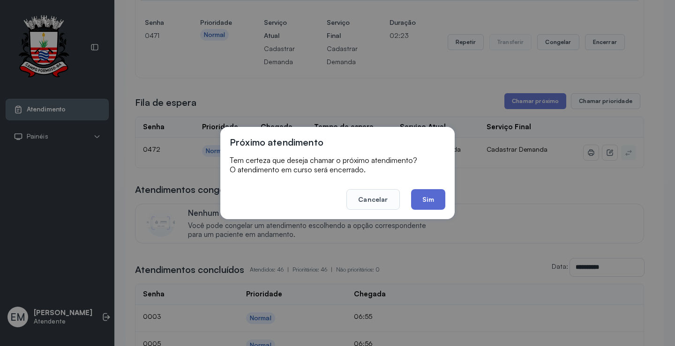
click at [433, 197] on button "Sim" at bounding box center [428, 199] width 34 height 21
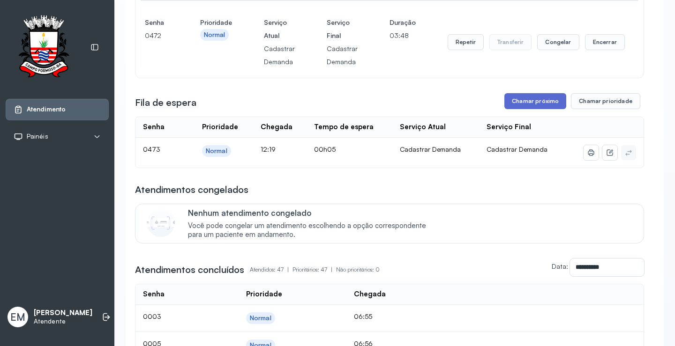
click at [526, 104] on button "Chamar próximo" at bounding box center [535, 101] width 62 height 16
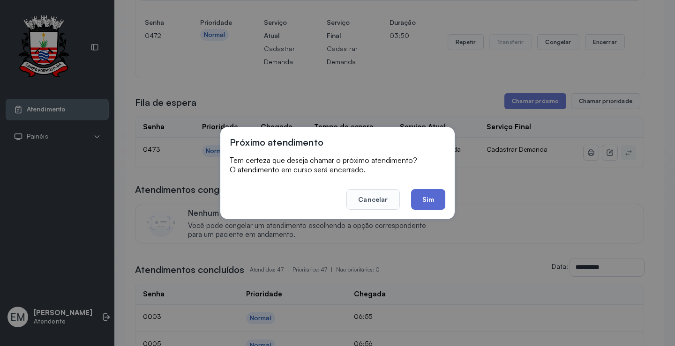
click at [430, 203] on button "Sim" at bounding box center [428, 199] width 34 height 21
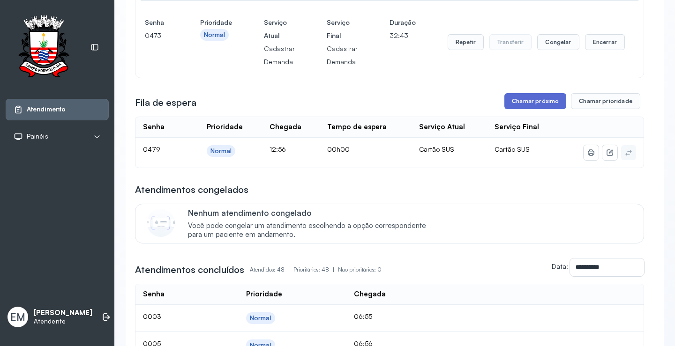
click at [534, 105] on button "Chamar próximo" at bounding box center [535, 101] width 62 height 16
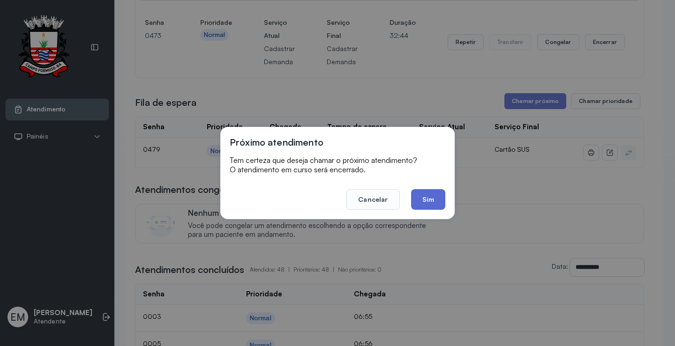
click at [428, 198] on button "Sim" at bounding box center [428, 199] width 34 height 21
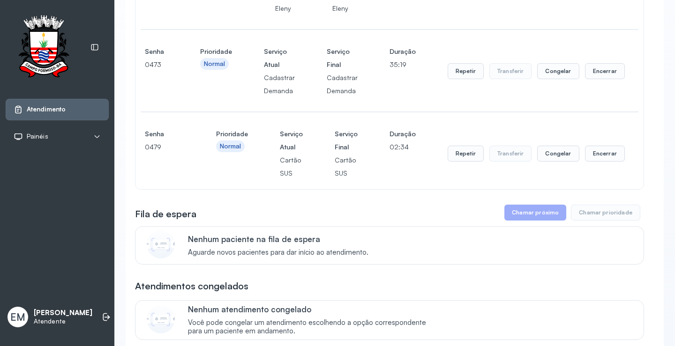
scroll to position [47, 0]
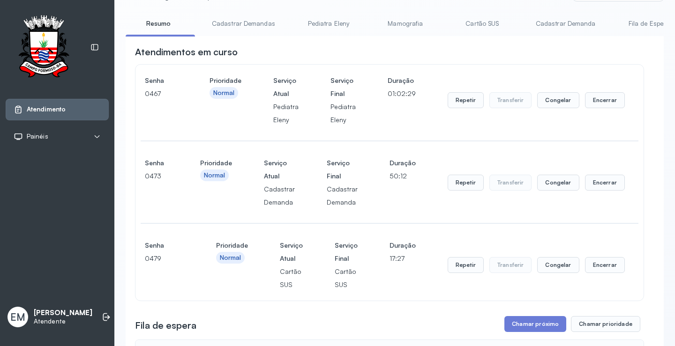
click at [601, 89] on div "Repetir Transferir Congelar Encerrar" at bounding box center [536, 100] width 177 height 52
click at [597, 105] on button "Encerrar" at bounding box center [605, 100] width 40 height 16
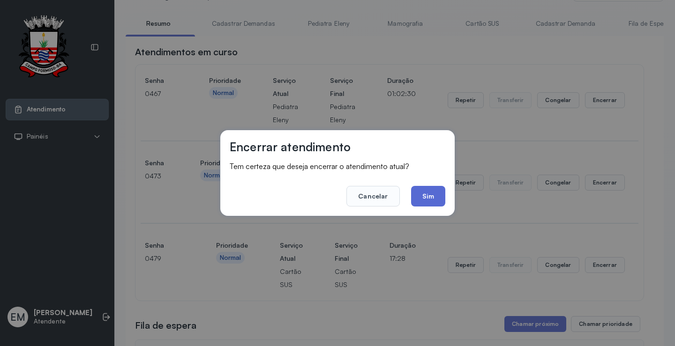
click at [428, 196] on button "Sim" at bounding box center [428, 196] width 34 height 21
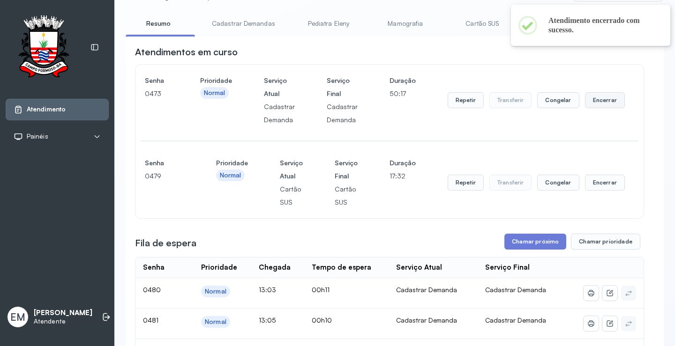
click at [603, 108] on button "Encerrar" at bounding box center [605, 100] width 40 height 16
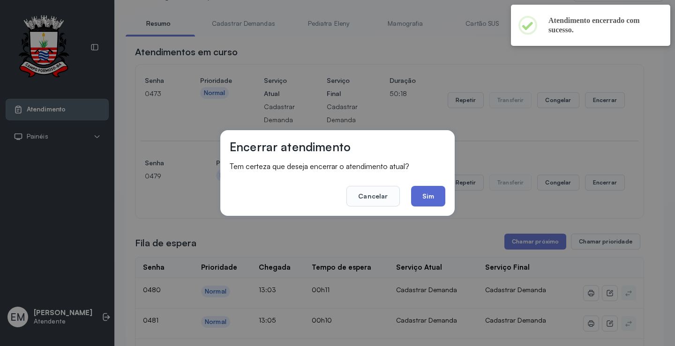
click at [427, 201] on button "Sim" at bounding box center [428, 196] width 34 height 21
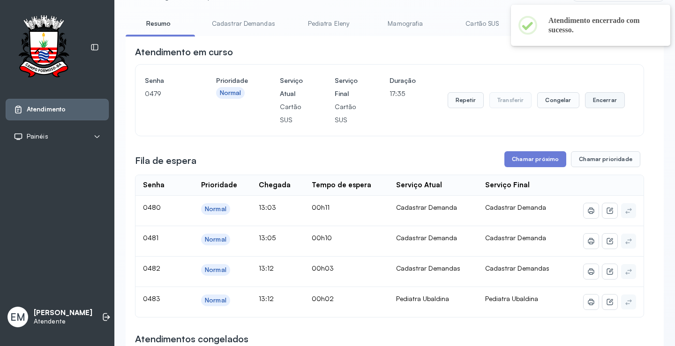
click at [597, 108] on button "Encerrar" at bounding box center [605, 100] width 40 height 16
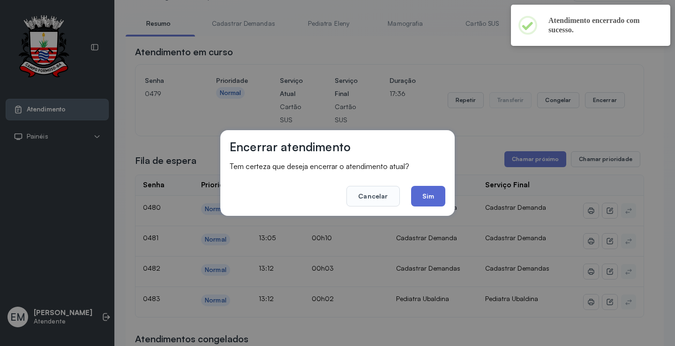
click at [438, 197] on button "Sim" at bounding box center [428, 196] width 34 height 21
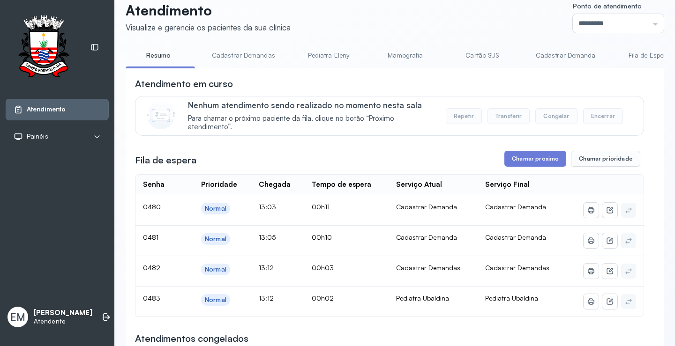
scroll to position [0, 0]
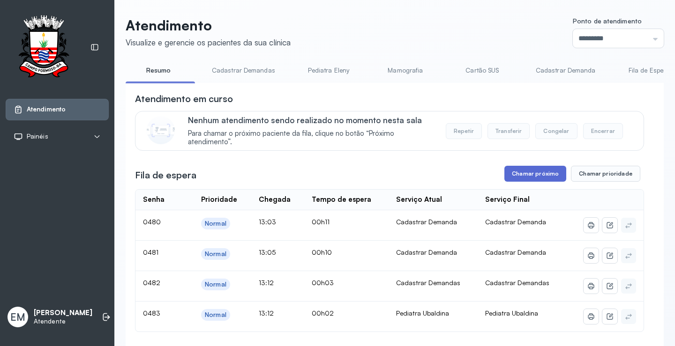
click at [525, 177] on button "Chamar próximo" at bounding box center [535, 174] width 62 height 16
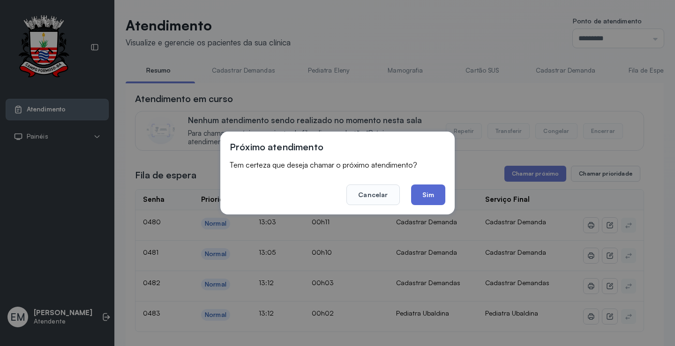
click at [433, 195] on button "Sim" at bounding box center [428, 195] width 34 height 21
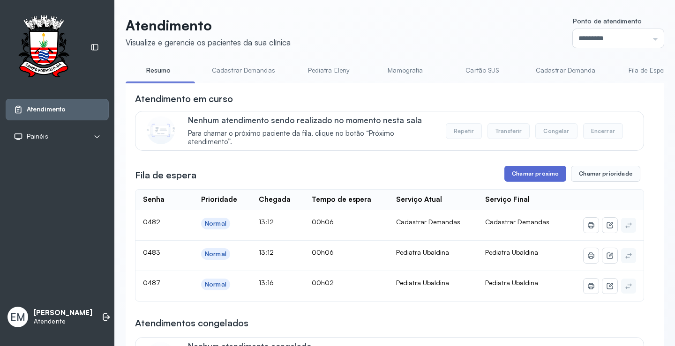
click at [542, 178] on button "Chamar próximo" at bounding box center [535, 174] width 62 height 16
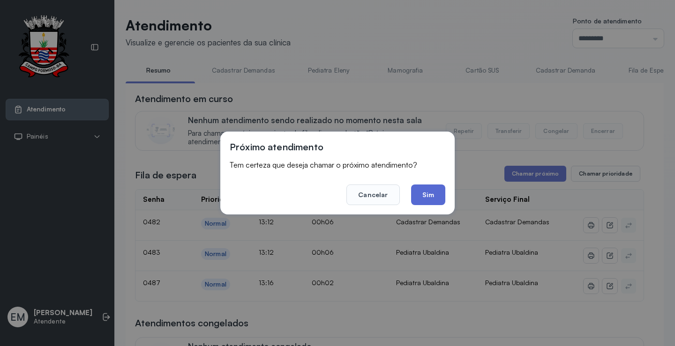
click at [426, 200] on button "Sim" at bounding box center [428, 195] width 34 height 21
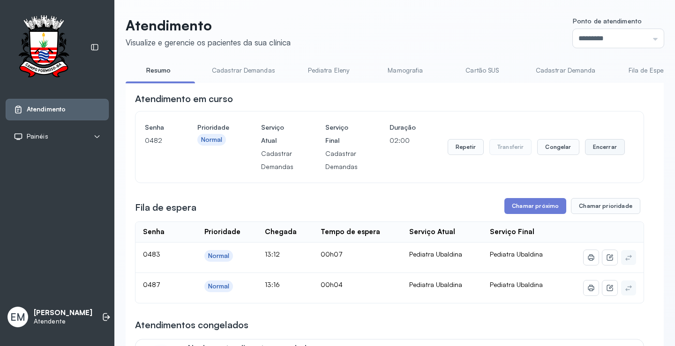
click at [605, 155] on button "Encerrar" at bounding box center [605, 147] width 40 height 16
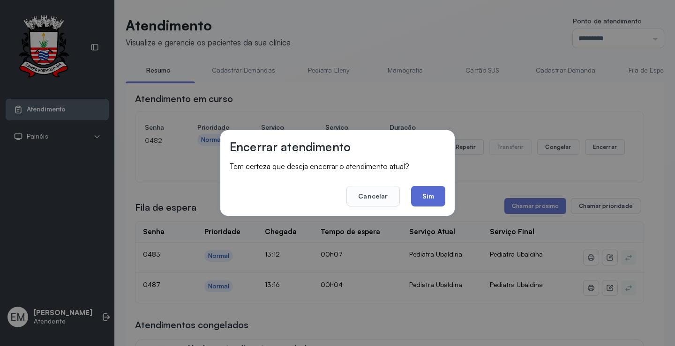
click at [439, 194] on button "Sim" at bounding box center [428, 196] width 34 height 21
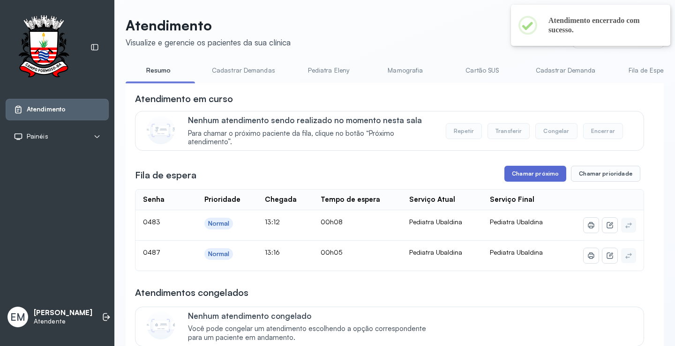
click at [549, 174] on button "Chamar próximo" at bounding box center [535, 174] width 62 height 16
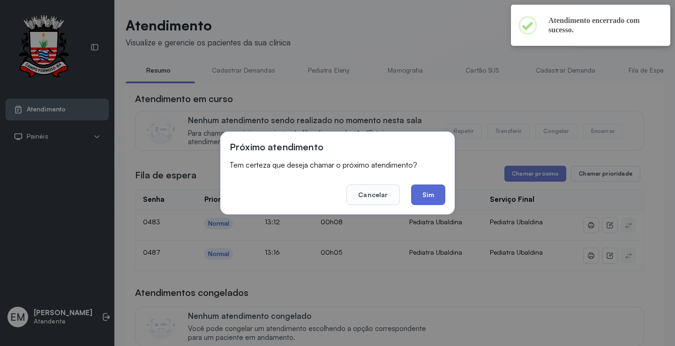
click at [440, 191] on button "Sim" at bounding box center [428, 195] width 34 height 21
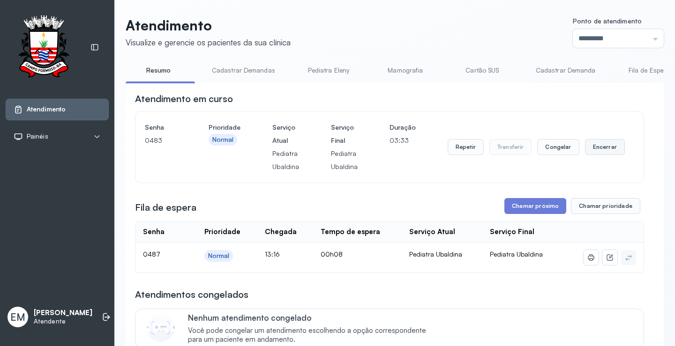
click at [588, 147] on button "Encerrar" at bounding box center [605, 147] width 40 height 16
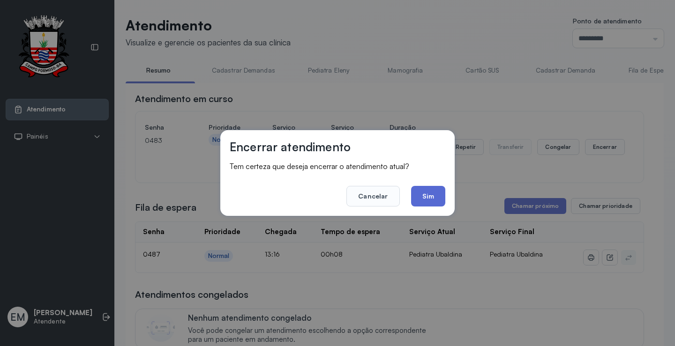
click at [433, 191] on button "Sim" at bounding box center [428, 196] width 34 height 21
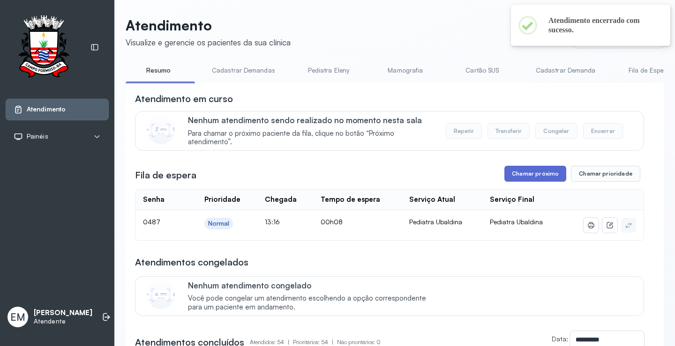
click at [538, 171] on button "Chamar próximo" at bounding box center [535, 174] width 62 height 16
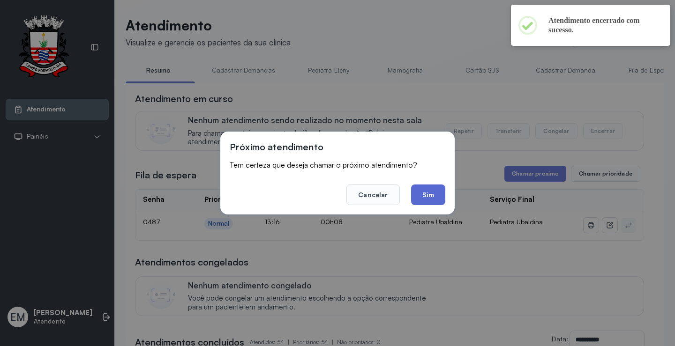
click at [436, 196] on button "Sim" at bounding box center [428, 195] width 34 height 21
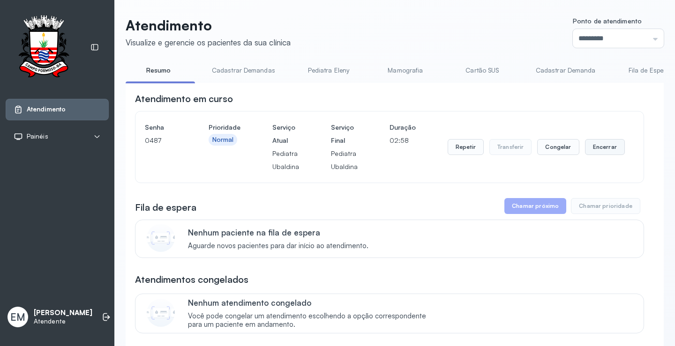
click at [603, 146] on button "Encerrar" at bounding box center [605, 147] width 40 height 16
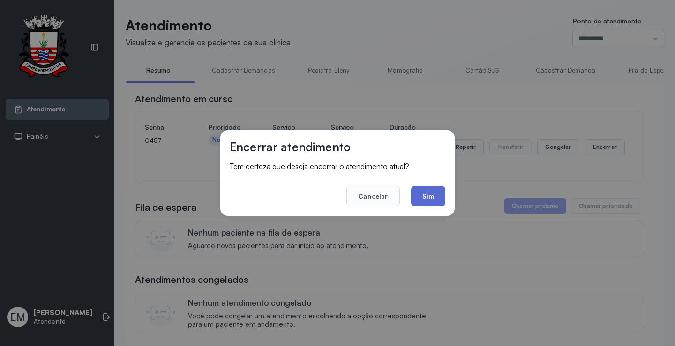
click at [421, 194] on button "Sim" at bounding box center [428, 196] width 34 height 21
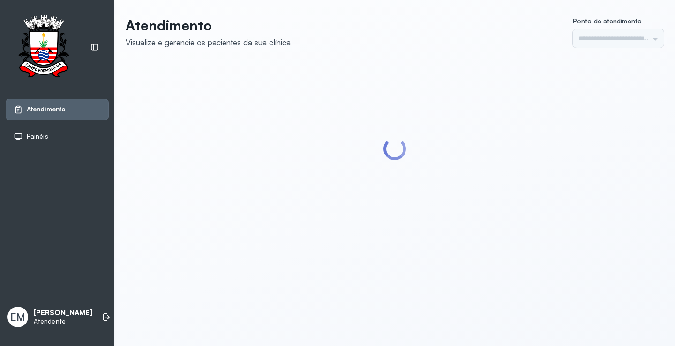
type input "*********"
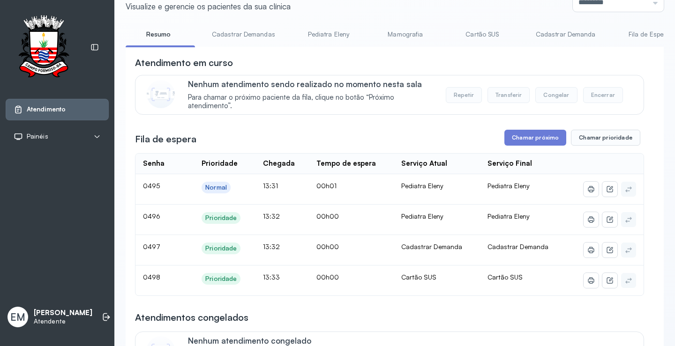
scroll to position [94, 0]
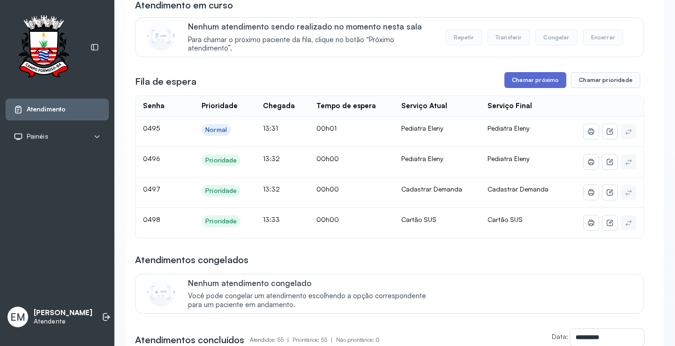
click at [530, 79] on button "Chamar próximo" at bounding box center [535, 80] width 62 height 16
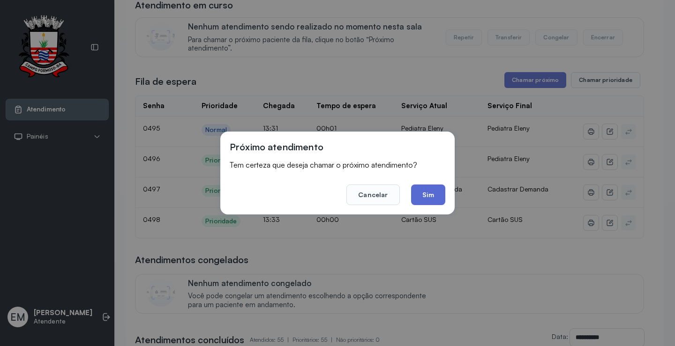
click at [442, 200] on button "Sim" at bounding box center [428, 195] width 34 height 21
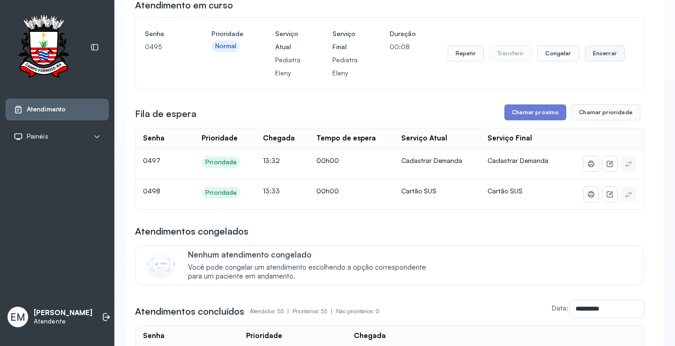
click at [598, 52] on button "Encerrar" at bounding box center [605, 53] width 40 height 16
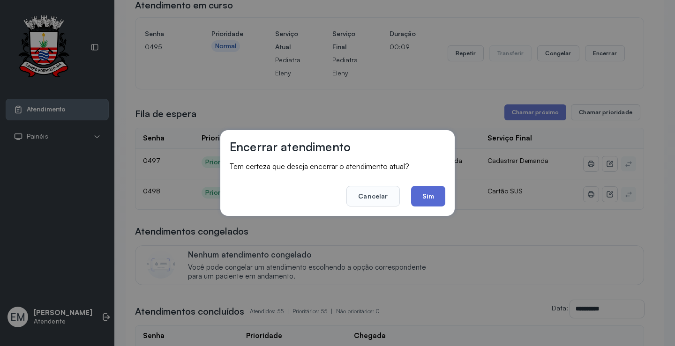
click at [434, 196] on button "Sim" at bounding box center [428, 196] width 34 height 21
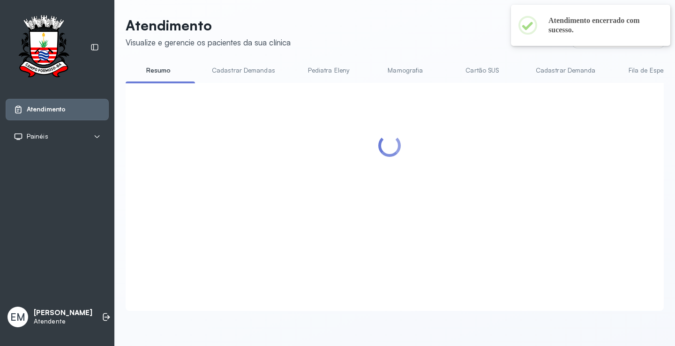
scroll to position [0, 0]
click at [474, 62] on div "Atendimento Visualize e gerencie os pacientes da sua clínica Ponto de atendimen…" at bounding box center [395, 164] width 538 height 294
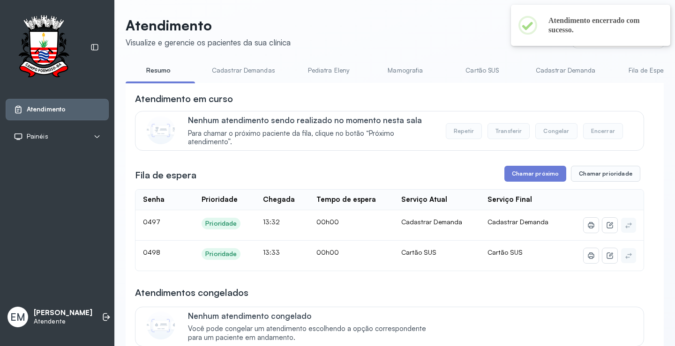
click at [474, 76] on link "Cartão SUS" at bounding box center [482, 70] width 66 height 15
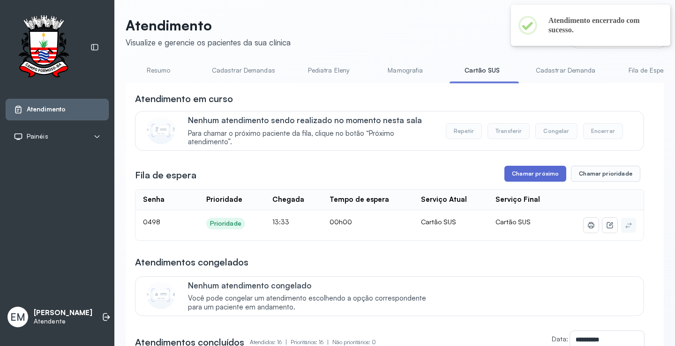
click at [547, 173] on button "Chamar próximo" at bounding box center [535, 174] width 62 height 16
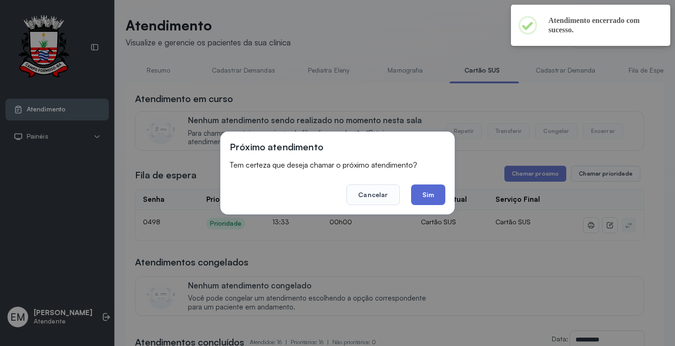
click at [428, 199] on button "Sim" at bounding box center [428, 195] width 34 height 21
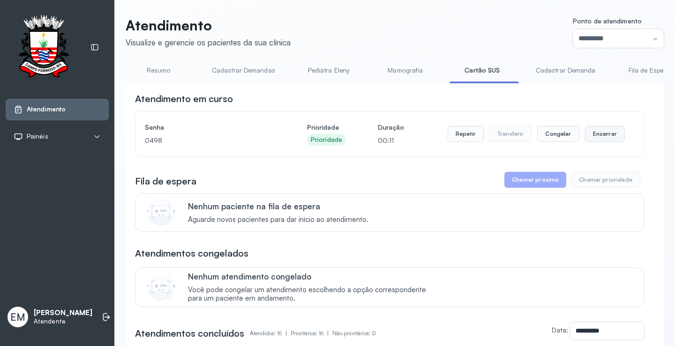
click at [587, 131] on button "Encerrar" at bounding box center [605, 134] width 40 height 16
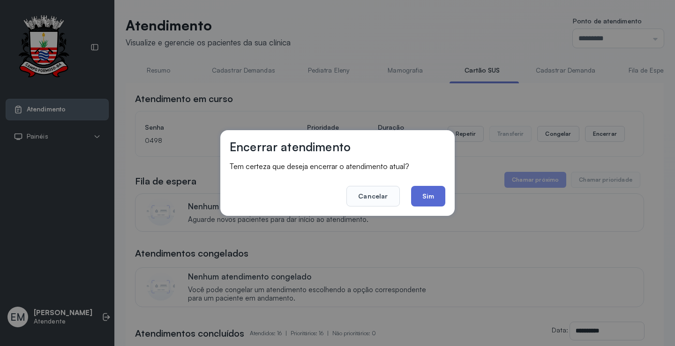
click at [426, 203] on button "Sim" at bounding box center [428, 196] width 34 height 21
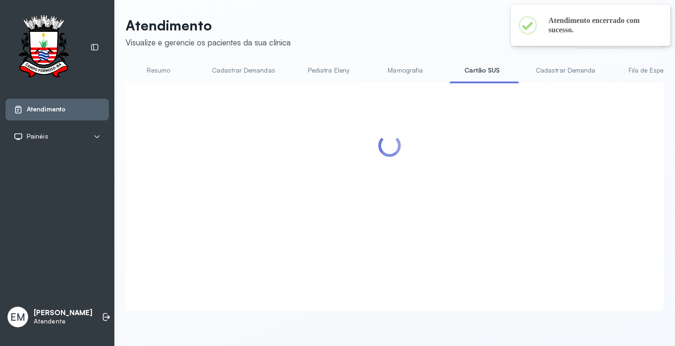
click at [171, 72] on link "Resumo" at bounding box center [159, 70] width 66 height 15
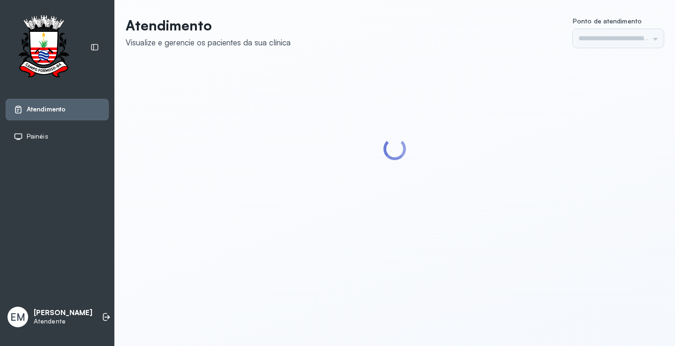
type input "*********"
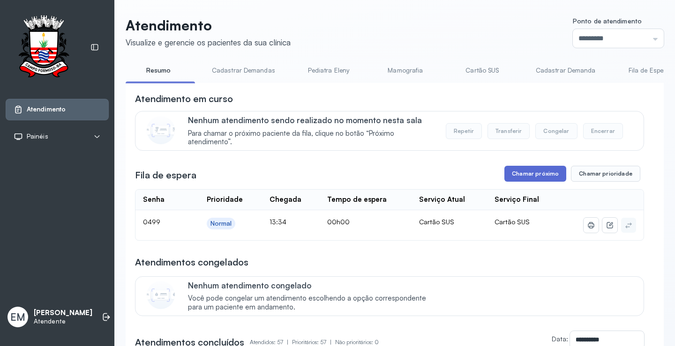
click at [527, 173] on button "Chamar próximo" at bounding box center [535, 174] width 62 height 16
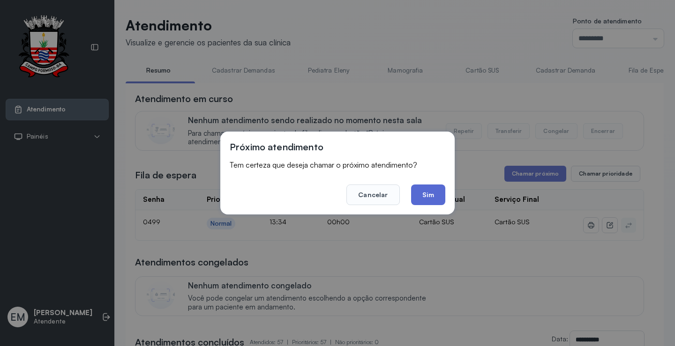
click at [441, 200] on button "Sim" at bounding box center [428, 195] width 34 height 21
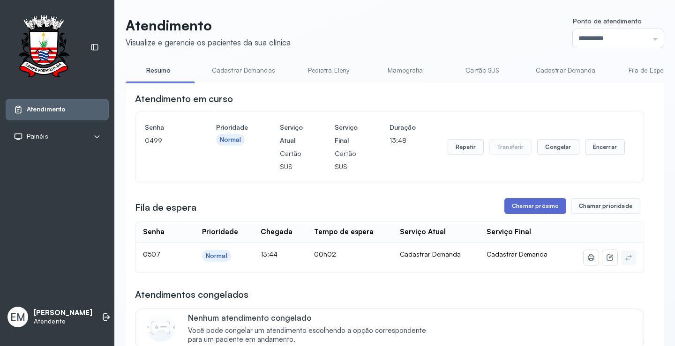
drag, startPoint x: 533, startPoint y: 222, endPoint x: 531, endPoint y: 214, distance: 8.1
click at [536, 202] on button "Chamar próximo" at bounding box center [535, 206] width 62 height 16
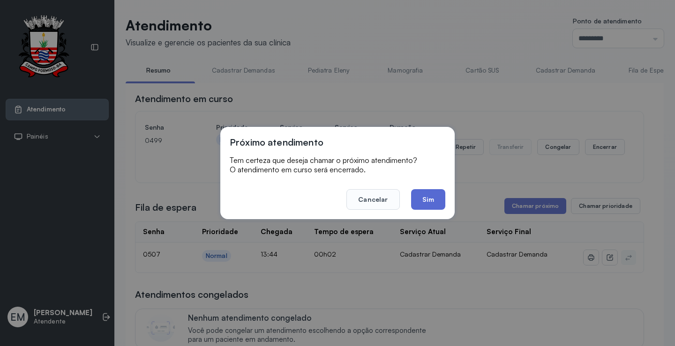
click at [435, 199] on button "Sim" at bounding box center [428, 199] width 34 height 21
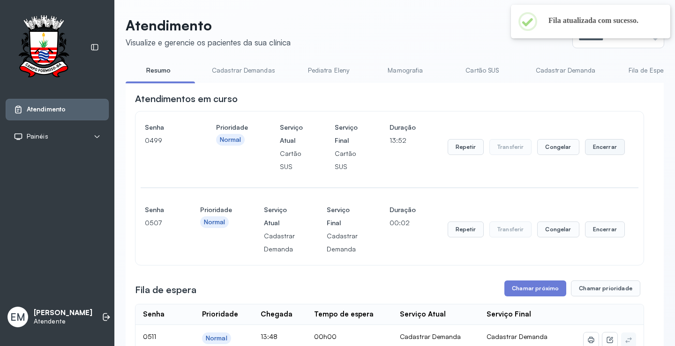
click at [599, 150] on button "Encerrar" at bounding box center [605, 147] width 40 height 16
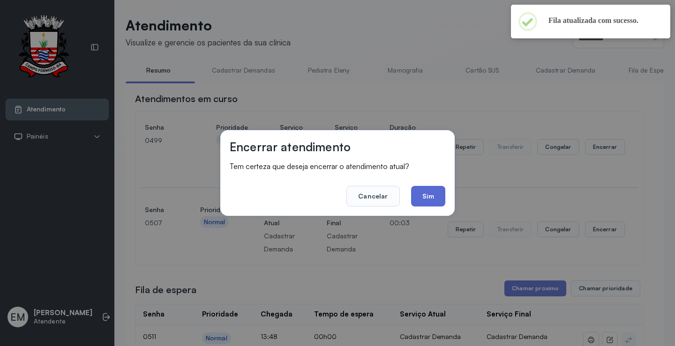
click at [433, 193] on button "Sim" at bounding box center [428, 196] width 34 height 21
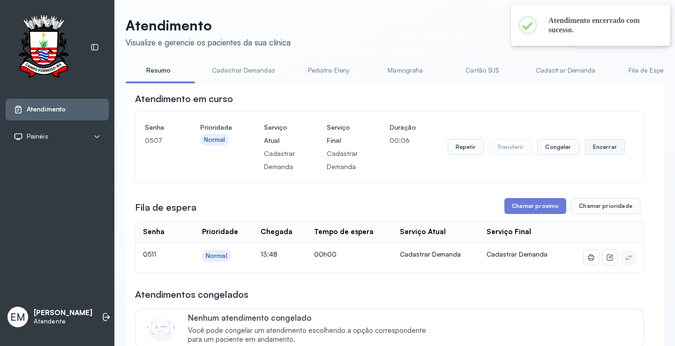
click at [605, 143] on button "Encerrar" at bounding box center [605, 147] width 40 height 16
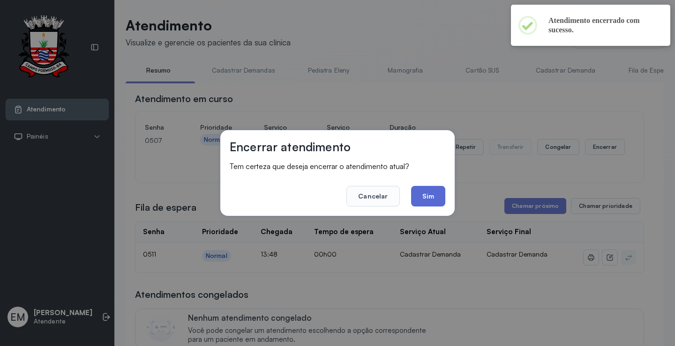
click at [431, 193] on button "Sim" at bounding box center [428, 196] width 34 height 21
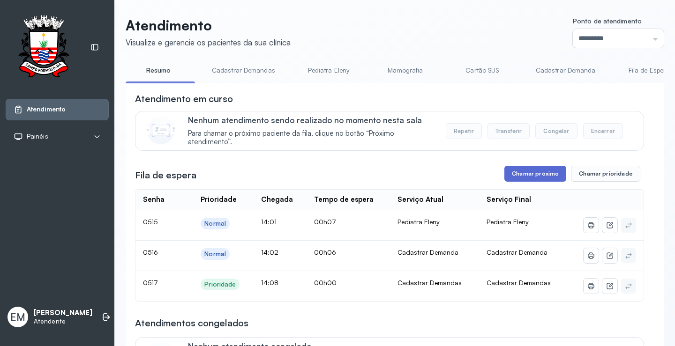
click at [523, 182] on button "Chamar próximo" at bounding box center [535, 174] width 62 height 16
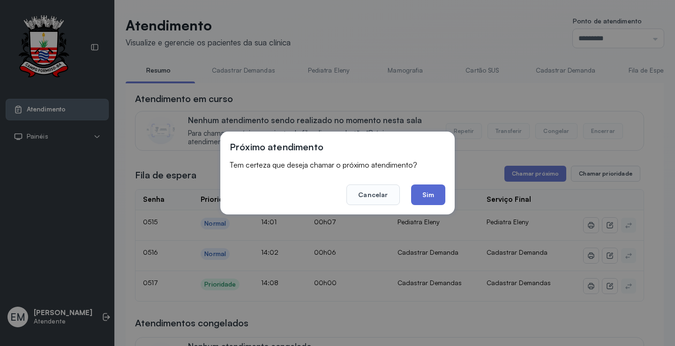
click at [436, 192] on button "Sim" at bounding box center [428, 195] width 34 height 21
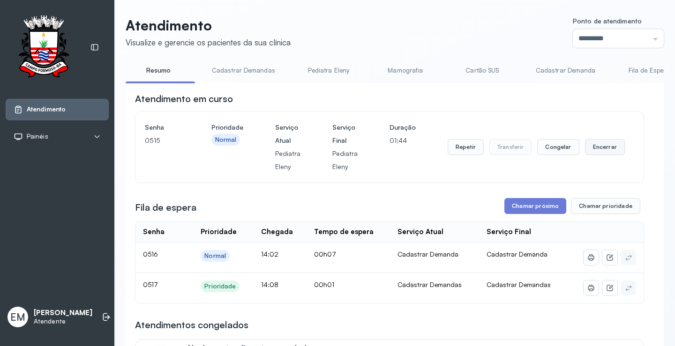
click at [593, 142] on button "Encerrar" at bounding box center [605, 147] width 40 height 16
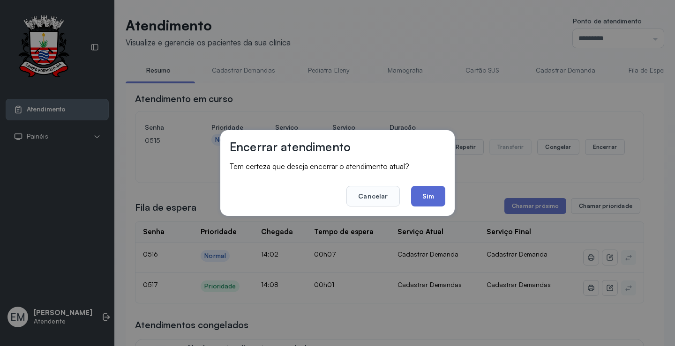
click at [433, 194] on button "Sim" at bounding box center [428, 196] width 34 height 21
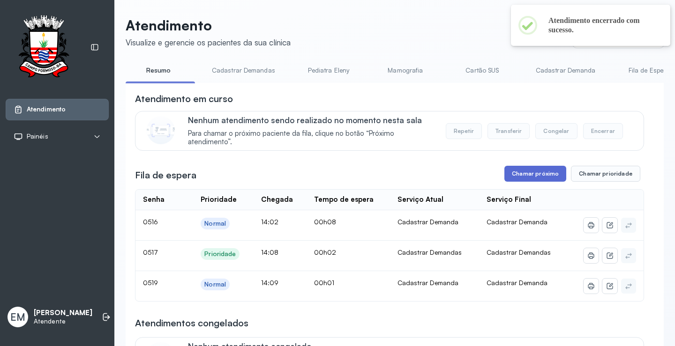
click at [534, 172] on button "Chamar próximo" at bounding box center [535, 174] width 62 height 16
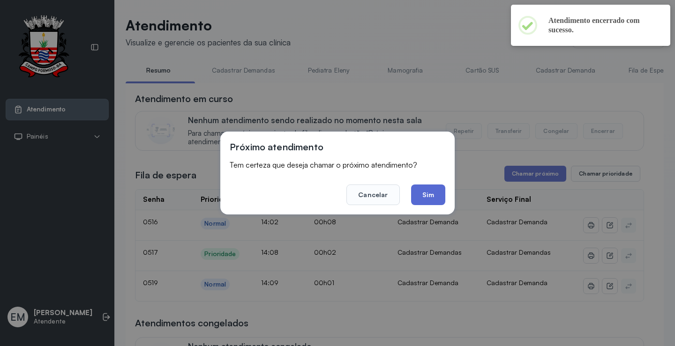
click at [425, 190] on button "Sim" at bounding box center [428, 195] width 34 height 21
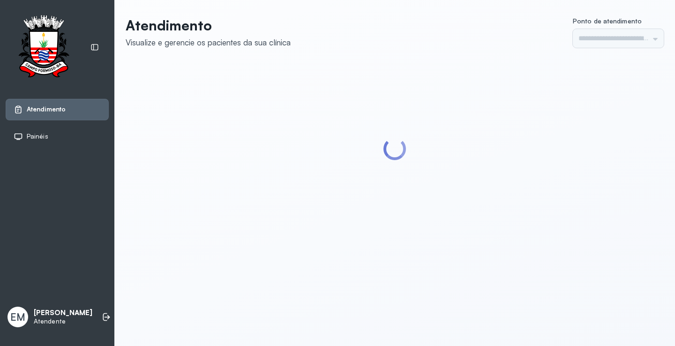
type input "*********"
